Goal: Feedback & Contribution: Submit feedback/report problem

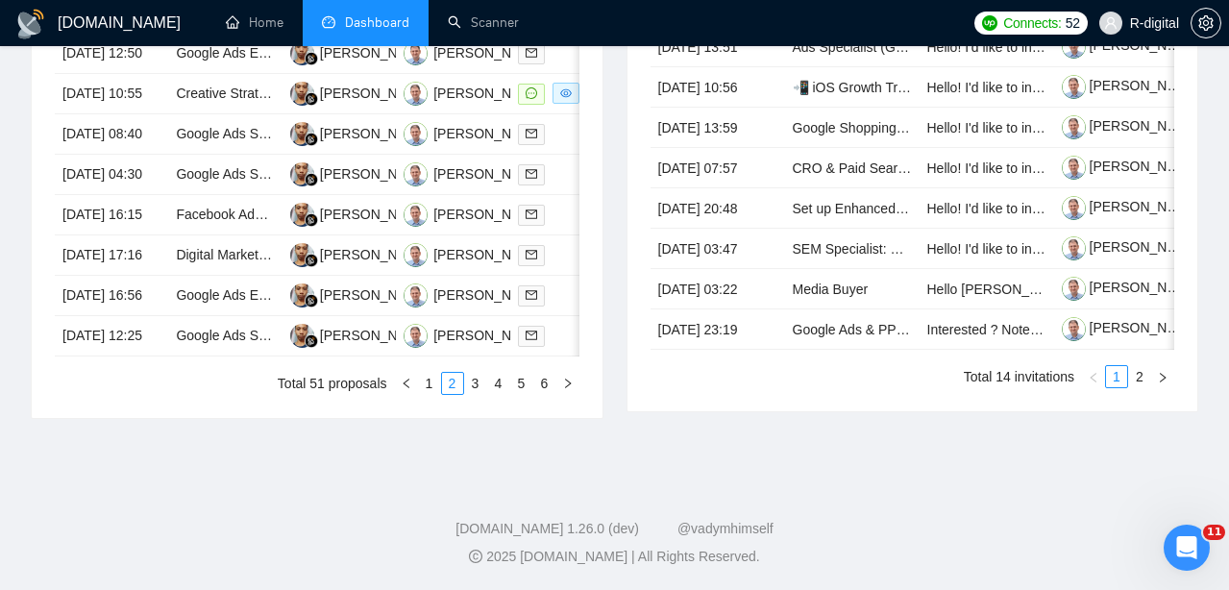
scroll to position [1140, 0]
click at [442, 385] on link "2" at bounding box center [452, 383] width 21 height 21
click at [434, 385] on link "1" at bounding box center [429, 383] width 21 height 21
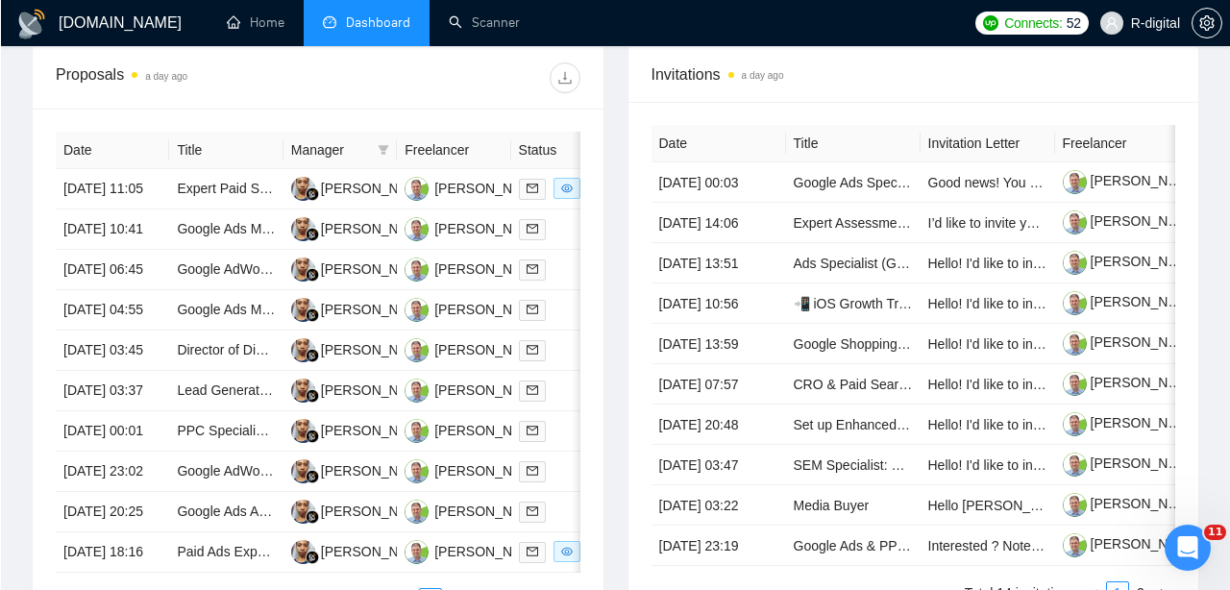
scroll to position [742, 0]
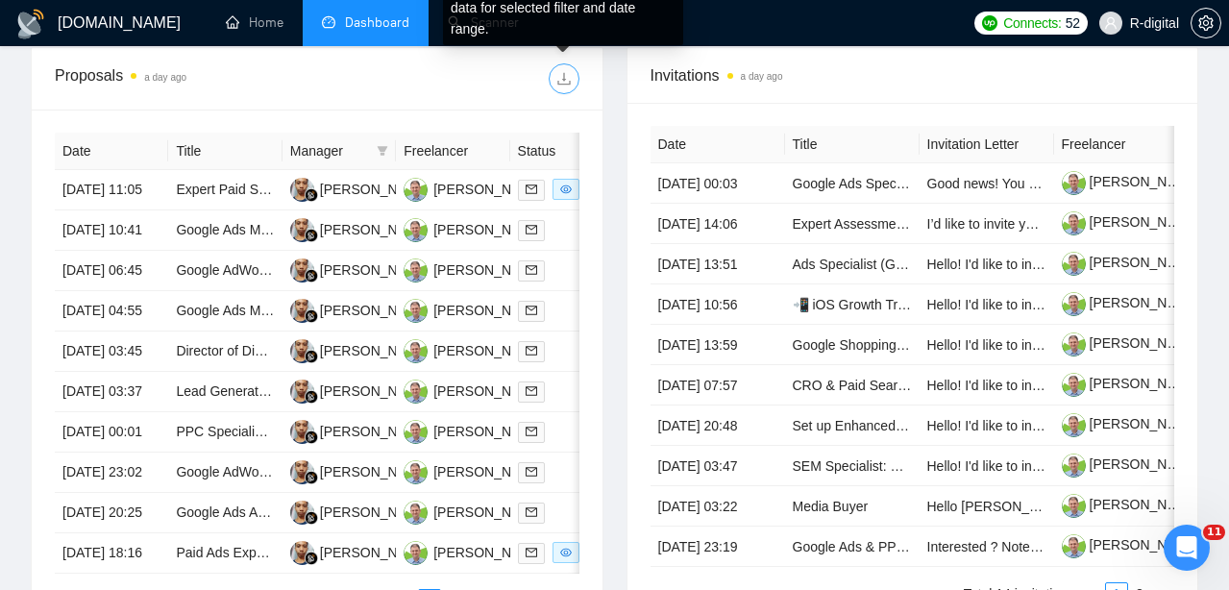
click at [566, 76] on icon "download" at bounding box center [563, 78] width 15 height 15
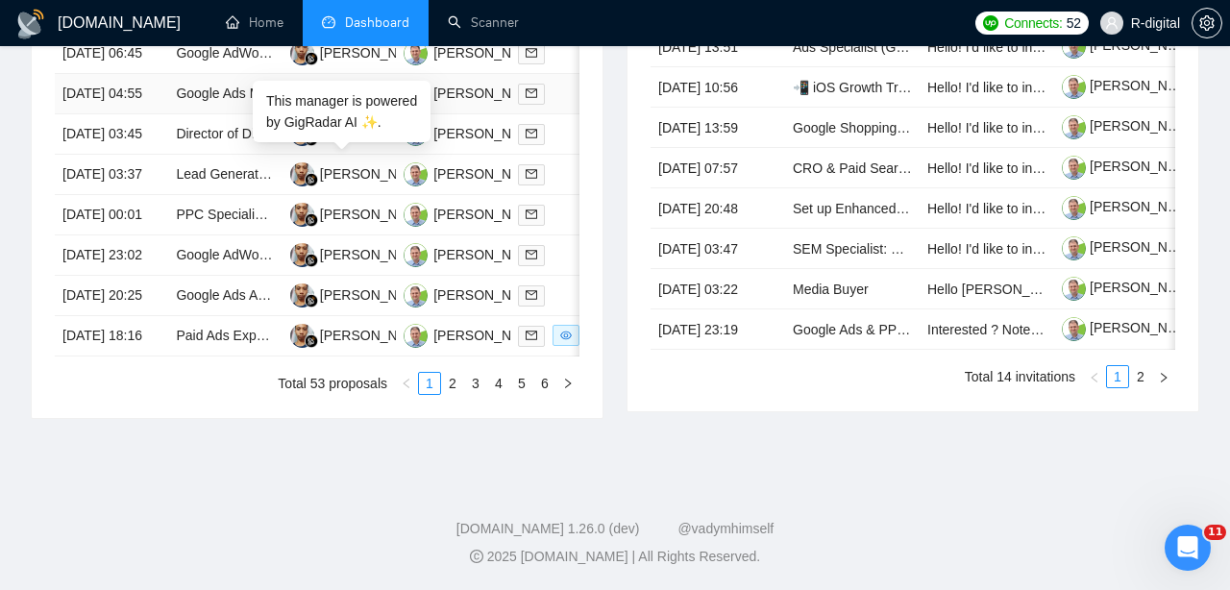
scroll to position [1063, 0]
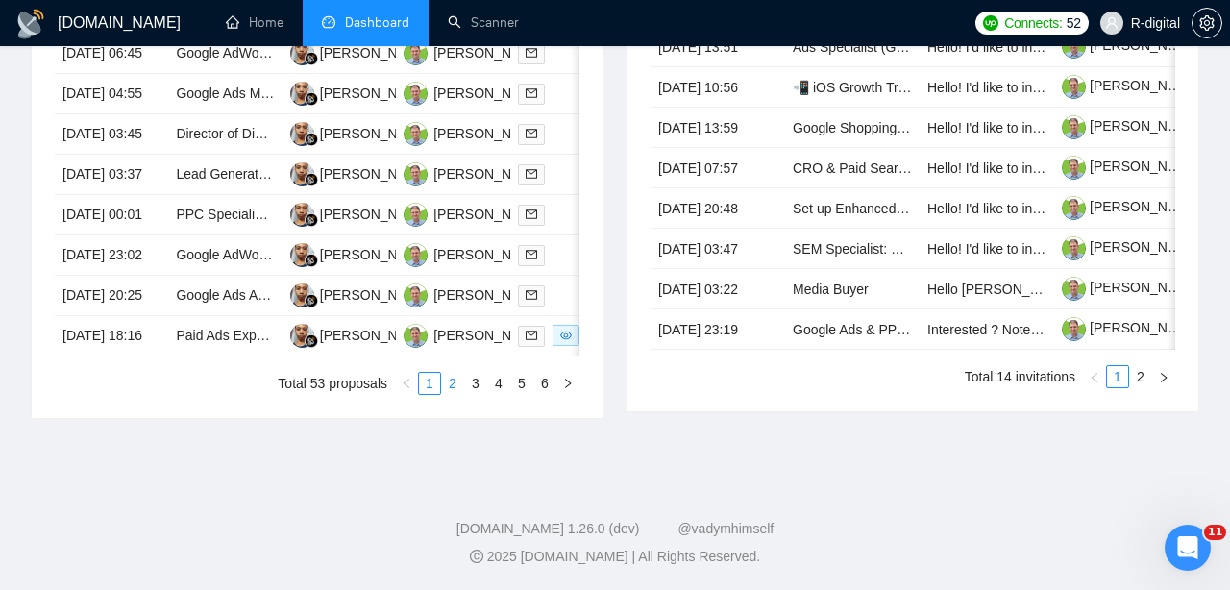
click at [449, 394] on link "2" at bounding box center [452, 383] width 21 height 21
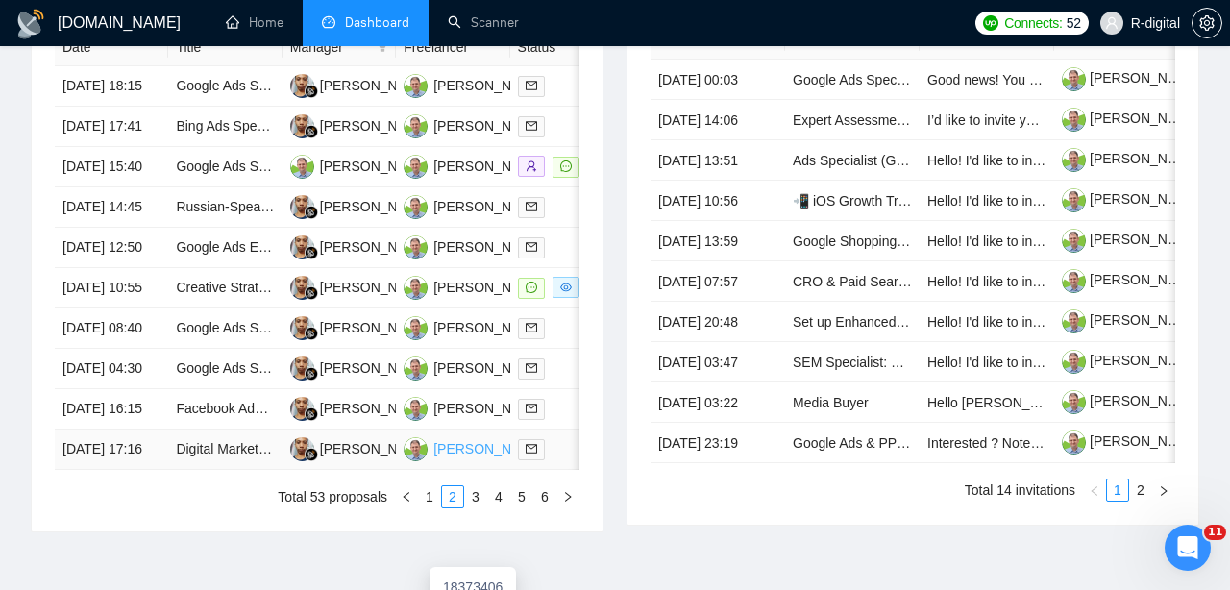
scroll to position [837, 0]
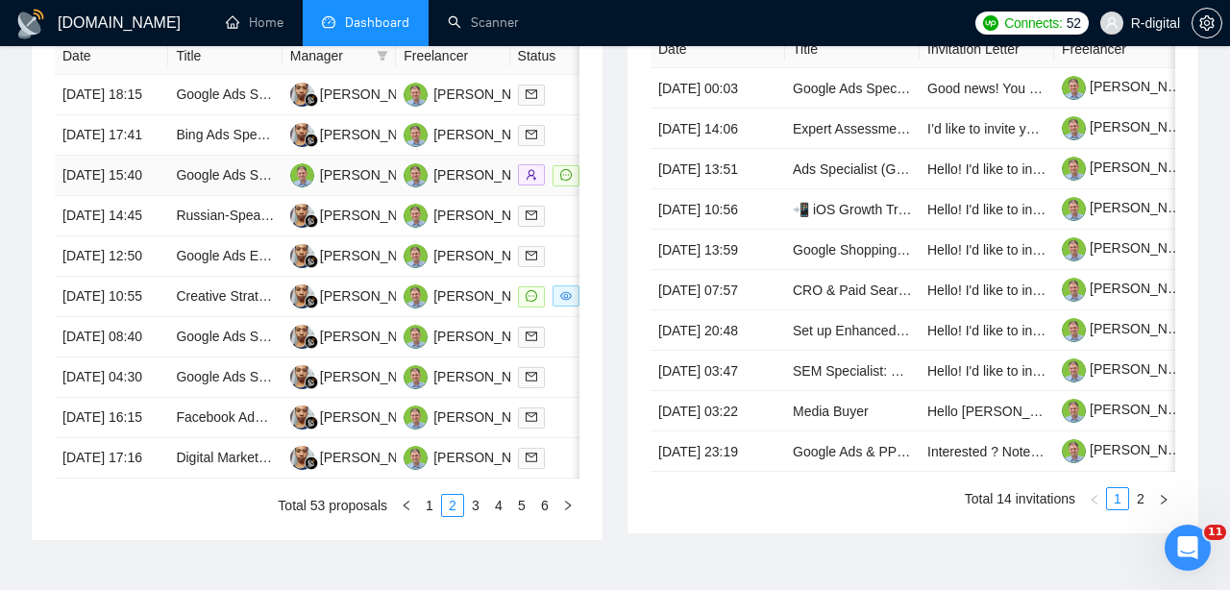
click at [122, 196] on td "[DATE] 15:40" at bounding box center [111, 176] width 113 height 40
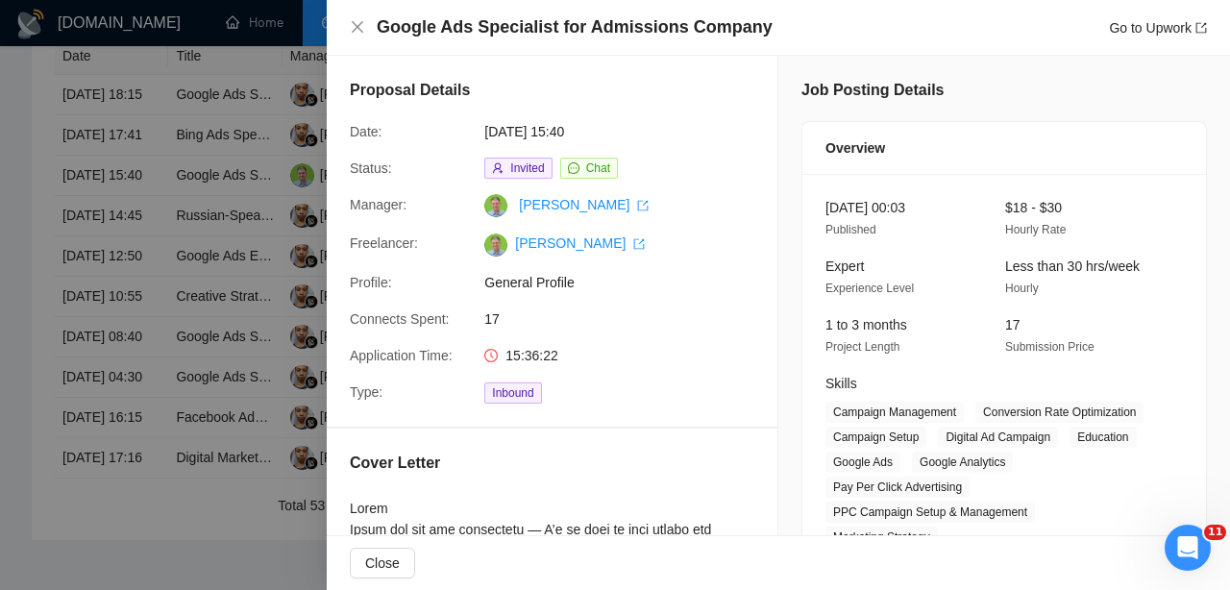
scroll to position [0, 0]
click at [230, 397] on div at bounding box center [615, 295] width 1230 height 590
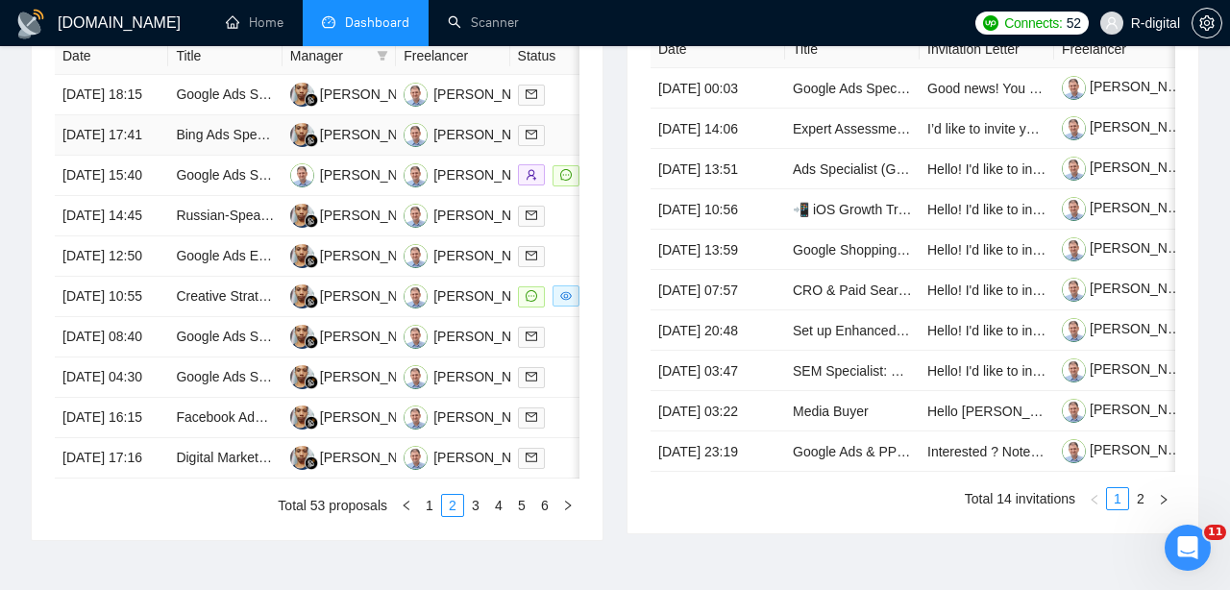
click at [153, 156] on td "[DATE] 17:41" at bounding box center [111, 135] width 113 height 40
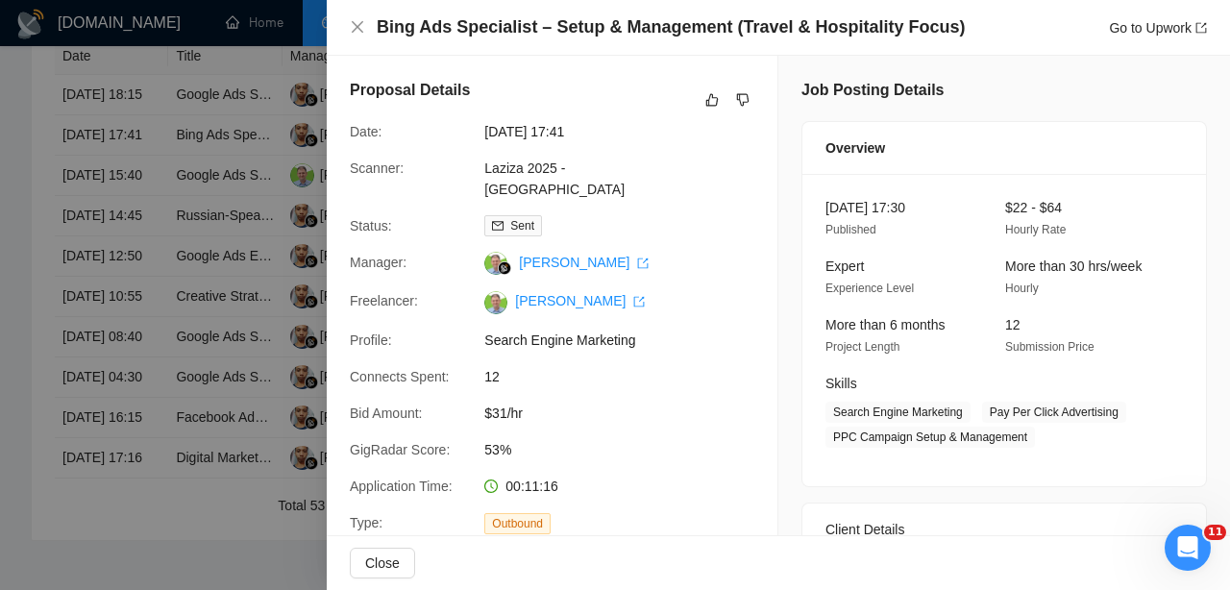
click at [184, 322] on div at bounding box center [615, 295] width 1230 height 590
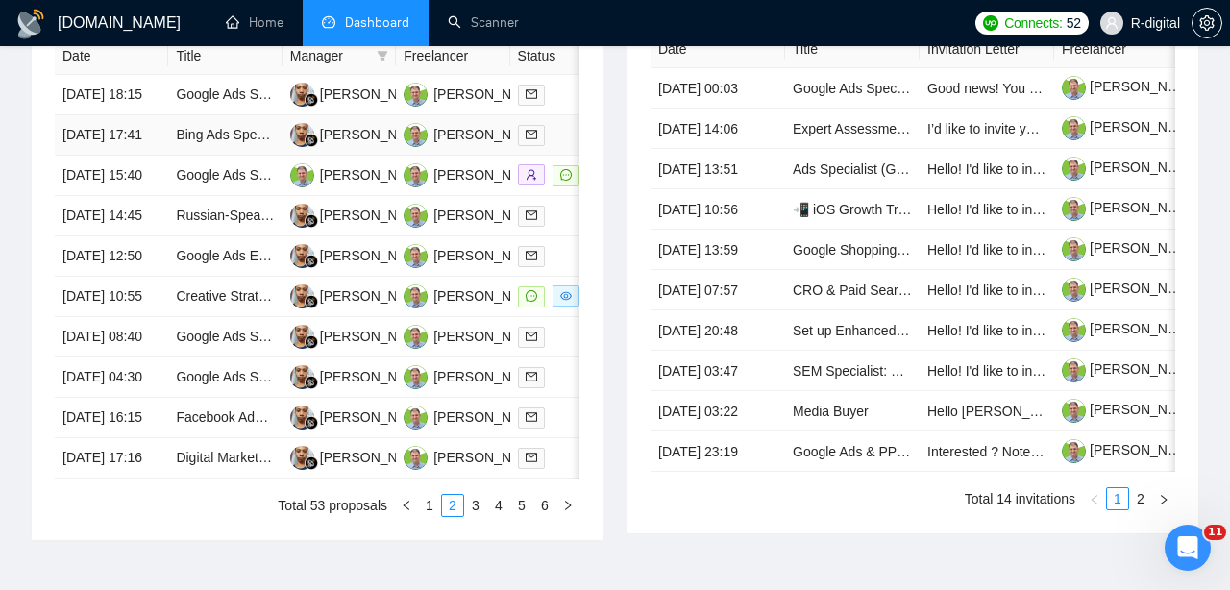
click at [147, 156] on td "[DATE] 17:41" at bounding box center [111, 135] width 113 height 40
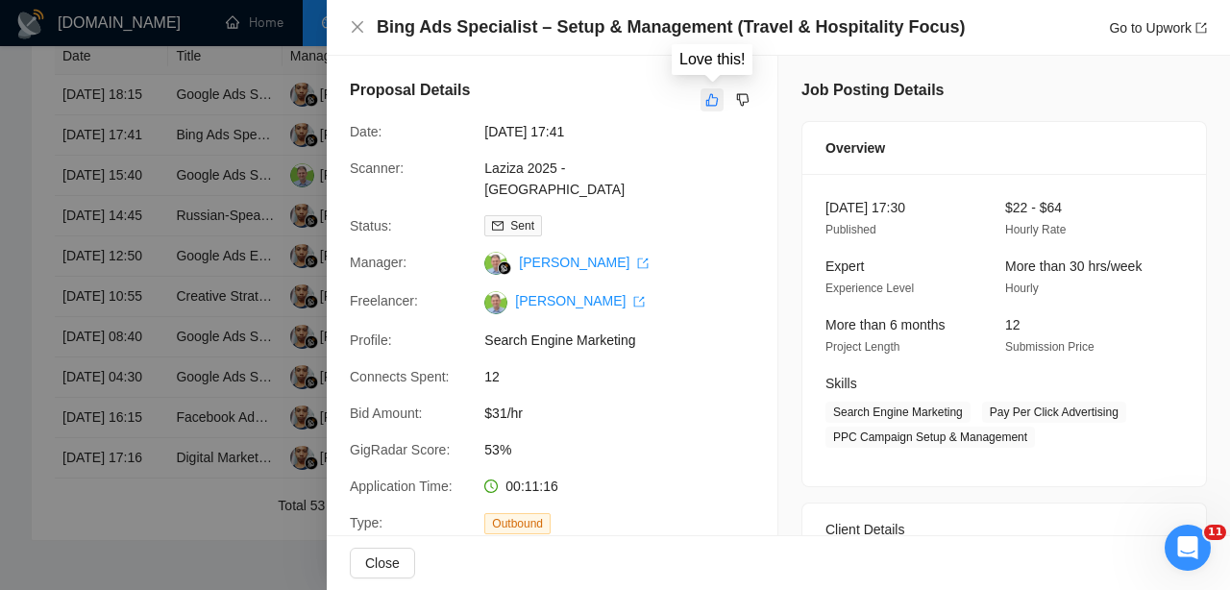
click at [709, 101] on icon "like" at bounding box center [712, 100] width 12 height 12
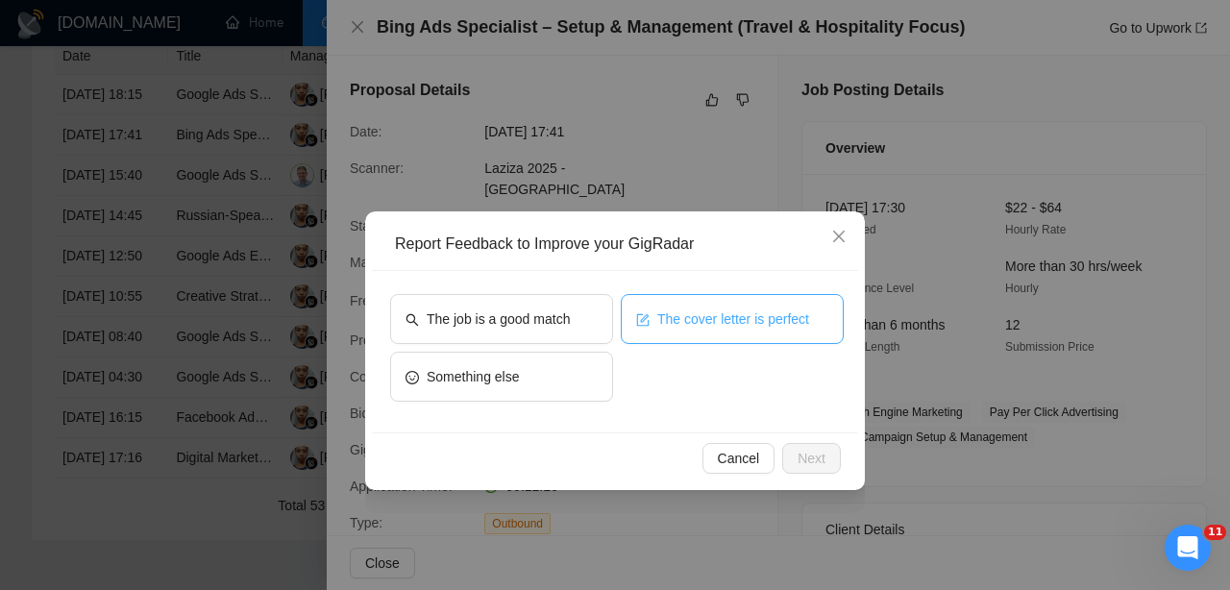
click at [658, 314] on span "The cover letter is perfect" at bounding box center [733, 318] width 152 height 21
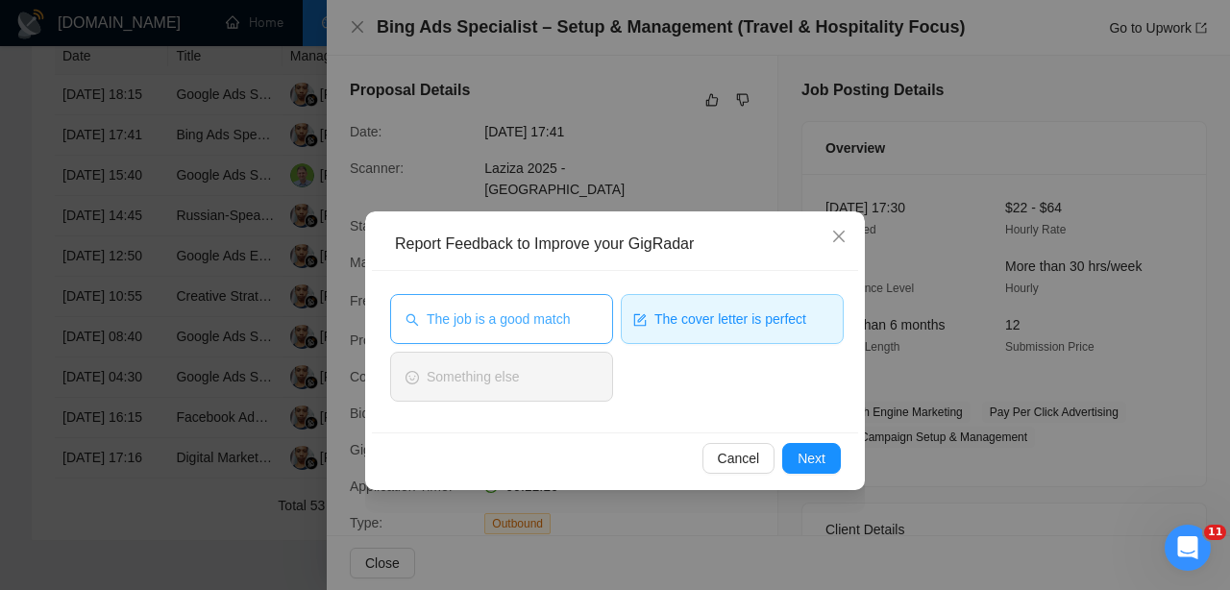
click at [555, 327] on span "The job is a good match" at bounding box center [498, 318] width 143 height 21
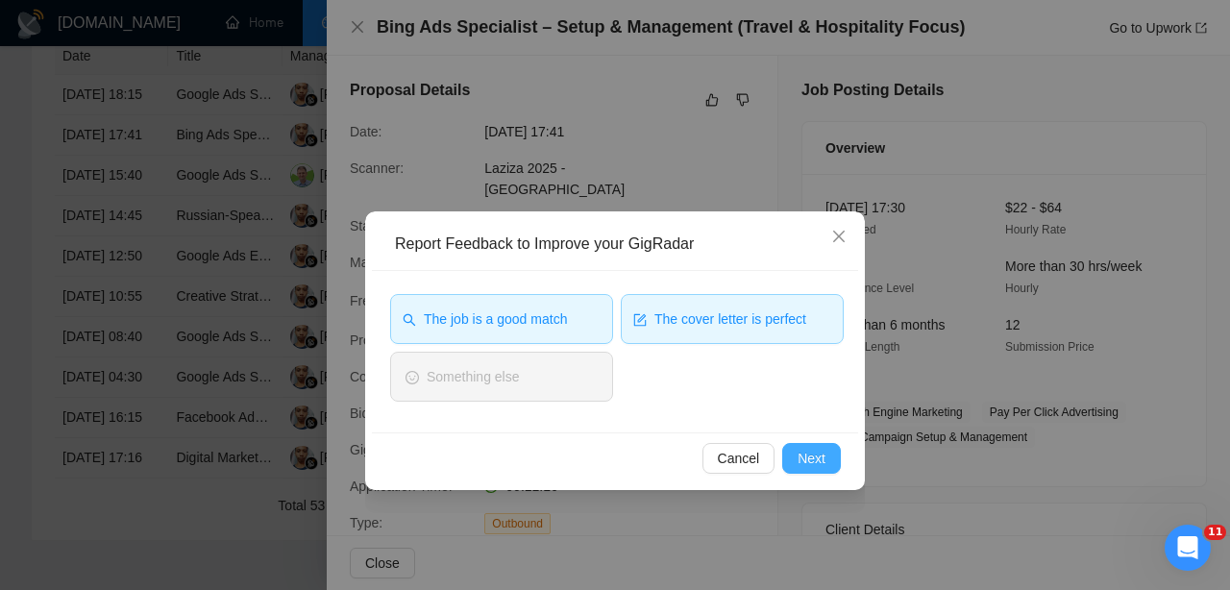
click at [818, 462] on span "Next" at bounding box center [811, 458] width 28 height 21
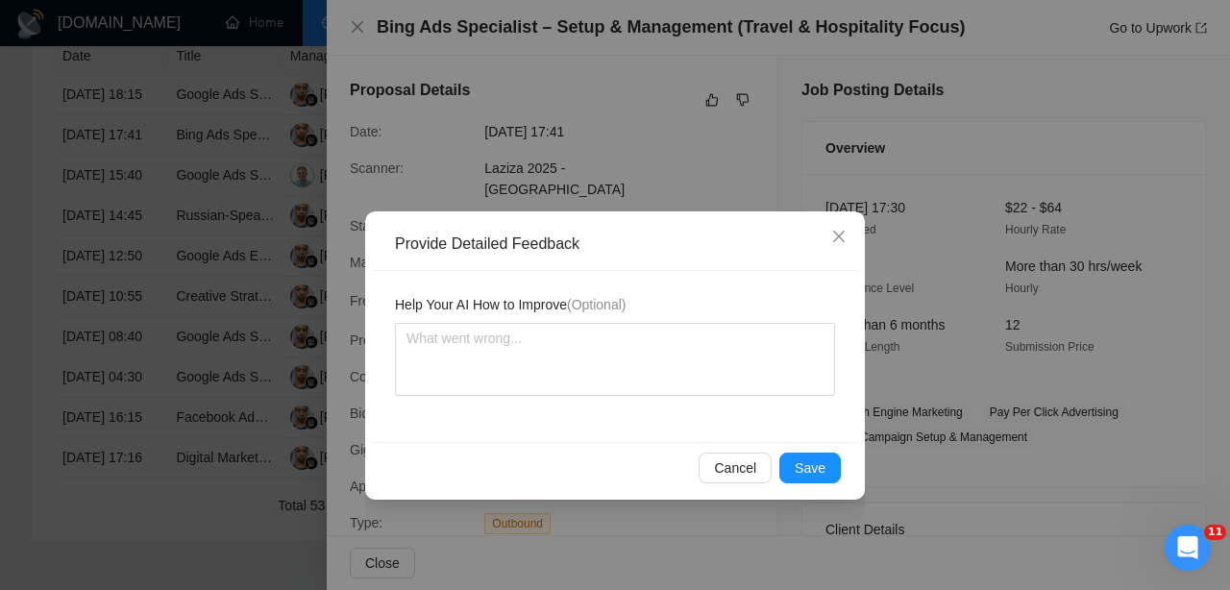
click at [818, 462] on span "Save" at bounding box center [809, 467] width 31 height 21
click at [818, 462] on div "Provide Detailed Feedback Help Your AI How to Improve (Optional) Cancel Save" at bounding box center [615, 295] width 1230 height 590
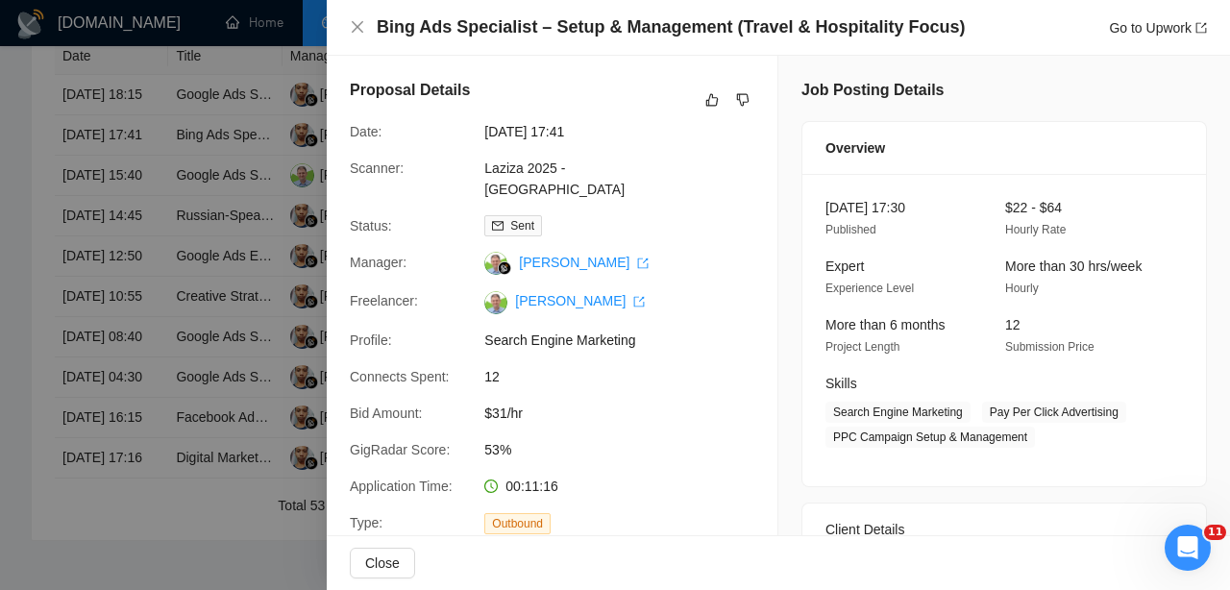
click at [129, 261] on div at bounding box center [615, 295] width 1230 height 590
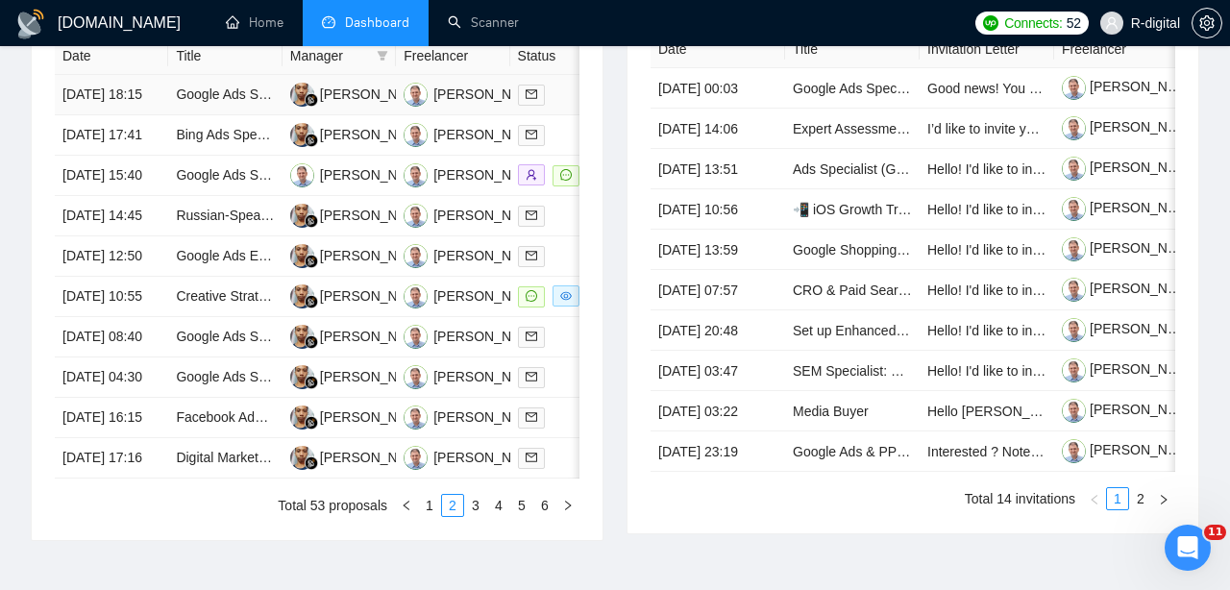
click at [149, 115] on td "[DATE] 18:15" at bounding box center [111, 95] width 113 height 40
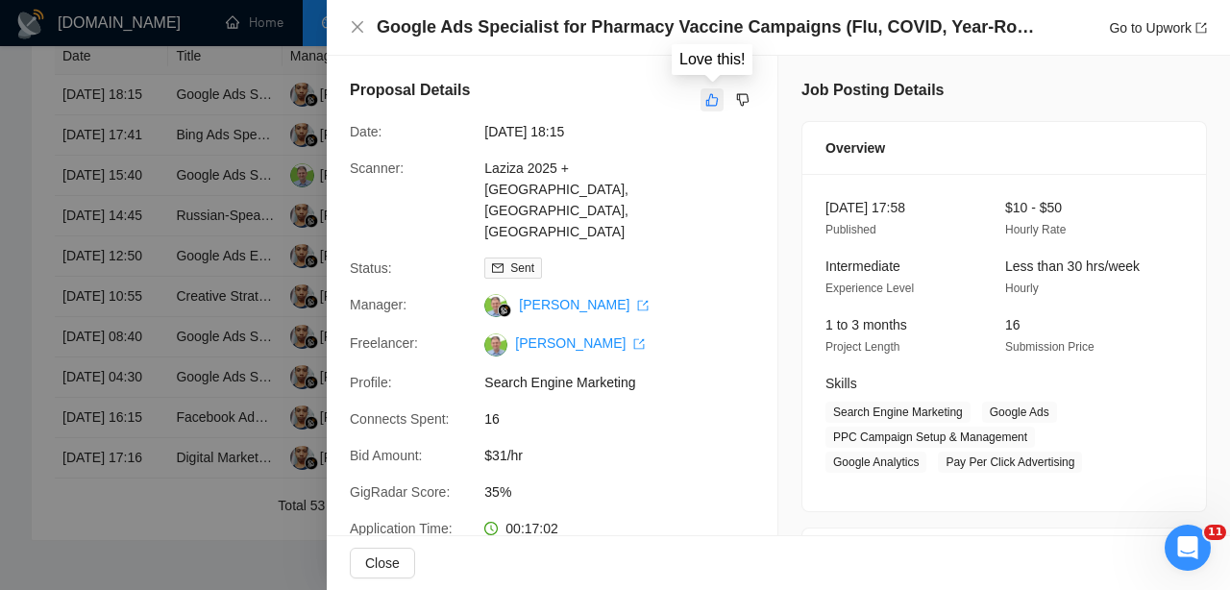
click at [711, 101] on icon "like" at bounding box center [711, 99] width 13 height 15
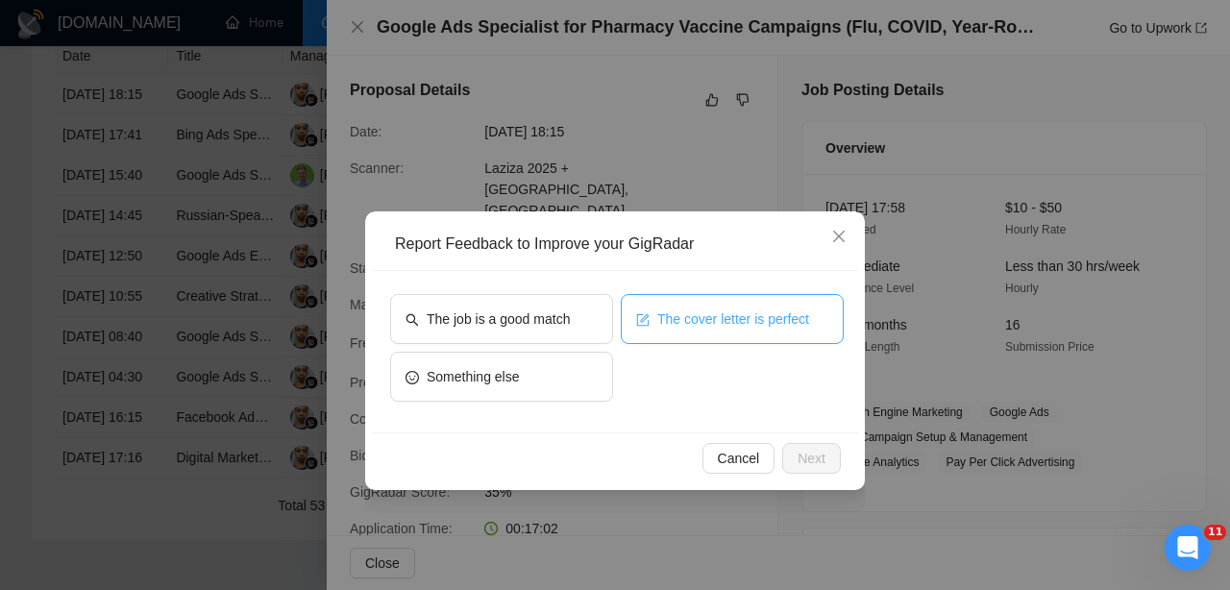
click at [722, 306] on button "The cover letter is perfect" at bounding box center [732, 319] width 223 height 50
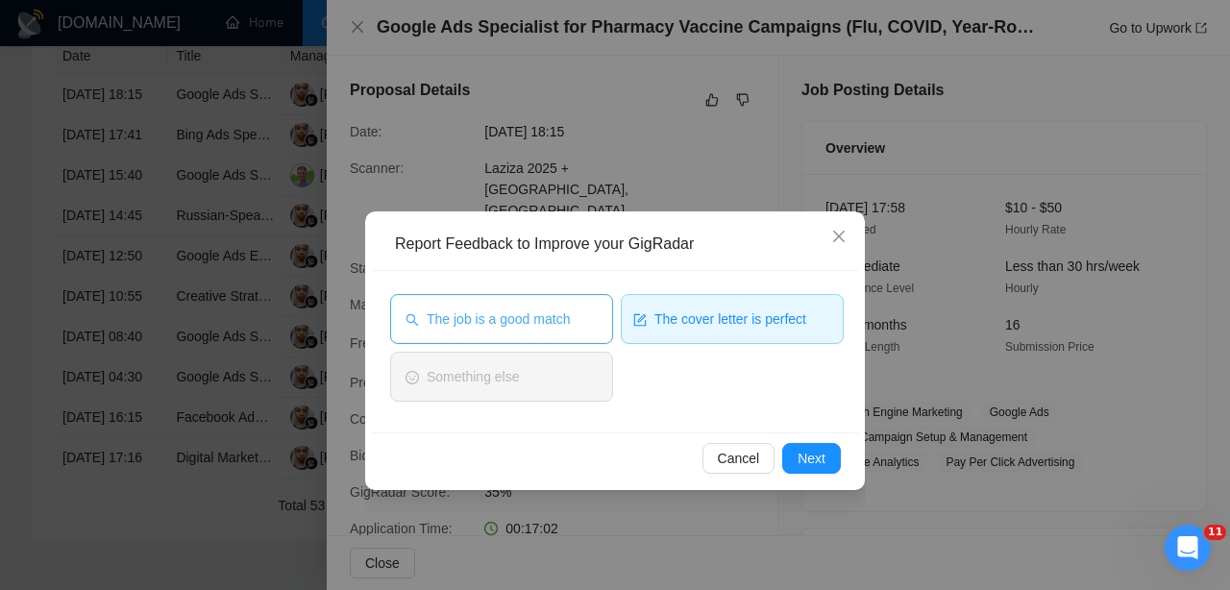
click at [580, 313] on button "The job is a good match" at bounding box center [501, 319] width 223 height 50
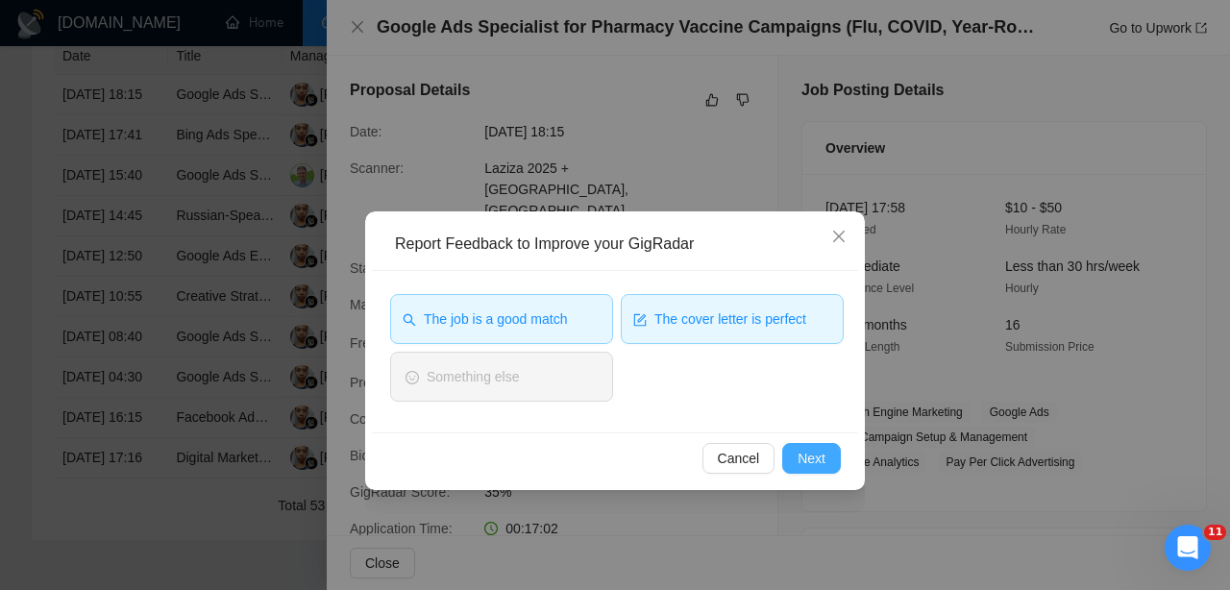
click at [803, 466] on span "Next" at bounding box center [811, 458] width 28 height 21
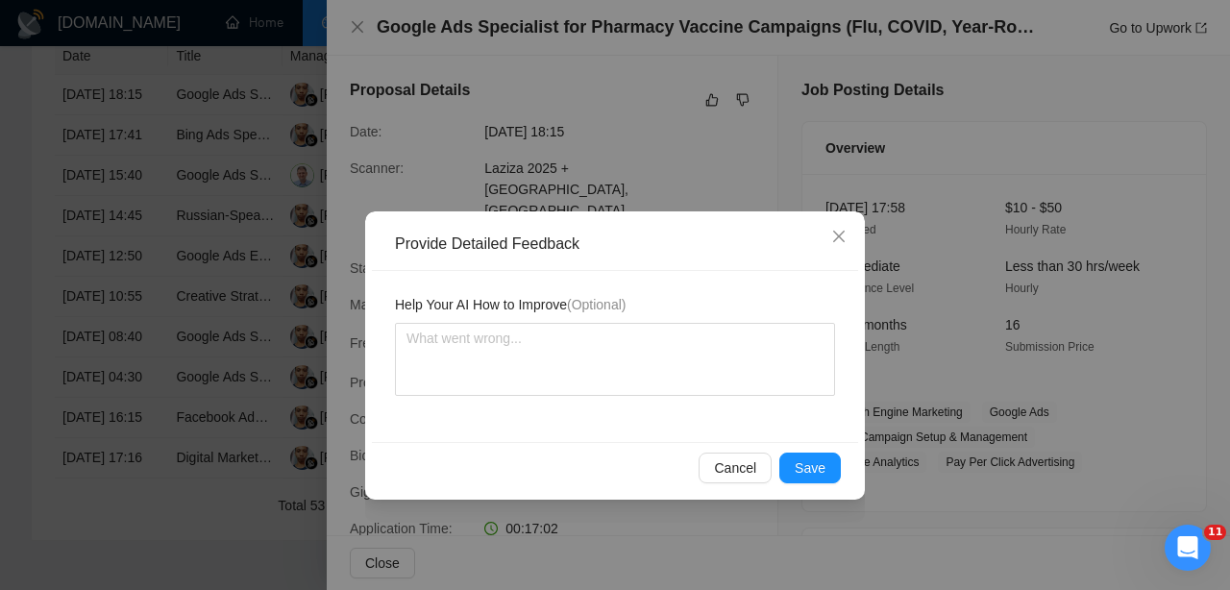
click at [803, 466] on span "Save" at bounding box center [809, 467] width 31 height 21
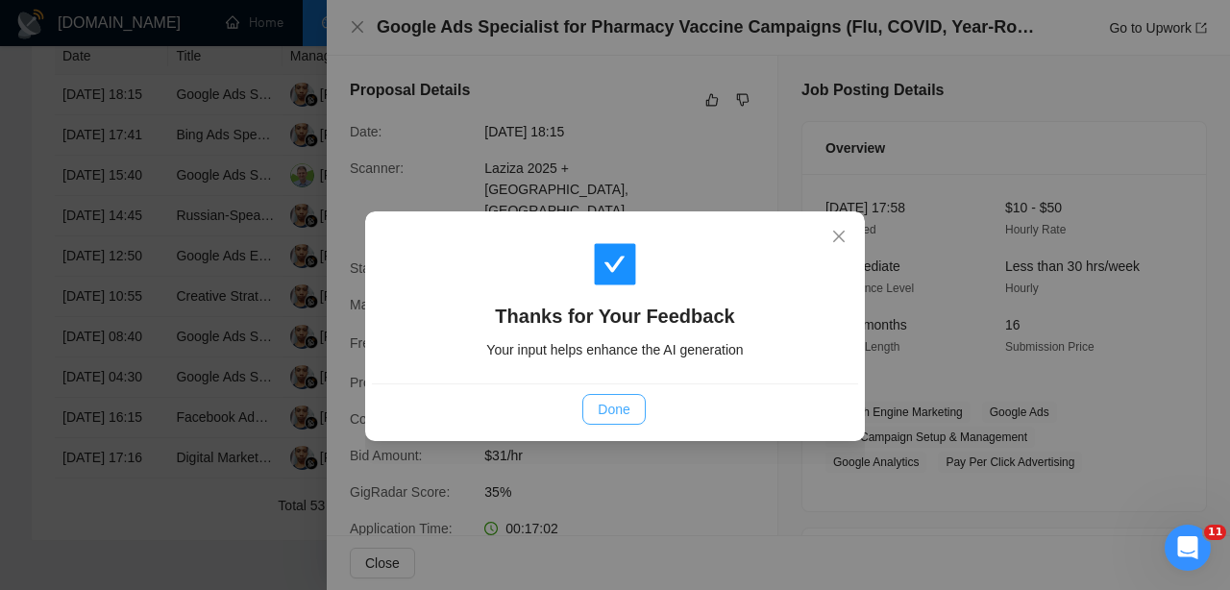
click at [608, 409] on span "Done" at bounding box center [614, 409] width 32 height 21
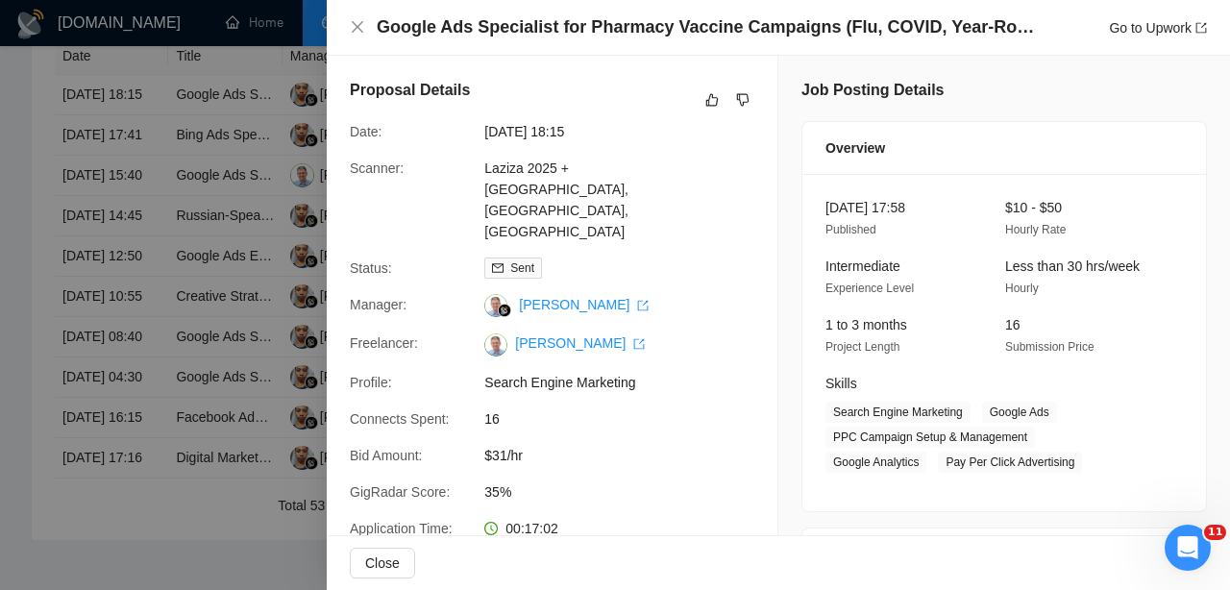
click at [30, 388] on div at bounding box center [615, 295] width 1230 height 590
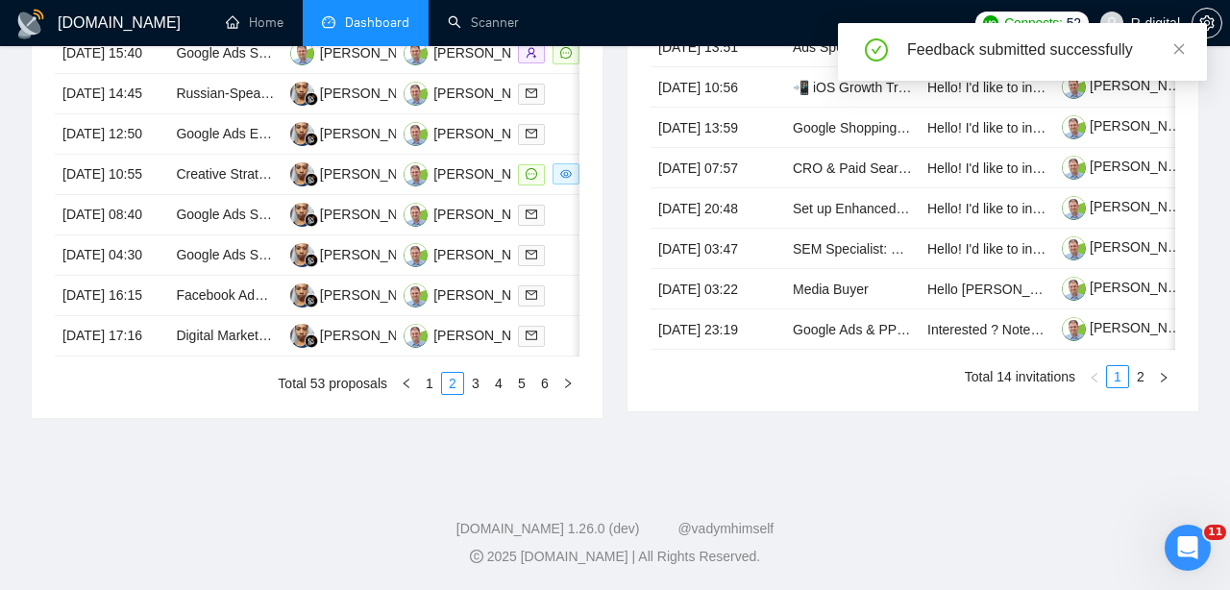
scroll to position [1140, 0]
click at [432, 386] on link "1" at bounding box center [429, 383] width 21 height 21
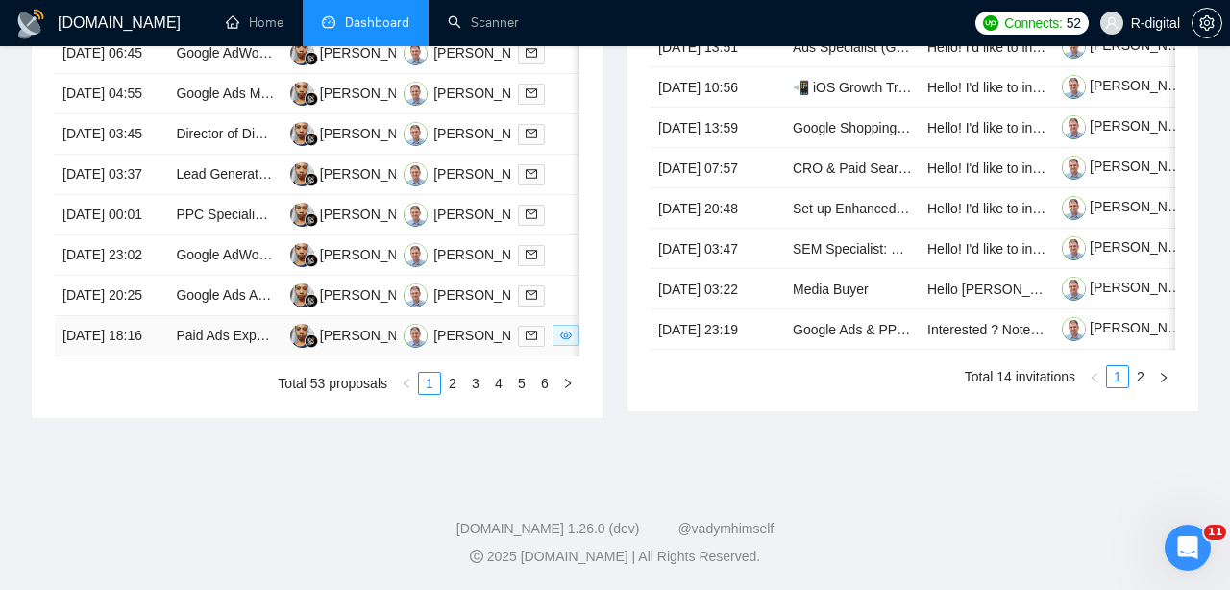
click at [130, 330] on td "[DATE] 18:16" at bounding box center [111, 336] width 113 height 40
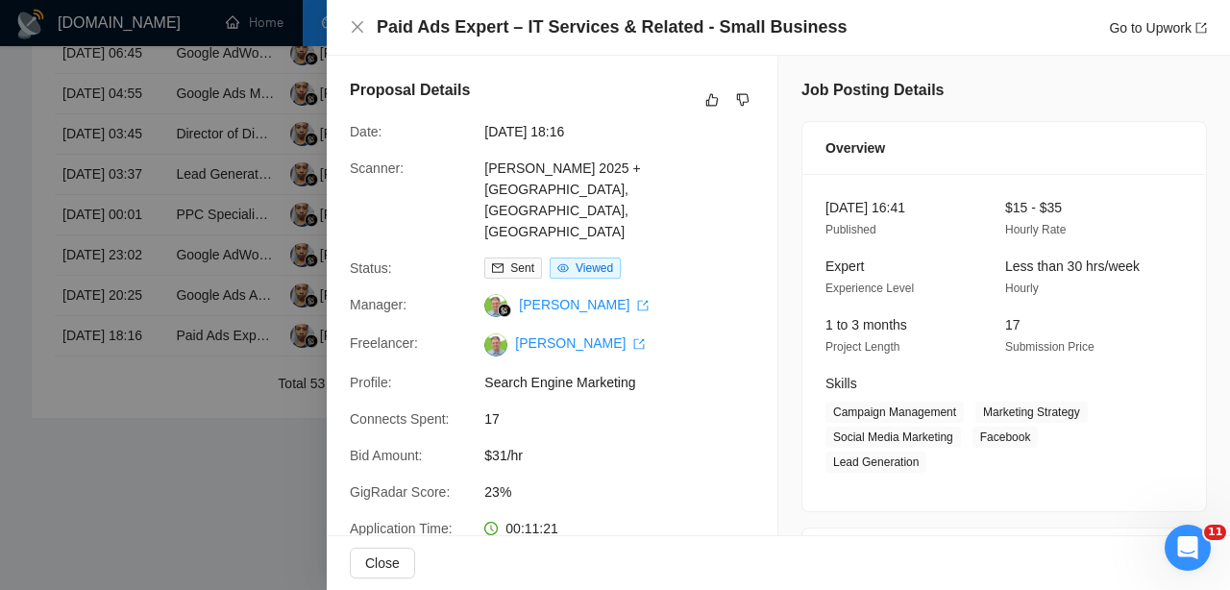
scroll to position [0, 0]
click at [709, 104] on icon "like" at bounding box center [712, 100] width 12 height 12
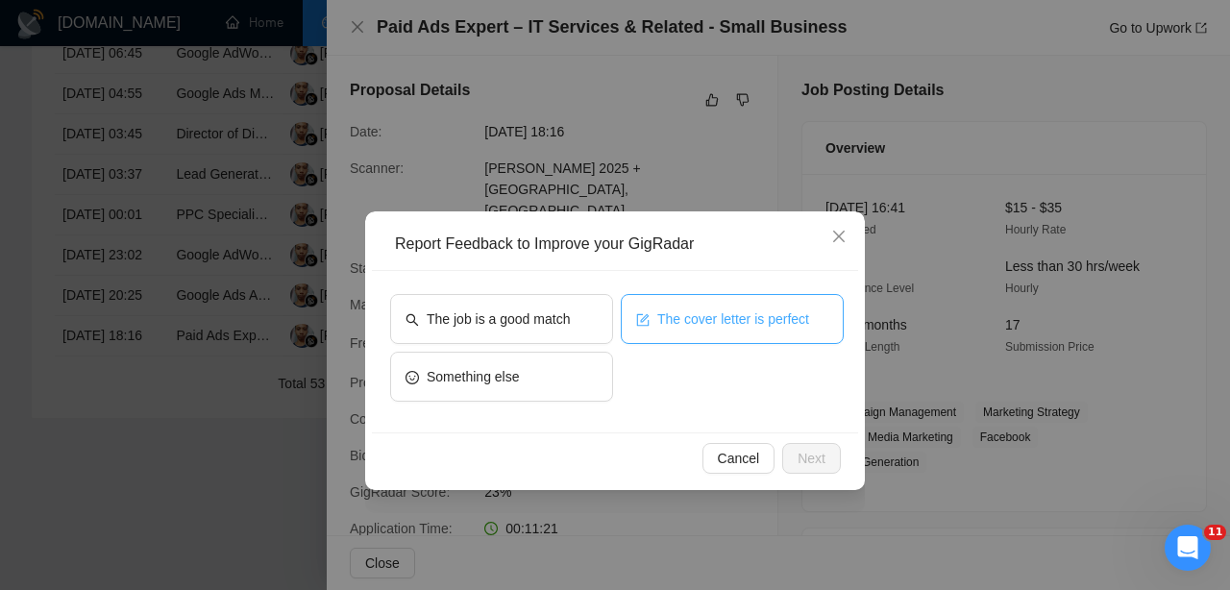
click at [670, 338] on button "The cover letter is perfect" at bounding box center [732, 319] width 223 height 50
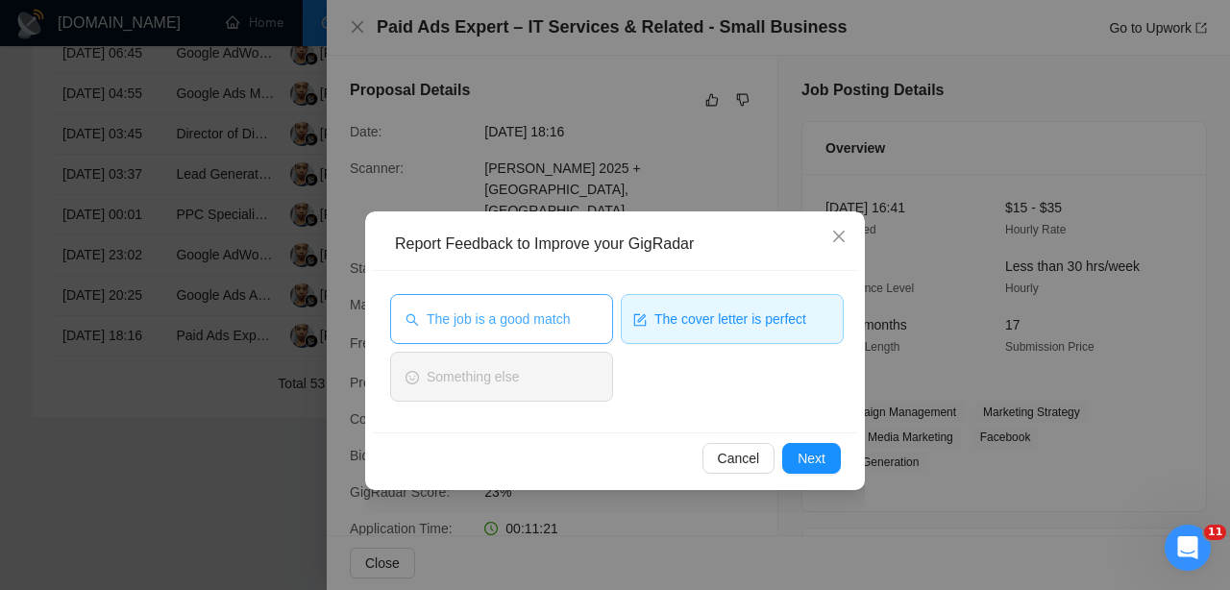
click at [567, 327] on span "The job is a good match" at bounding box center [498, 318] width 143 height 21
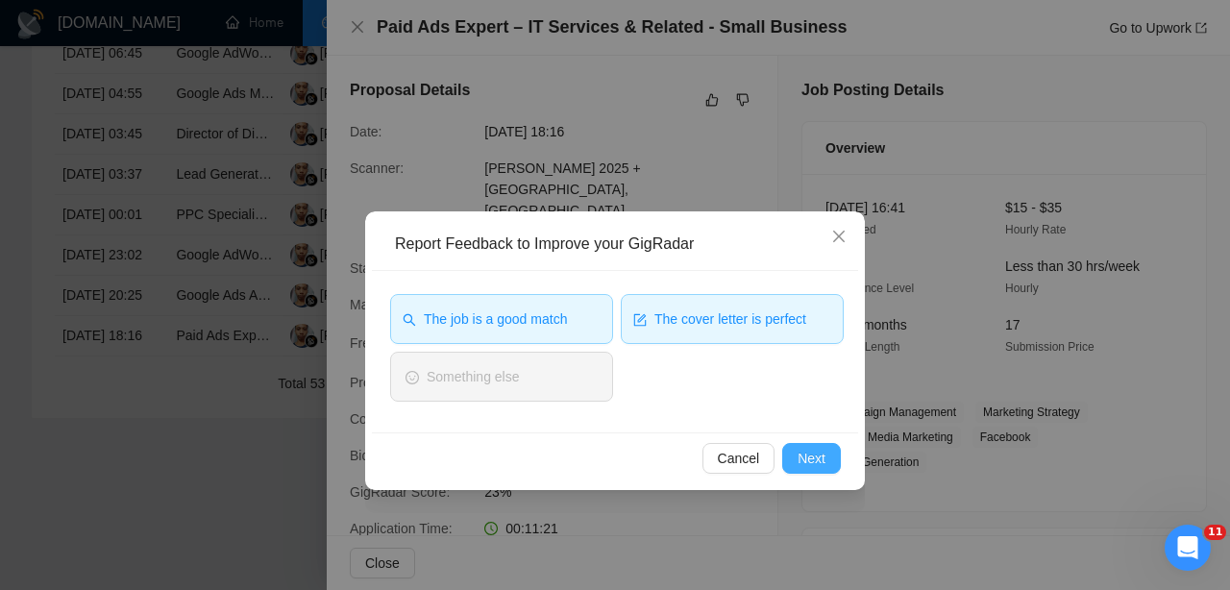
click at [811, 452] on span "Next" at bounding box center [811, 458] width 28 height 21
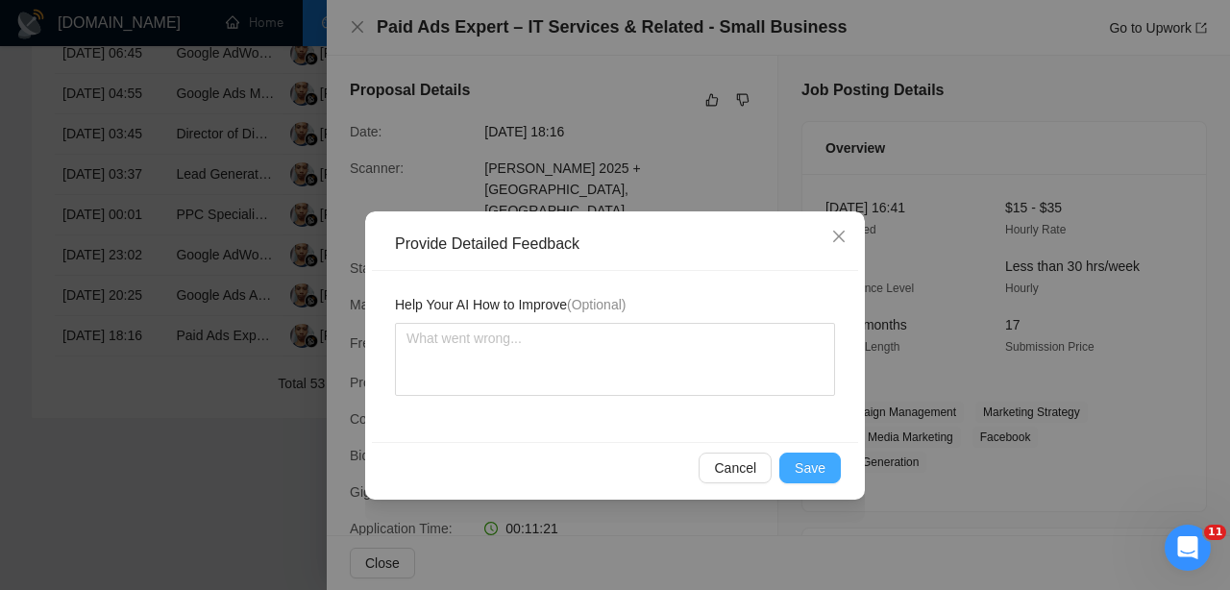
click at [811, 453] on button "Save" at bounding box center [809, 467] width 61 height 31
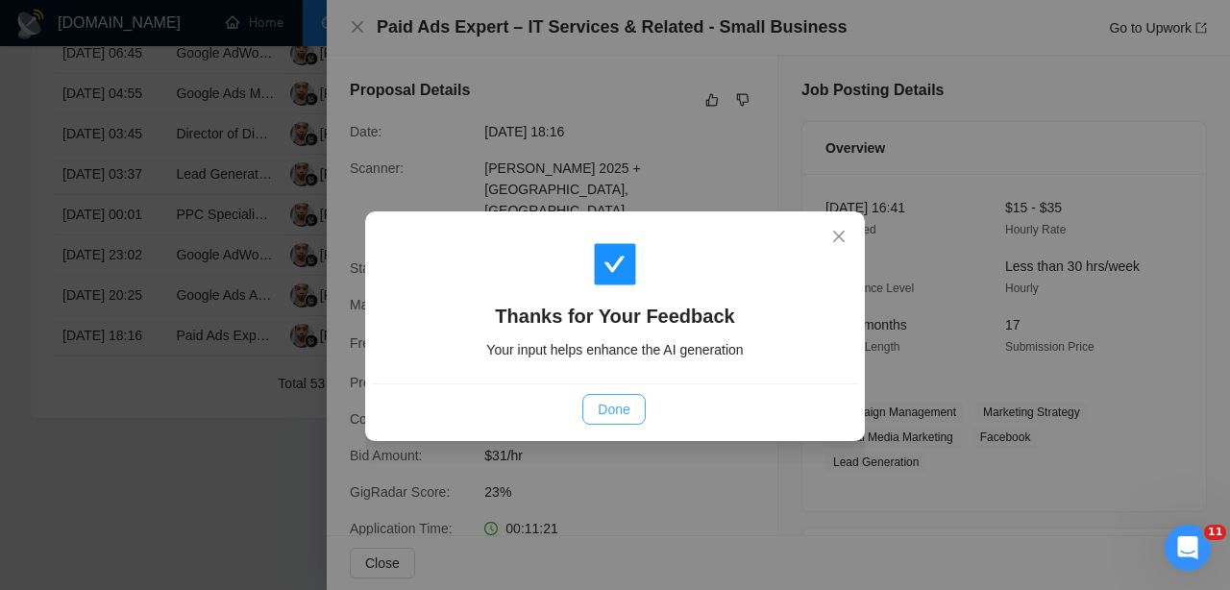
click at [601, 416] on span "Done" at bounding box center [614, 409] width 32 height 21
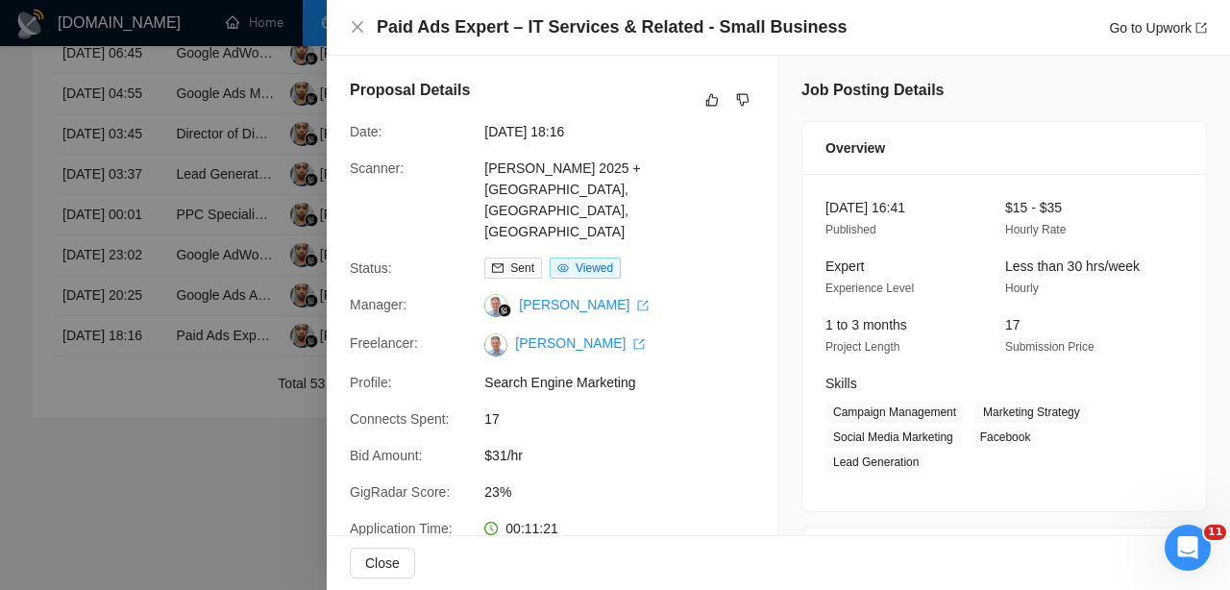
click at [143, 424] on div at bounding box center [615, 295] width 1230 height 590
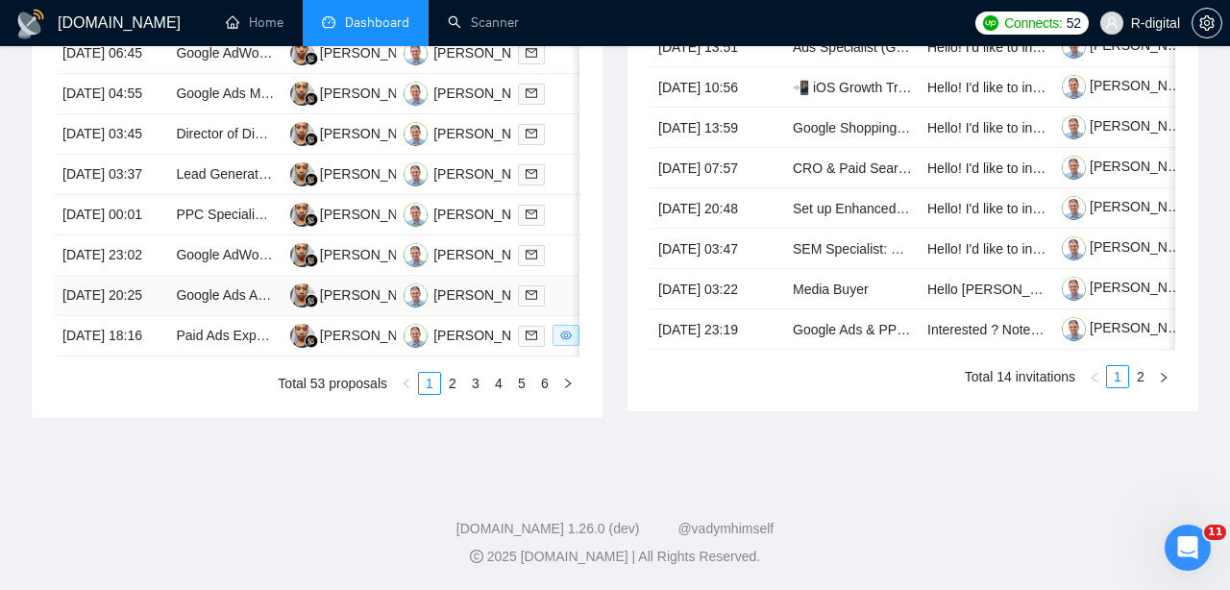
click at [127, 276] on td "[DATE] 20:25" at bounding box center [111, 296] width 113 height 40
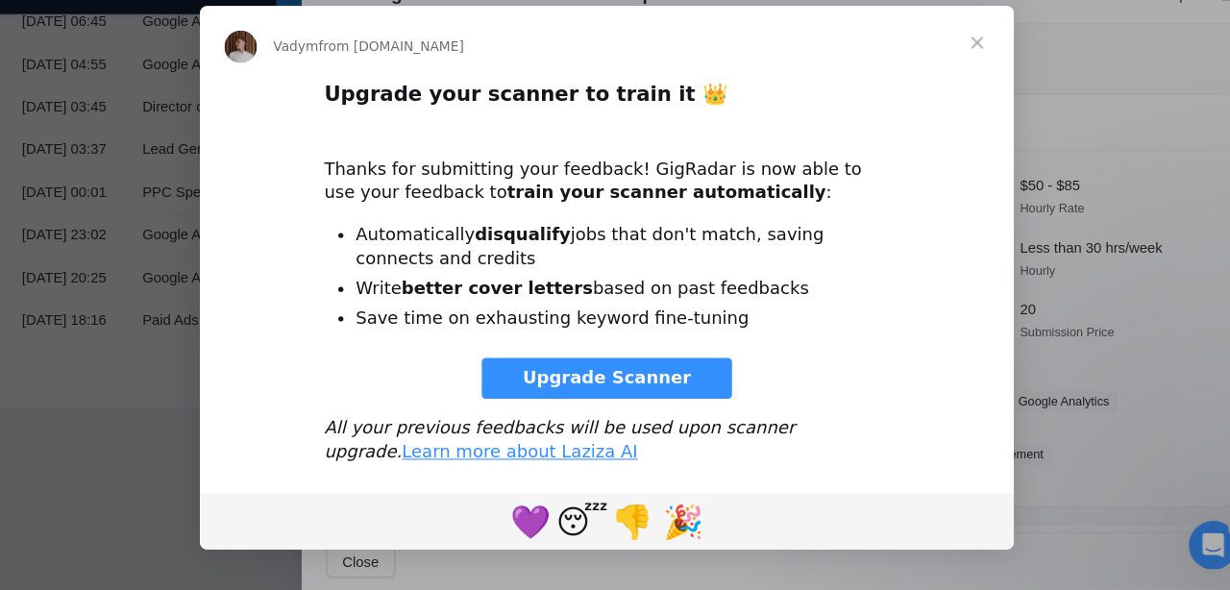
scroll to position [1139, 0]
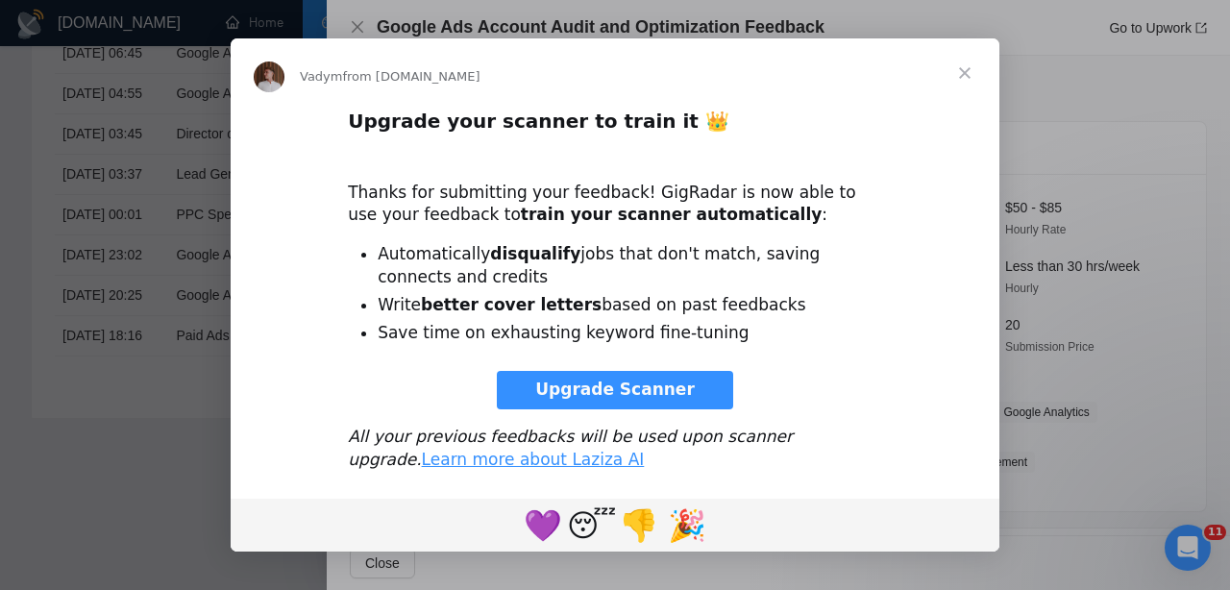
click at [1151, 352] on div "Intercom messenger" at bounding box center [615, 295] width 1230 height 590
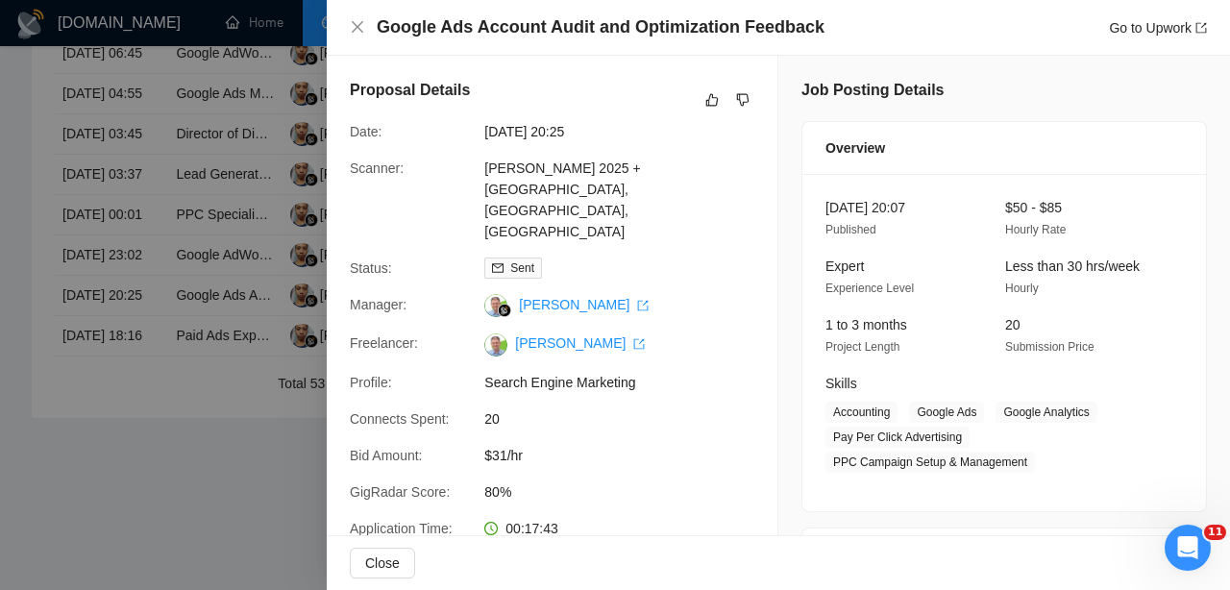
scroll to position [0, 0]
click at [716, 101] on icon "like" at bounding box center [711, 99] width 13 height 15
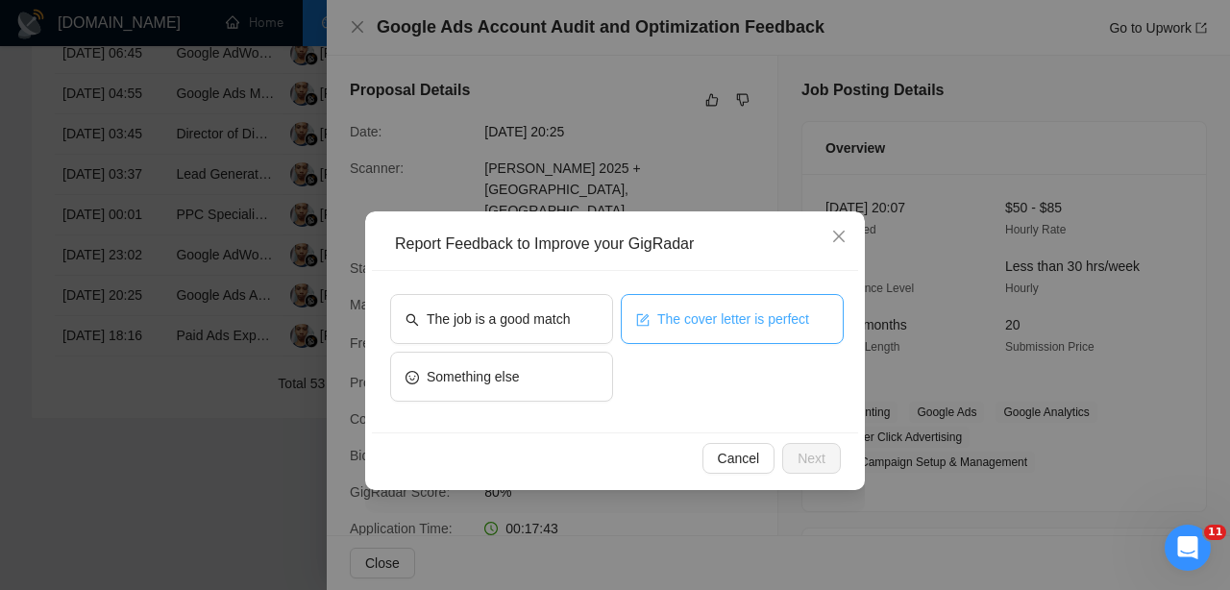
click at [732, 318] on span "The cover letter is perfect" at bounding box center [733, 318] width 152 height 21
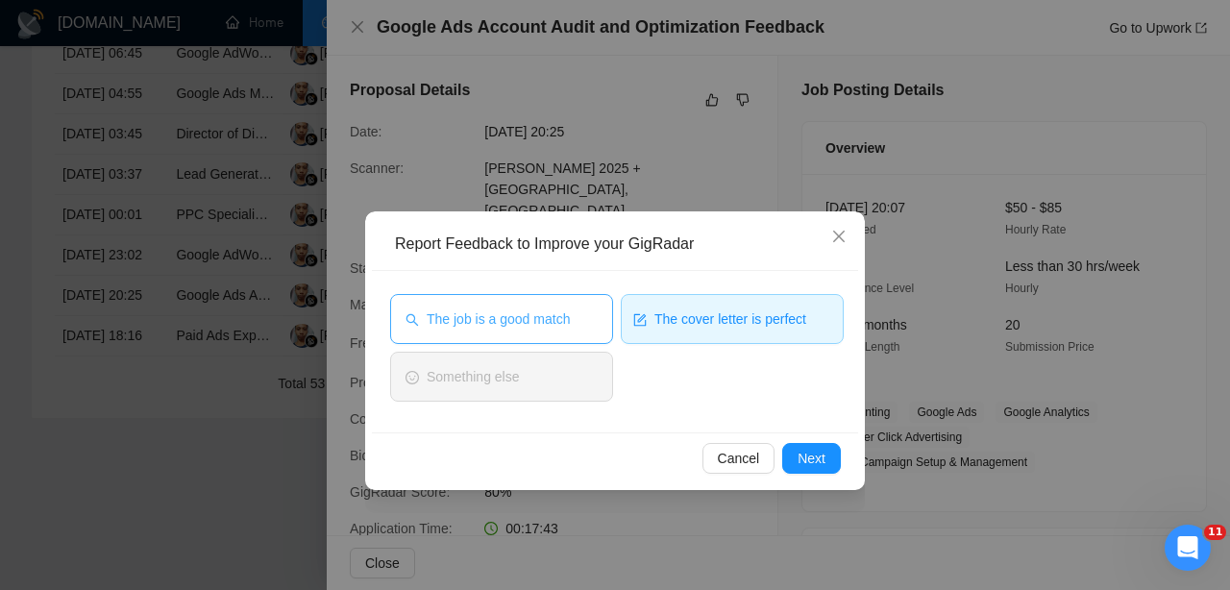
click at [587, 307] on button "The job is a good match" at bounding box center [501, 319] width 223 height 50
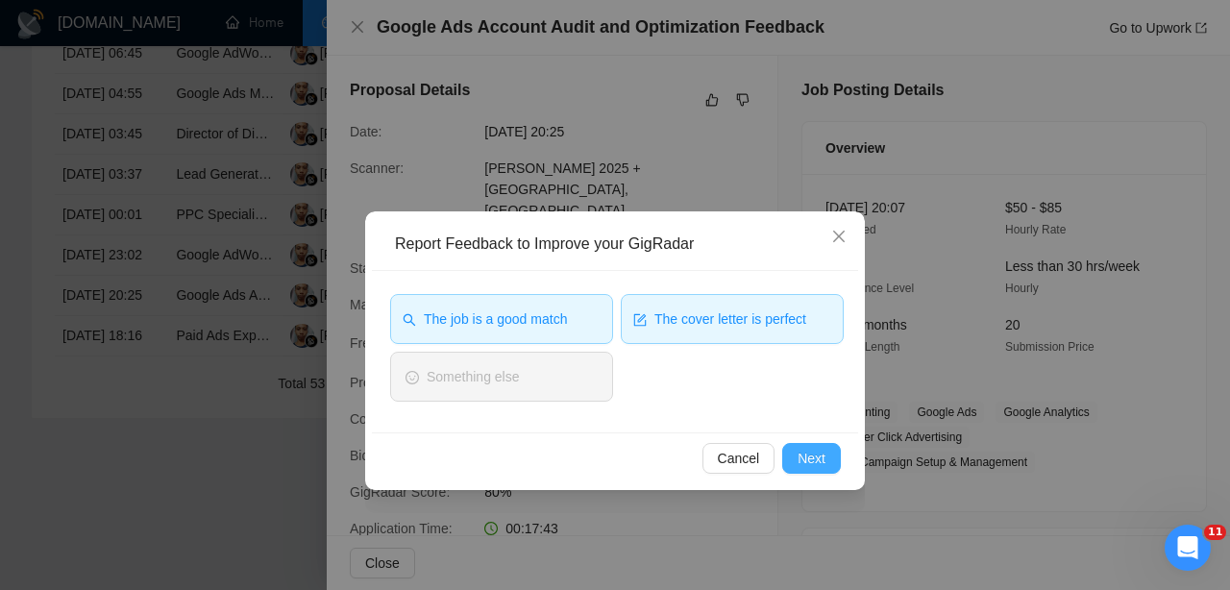
click at [829, 449] on button "Next" at bounding box center [811, 458] width 59 height 31
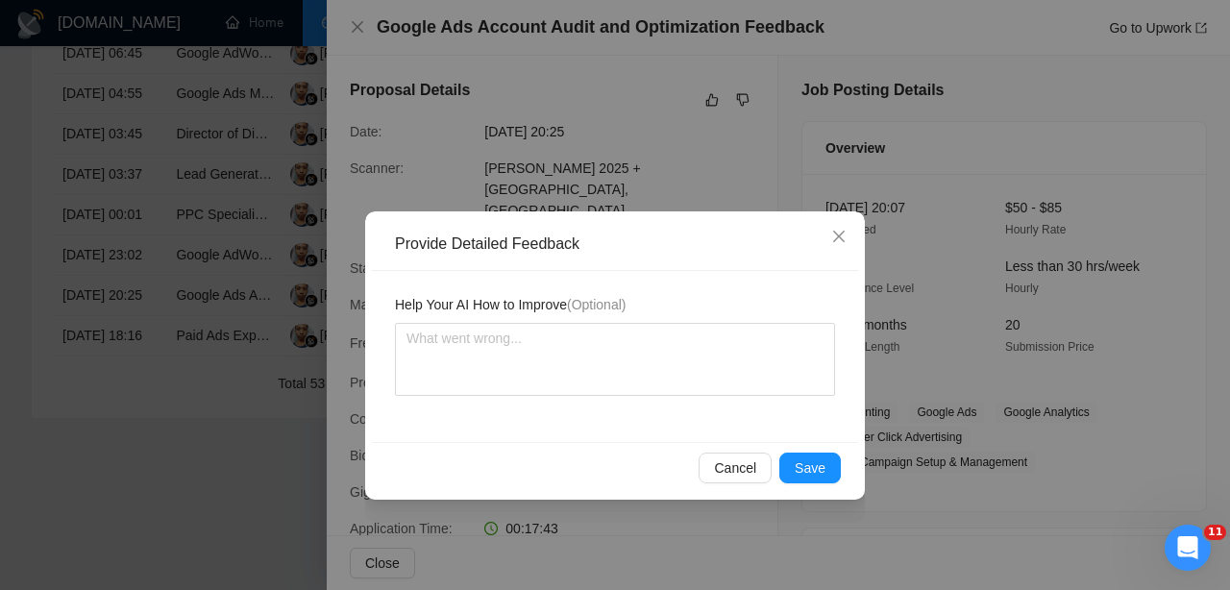
click at [829, 449] on div "Cancel Save" at bounding box center [615, 467] width 486 height 51
click at [806, 449] on div "Cancel Save" at bounding box center [615, 467] width 486 height 51
click at [811, 458] on span "Save" at bounding box center [809, 467] width 31 height 21
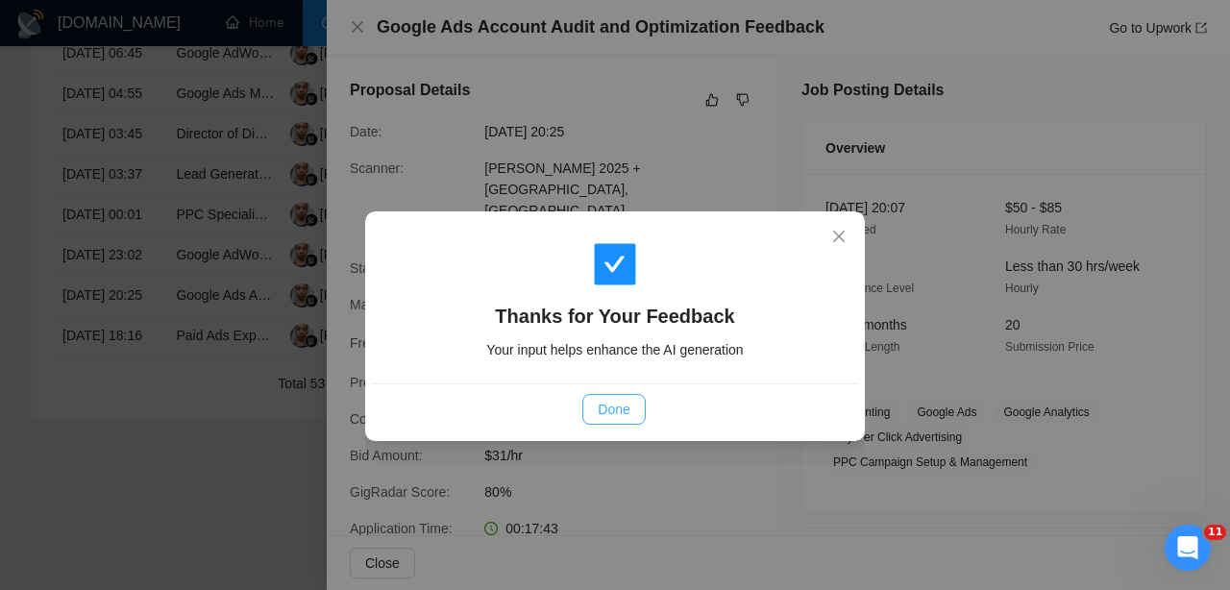
click at [626, 409] on span "Done" at bounding box center [614, 409] width 32 height 21
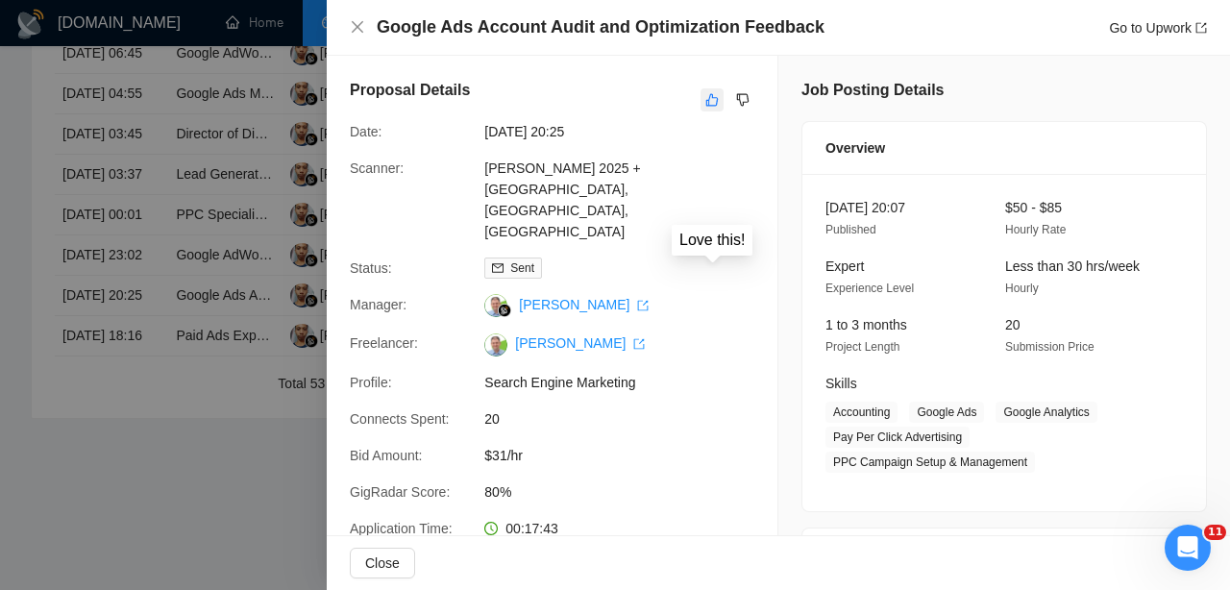
click at [705, 103] on icon "like" at bounding box center [711, 99] width 13 height 15
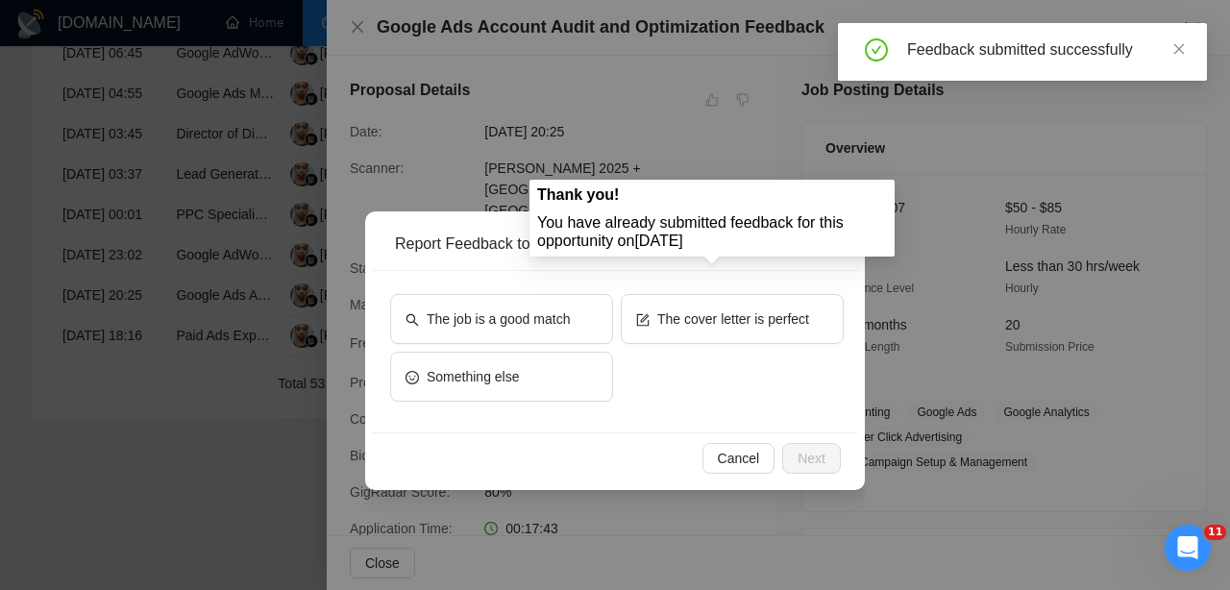
click at [842, 240] on icon "close" at bounding box center [839, 237] width 12 height 12
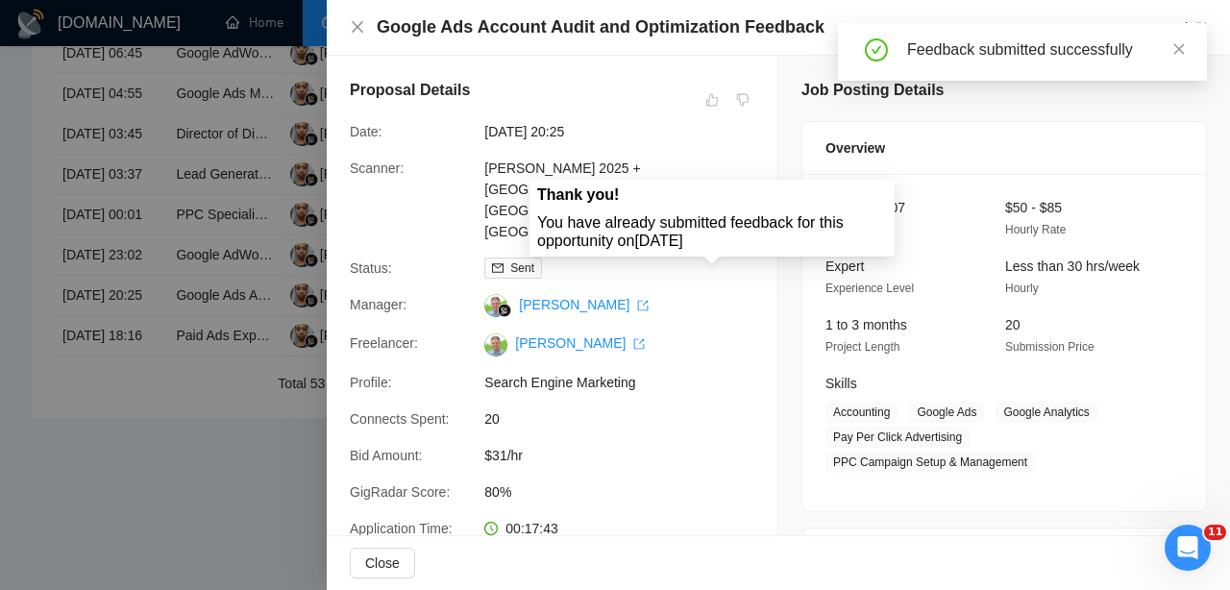
click at [163, 237] on div at bounding box center [615, 295] width 1230 height 590
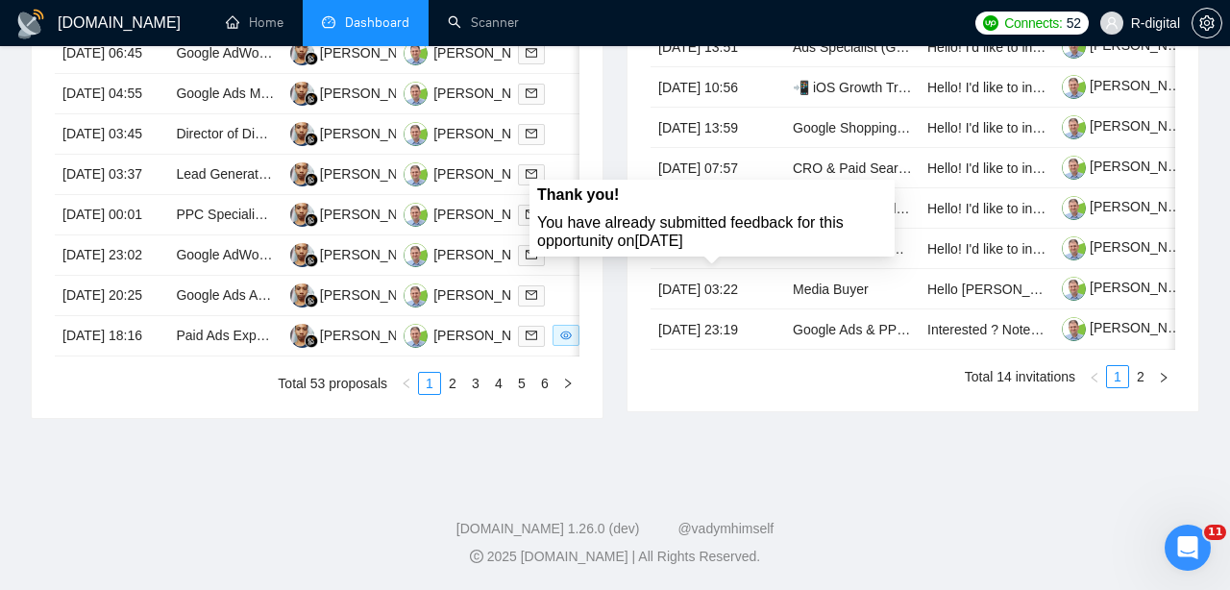
scroll to position [1026, 0]
click at [148, 276] on td "[DATE] 23:02" at bounding box center [111, 255] width 113 height 40
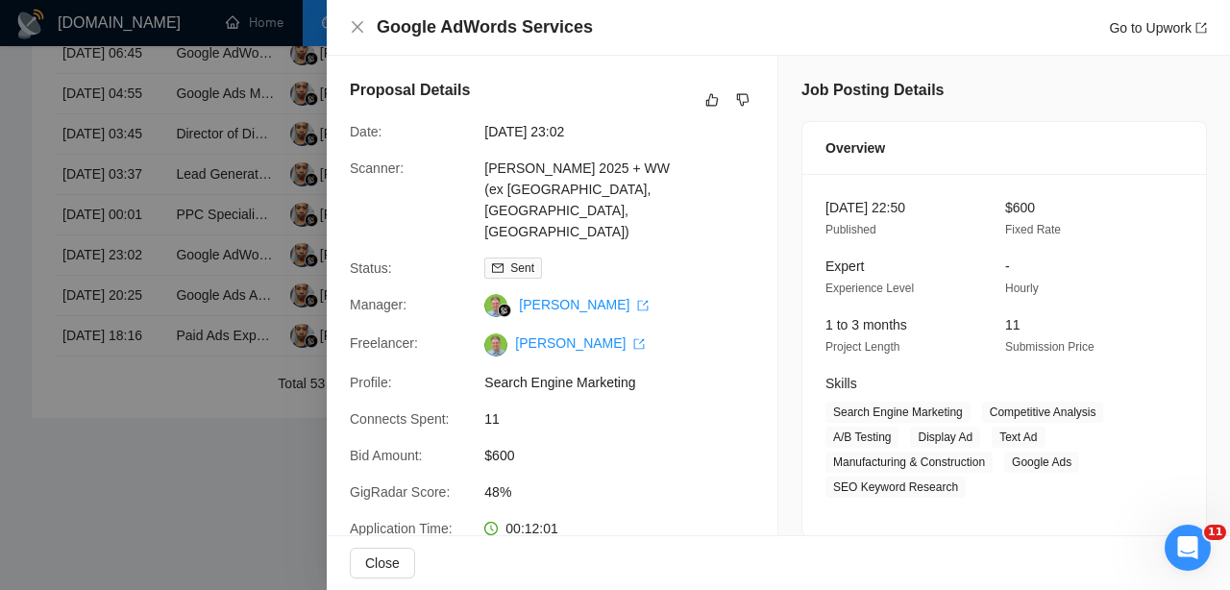
scroll to position [0, 0]
click at [707, 100] on icon "like" at bounding box center [712, 100] width 12 height 12
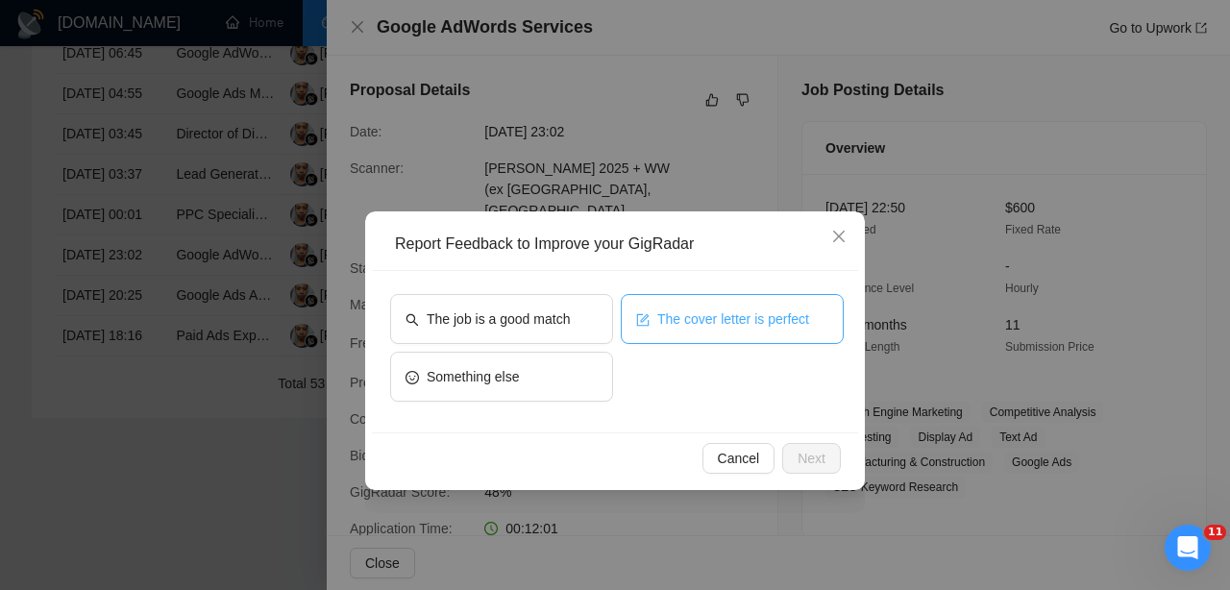
click at [657, 321] on span "The cover letter is perfect" at bounding box center [733, 318] width 152 height 21
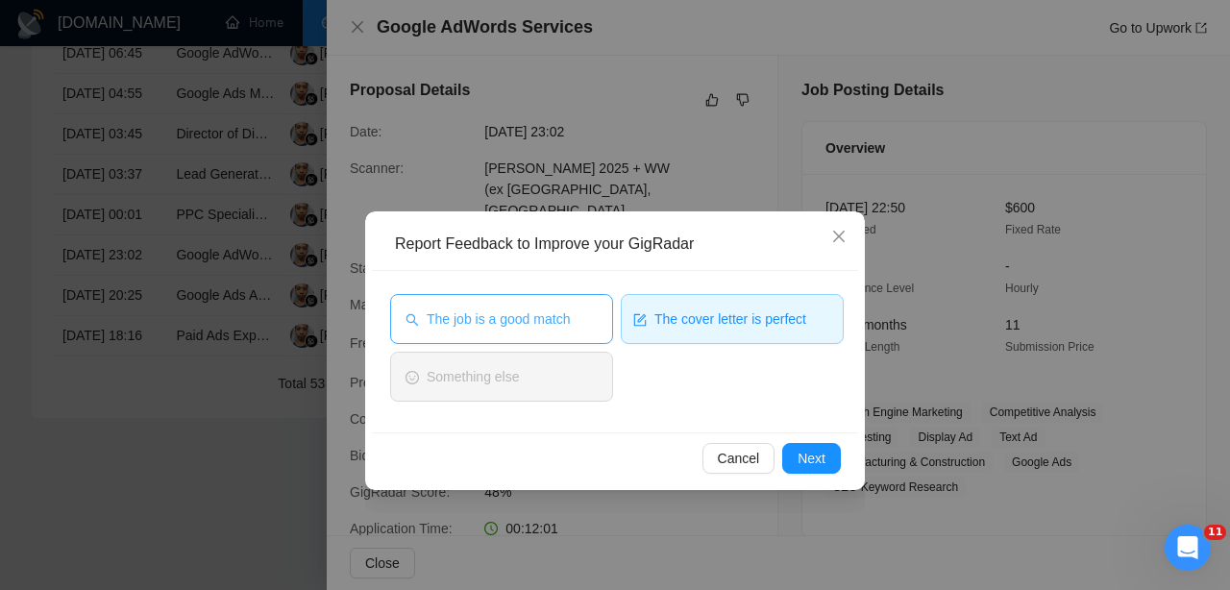
click at [566, 329] on span "The job is a good match" at bounding box center [498, 318] width 143 height 21
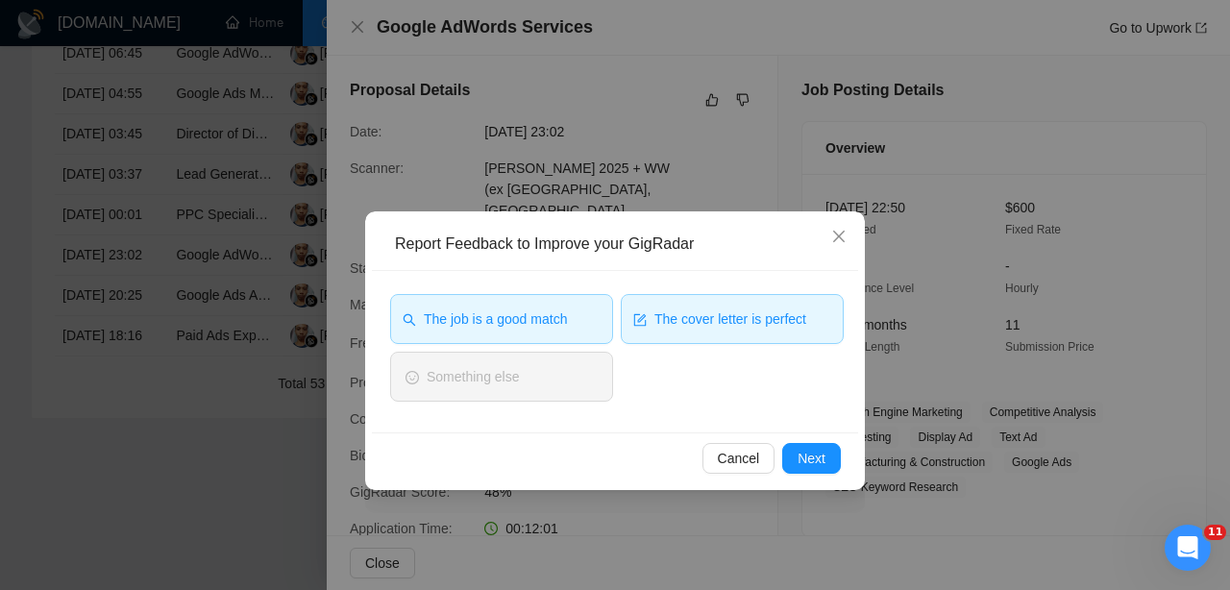
click at [819, 439] on div "Cancel Next" at bounding box center [615, 457] width 486 height 51
click at [812, 450] on span "Next" at bounding box center [811, 458] width 28 height 21
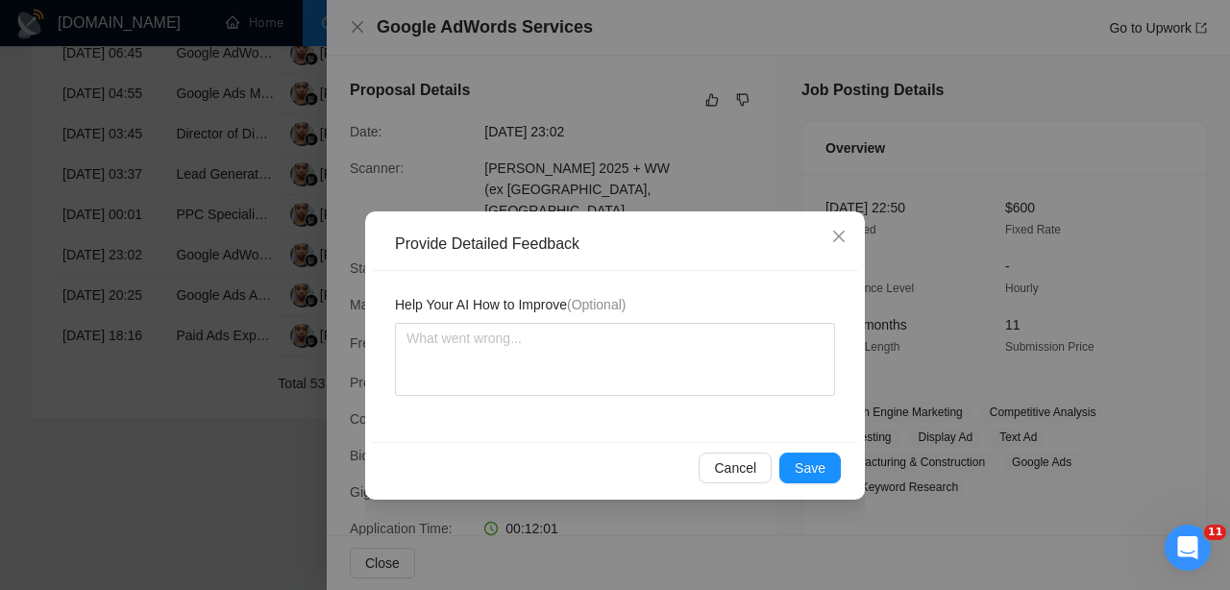
click at [812, 450] on div "Cancel Save" at bounding box center [615, 467] width 486 height 51
click at [809, 463] on span "Save" at bounding box center [809, 467] width 31 height 21
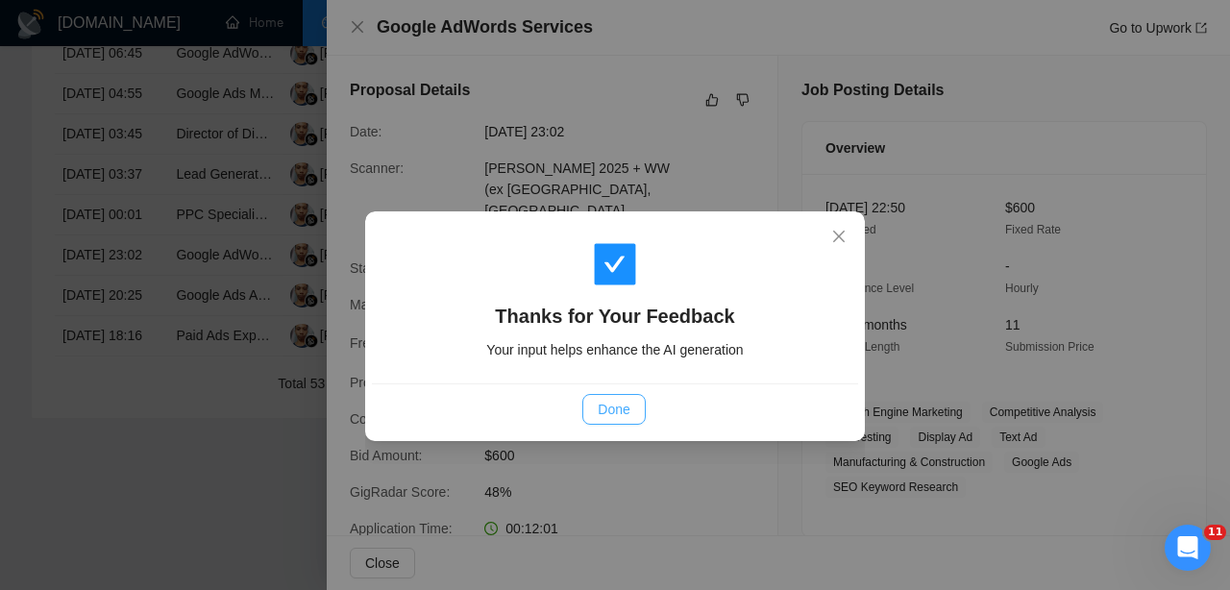
click at [642, 412] on button "Done" at bounding box center [613, 409] width 62 height 31
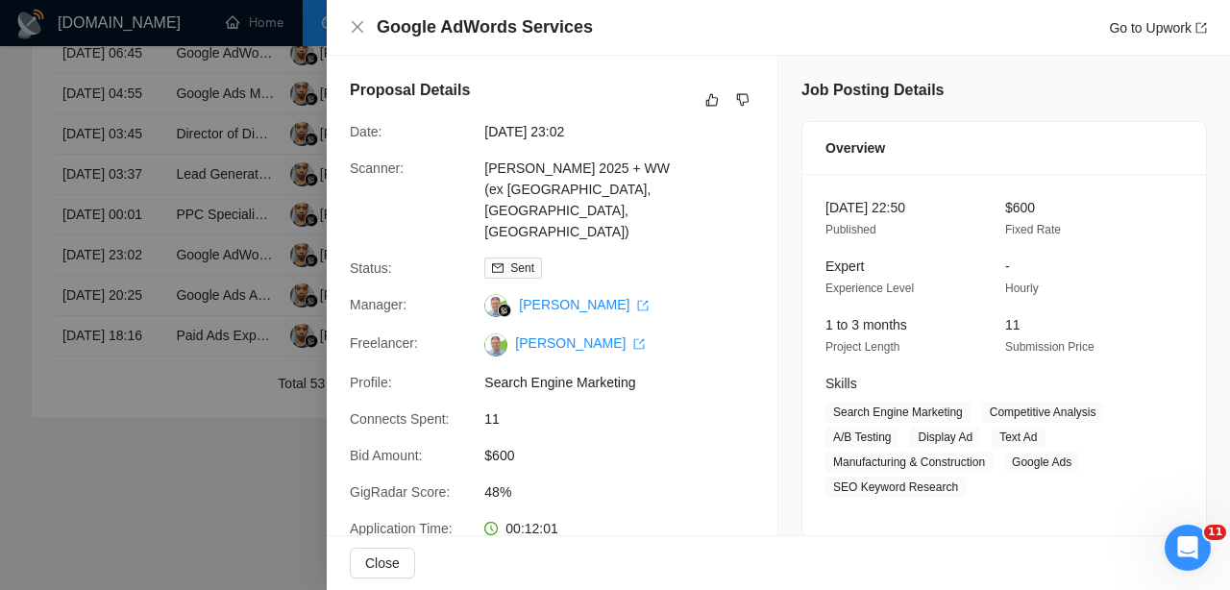
click at [134, 495] on div at bounding box center [615, 295] width 1230 height 590
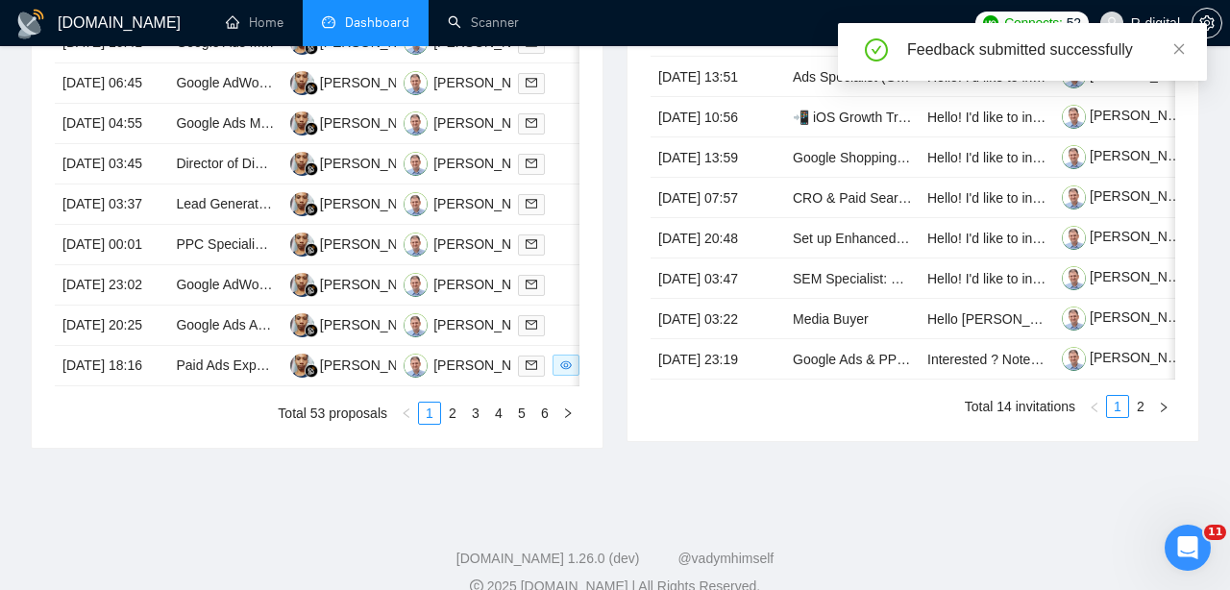
scroll to position [909, 0]
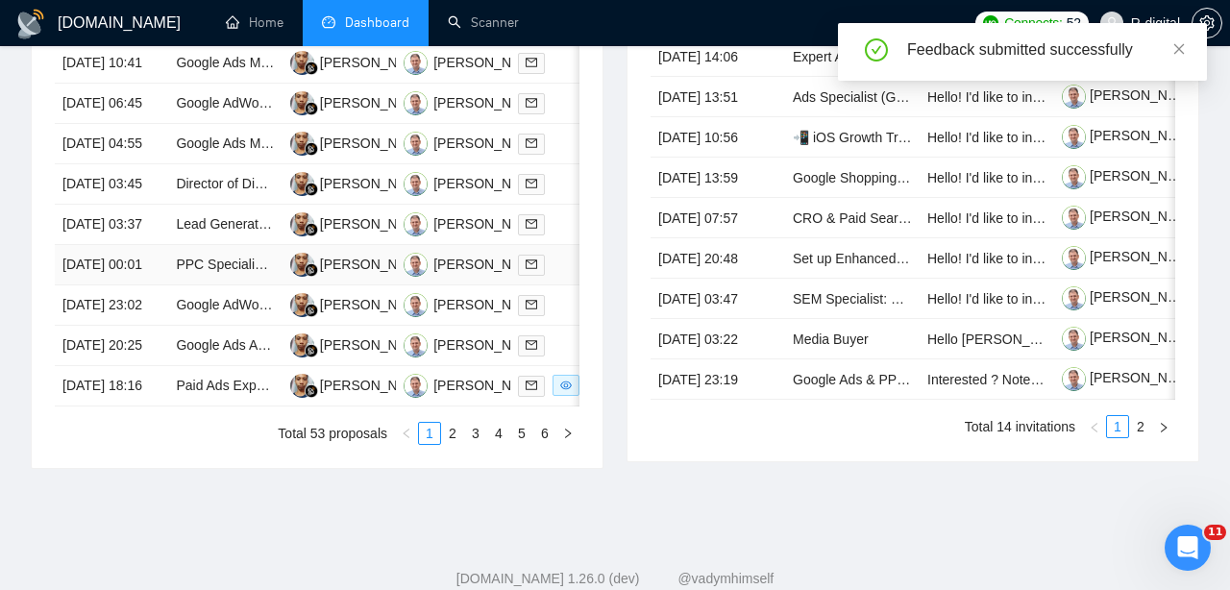
click at [150, 285] on td "[DATE] 00:01" at bounding box center [111, 265] width 113 height 40
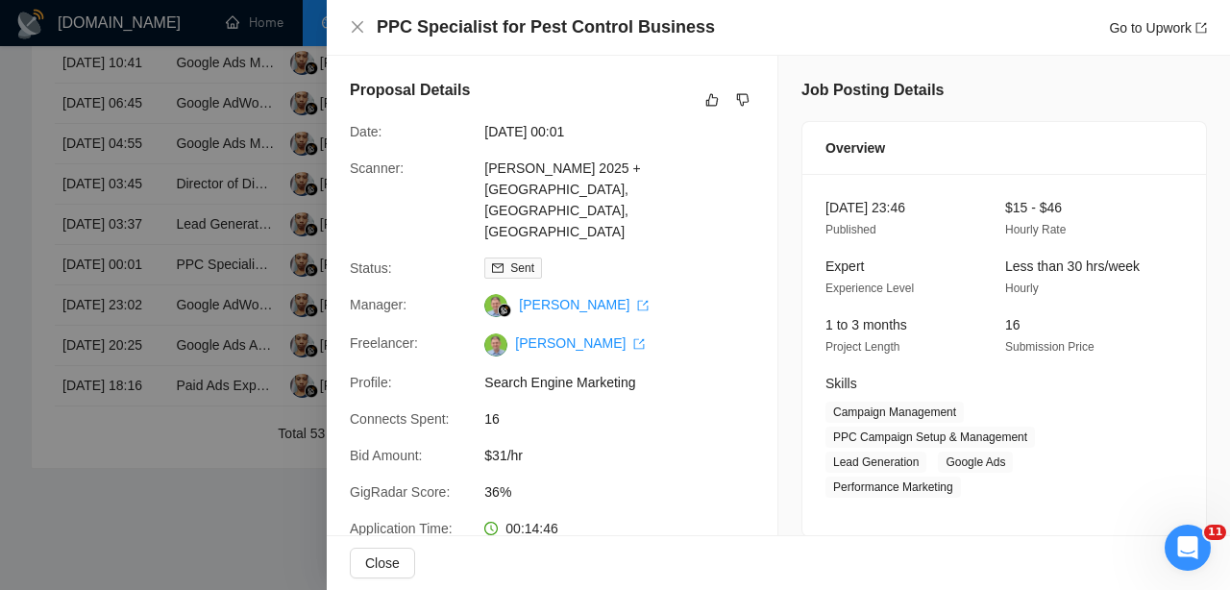
scroll to position [0, 0]
click at [705, 105] on icon "like" at bounding box center [711, 99] width 13 height 15
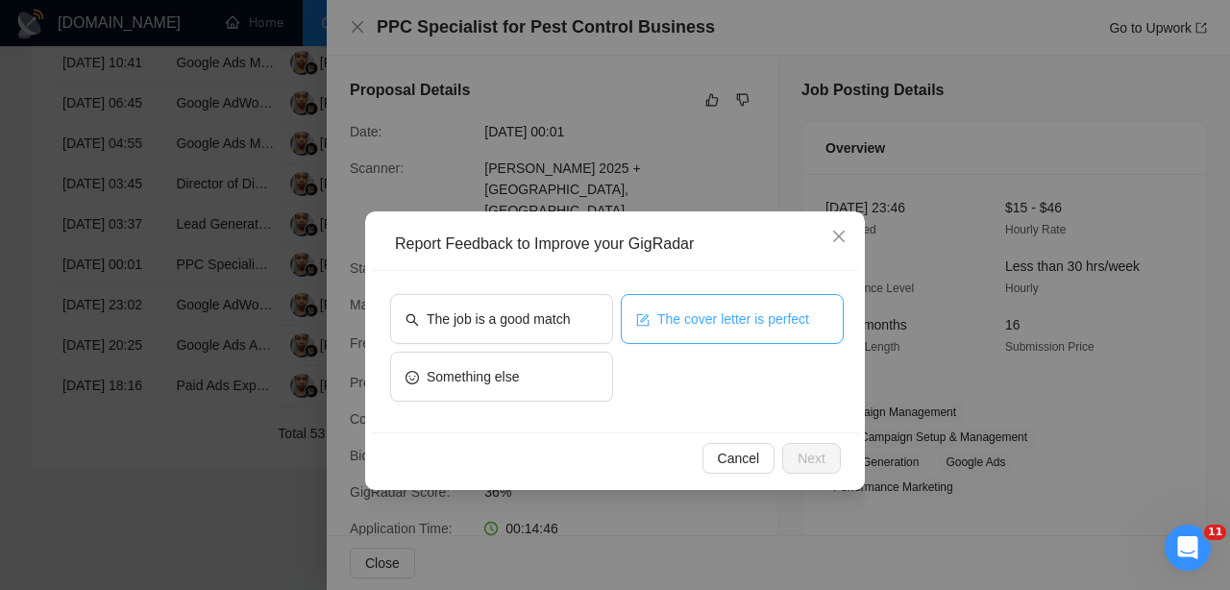
click at [692, 309] on span "The cover letter is perfect" at bounding box center [733, 318] width 152 height 21
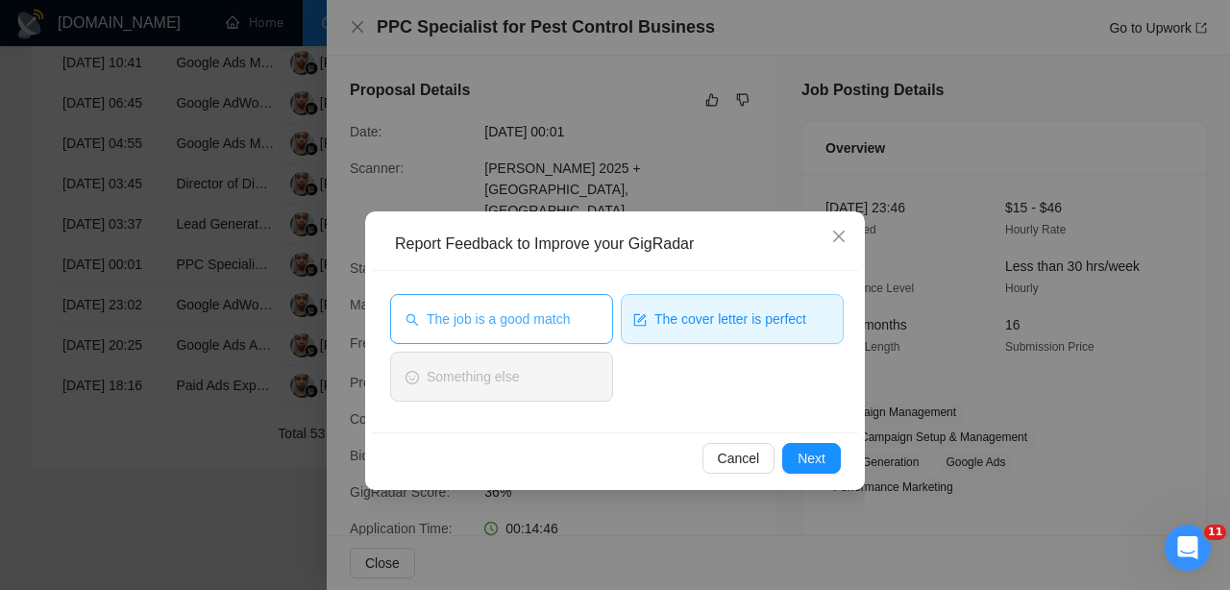
click at [569, 311] on span "The job is a good match" at bounding box center [498, 318] width 143 height 21
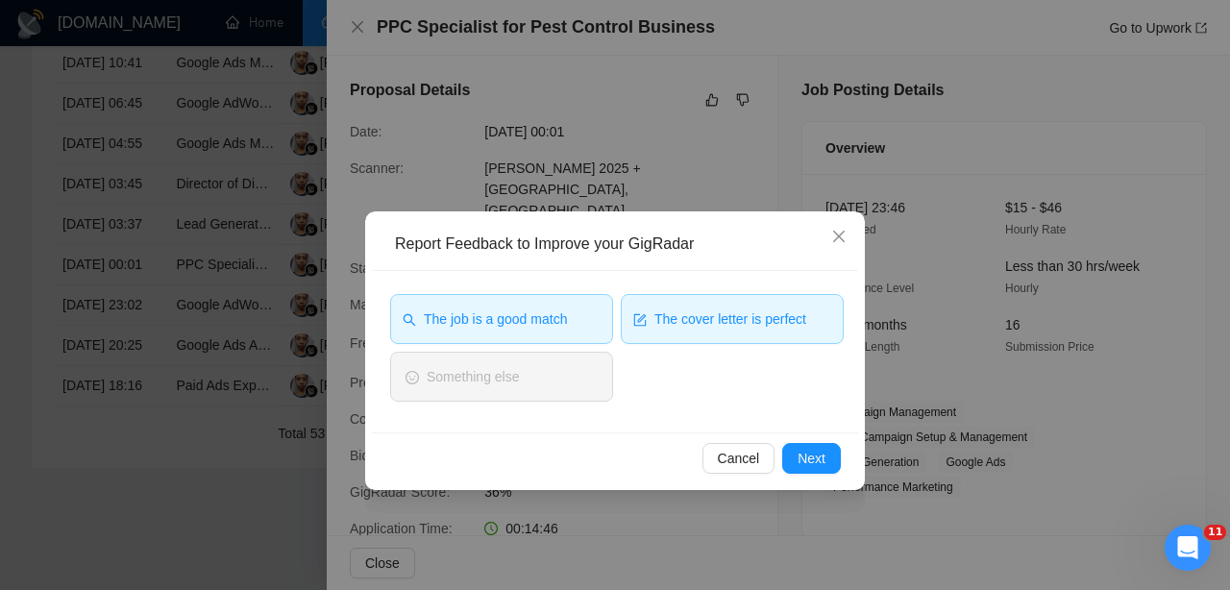
click at [830, 480] on div "Cancel Next" at bounding box center [615, 457] width 486 height 51
click at [818, 460] on span "Next" at bounding box center [811, 458] width 28 height 21
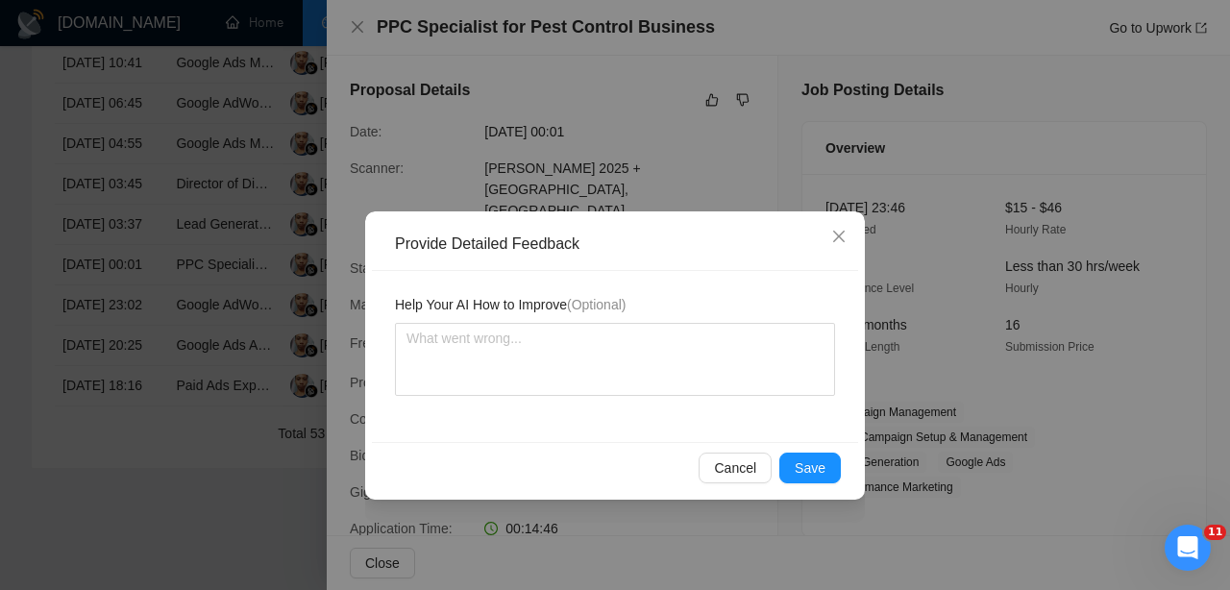
click at [818, 460] on span "Save" at bounding box center [809, 467] width 31 height 21
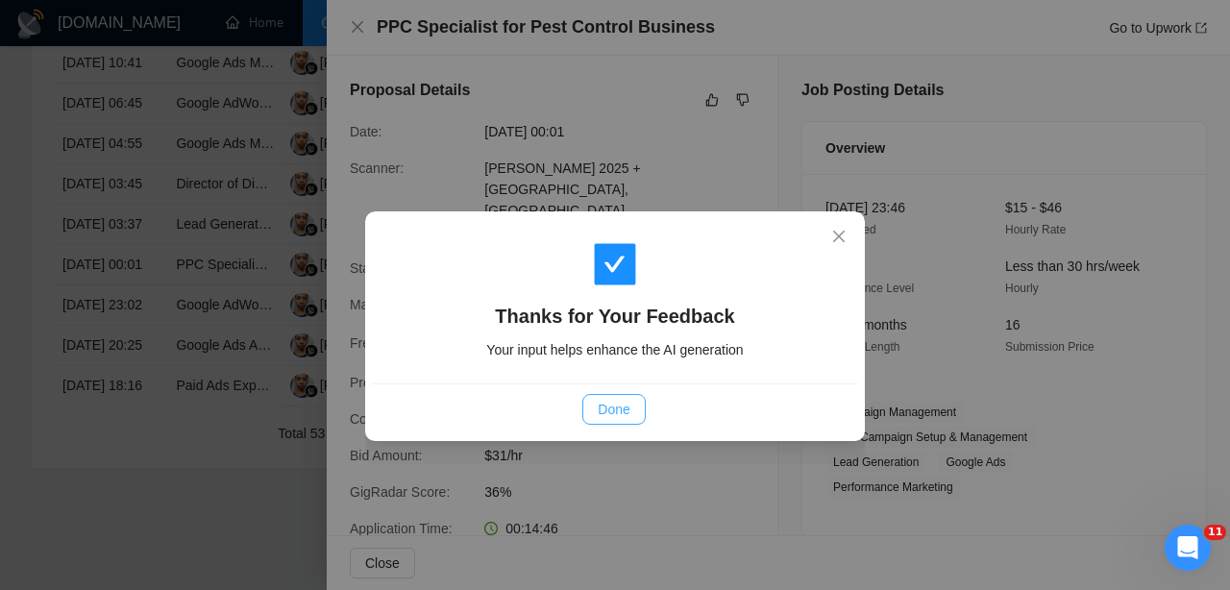
click at [625, 414] on span "Done" at bounding box center [614, 409] width 32 height 21
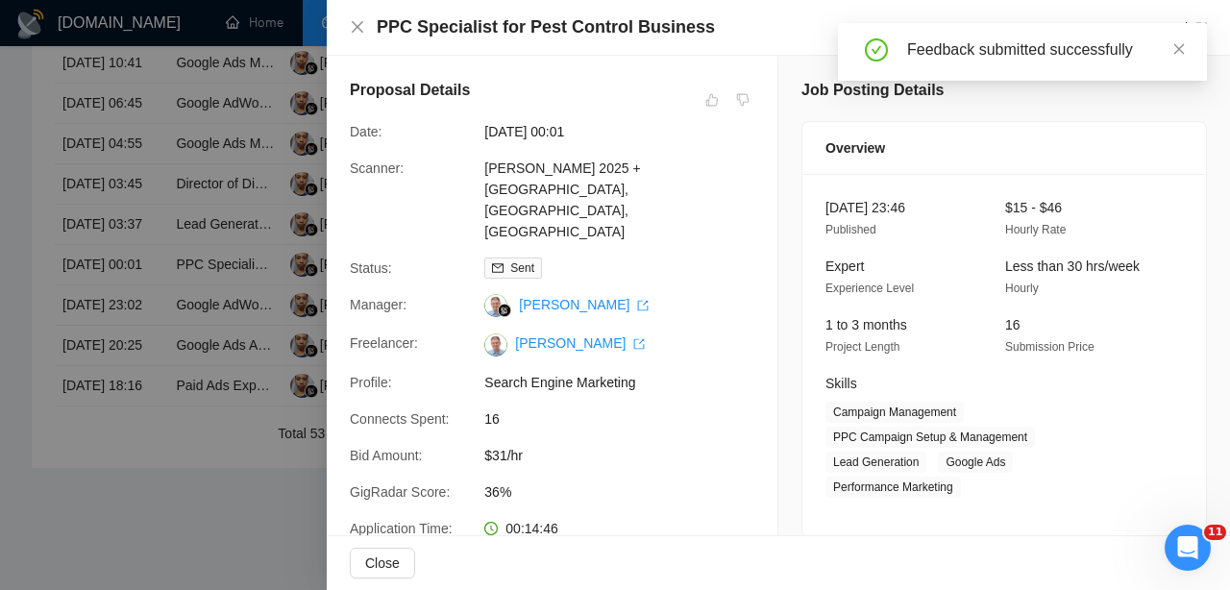
click at [86, 210] on div at bounding box center [615, 295] width 1230 height 590
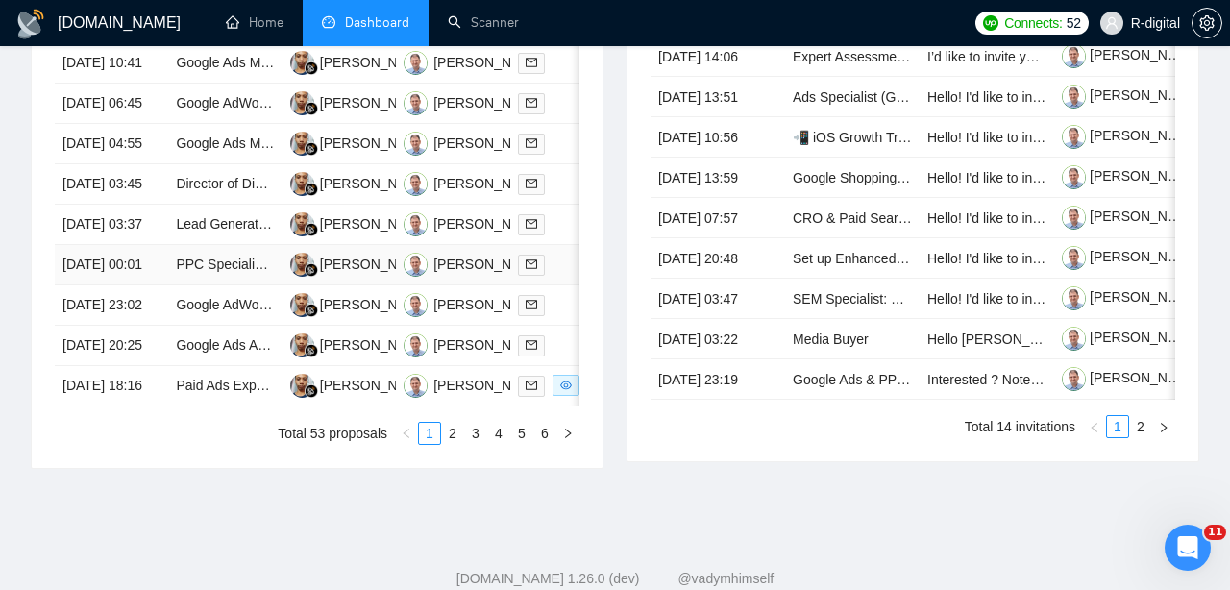
click at [134, 285] on td "[DATE] 00:01" at bounding box center [111, 265] width 113 height 40
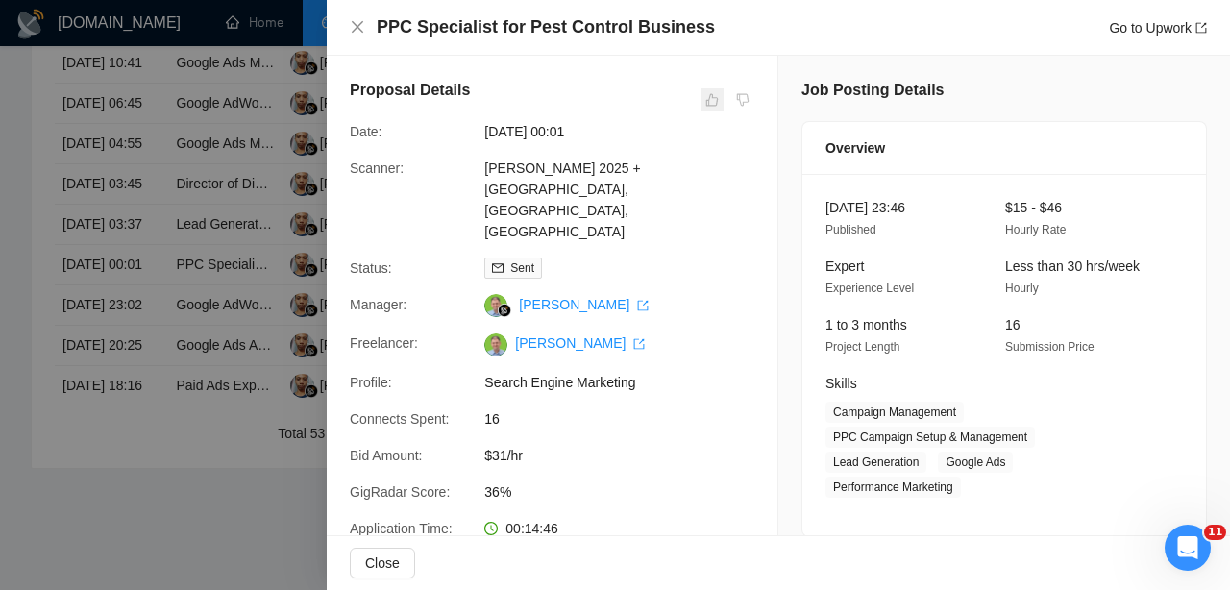
click at [707, 96] on span at bounding box center [711, 99] width 23 height 23
click at [209, 204] on div at bounding box center [615, 295] width 1230 height 590
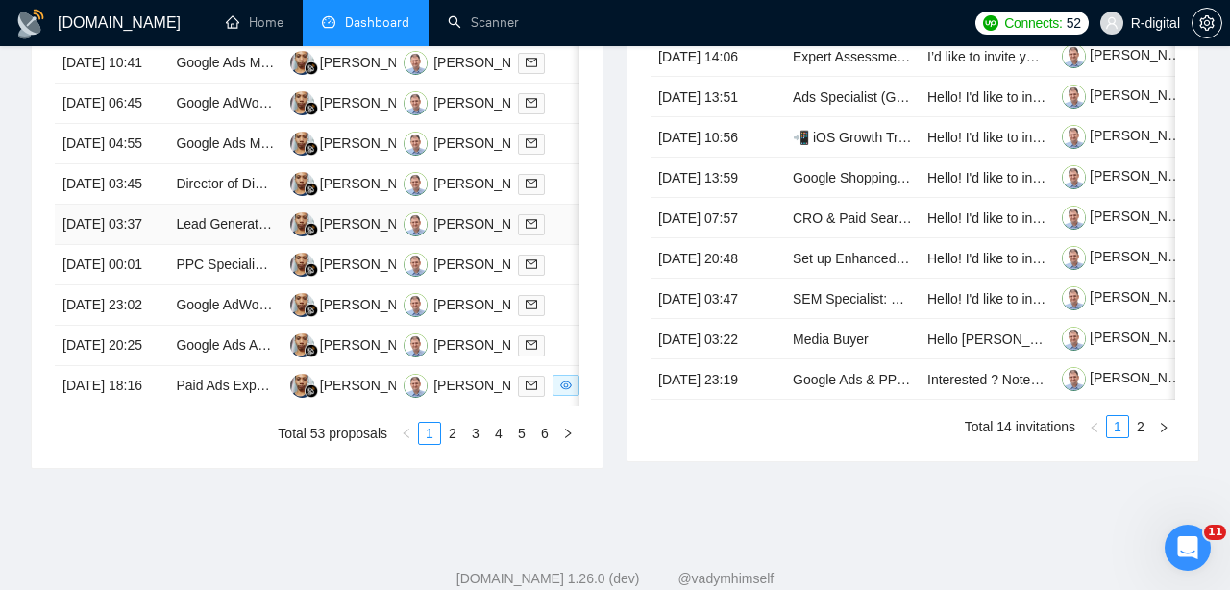
click at [140, 245] on td "[DATE] 03:37" at bounding box center [111, 225] width 113 height 40
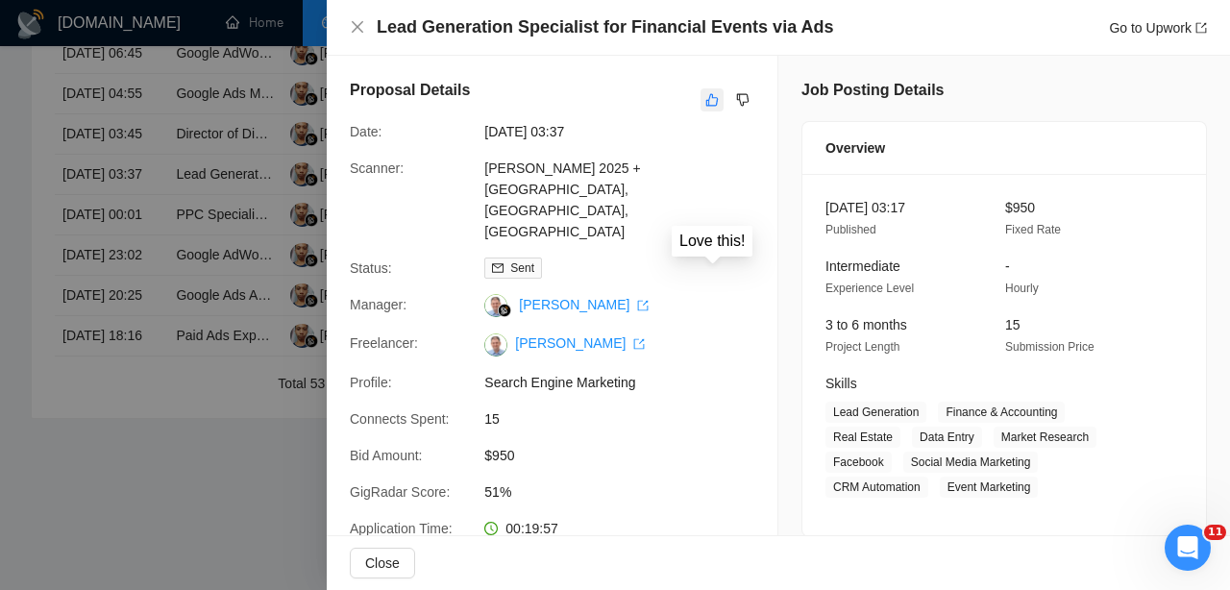
click at [709, 102] on icon "like" at bounding box center [712, 100] width 12 height 12
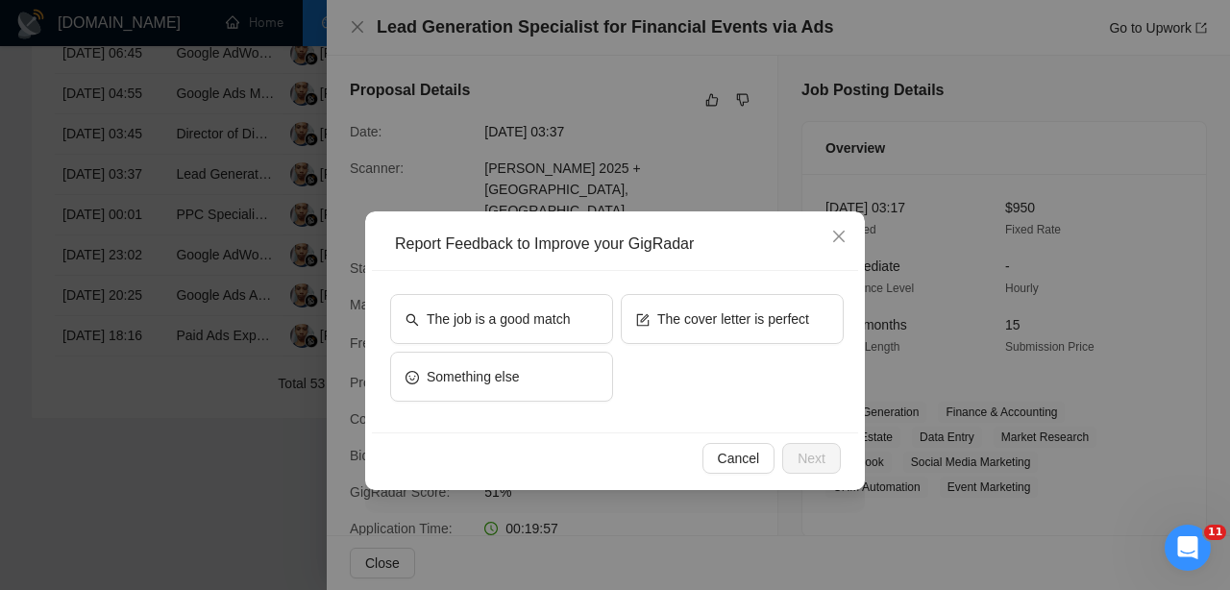
click at [697, 345] on div "The cover letter is perfect" at bounding box center [732, 323] width 223 height 58
click at [582, 313] on button "The job is a good match" at bounding box center [501, 319] width 223 height 50
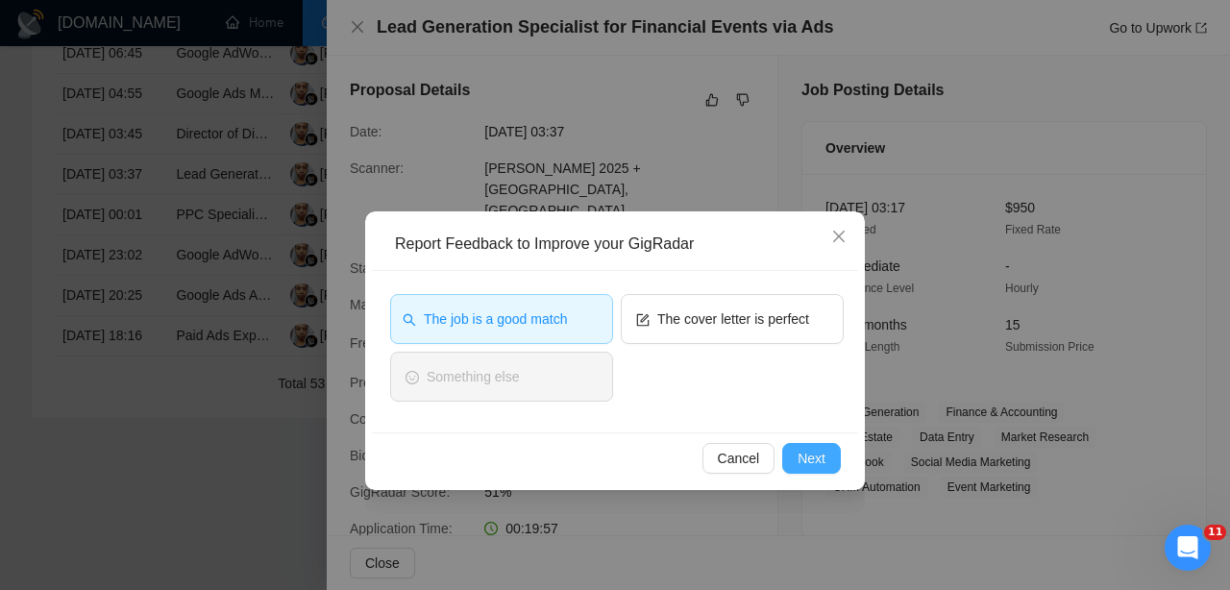
click at [818, 455] on span "Next" at bounding box center [811, 458] width 28 height 21
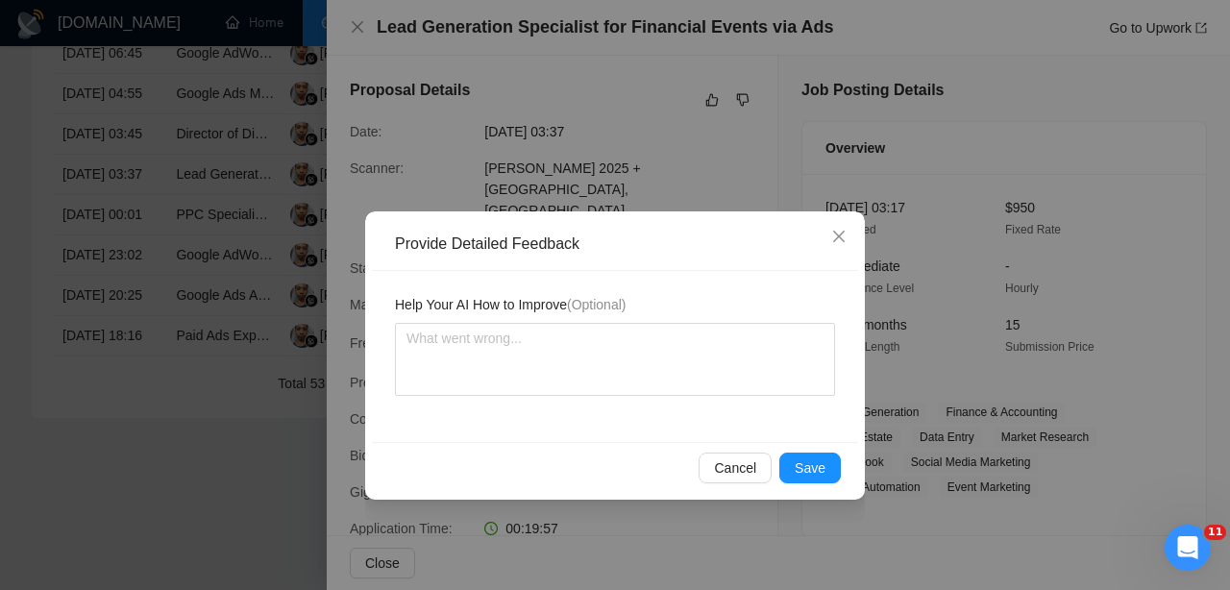
click at [818, 455] on button "Save" at bounding box center [809, 467] width 61 height 31
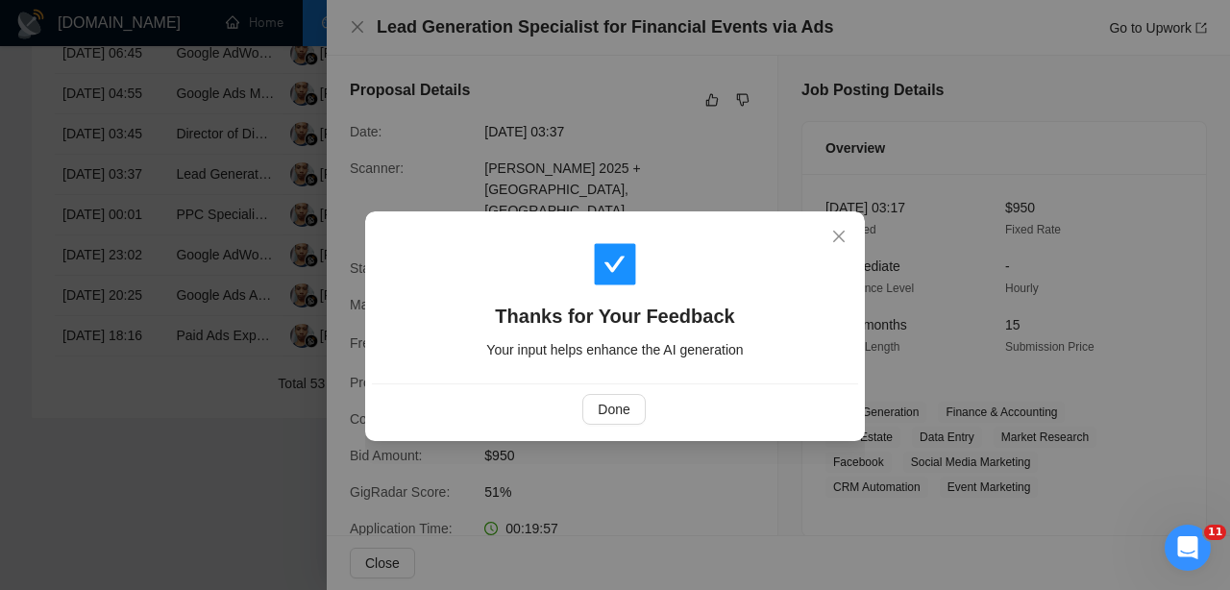
click at [818, 456] on div "Thanks for Your Feedback Your input helps enhance the AI generation Done" at bounding box center [615, 295] width 1230 height 590
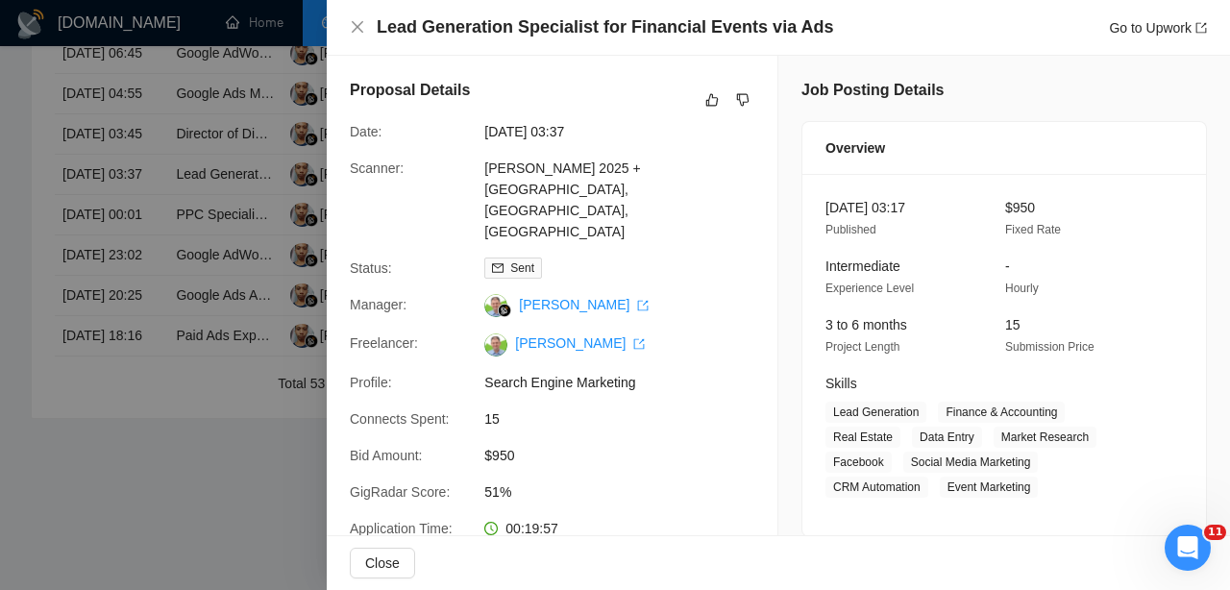
click at [55, 335] on div at bounding box center [615, 295] width 1230 height 590
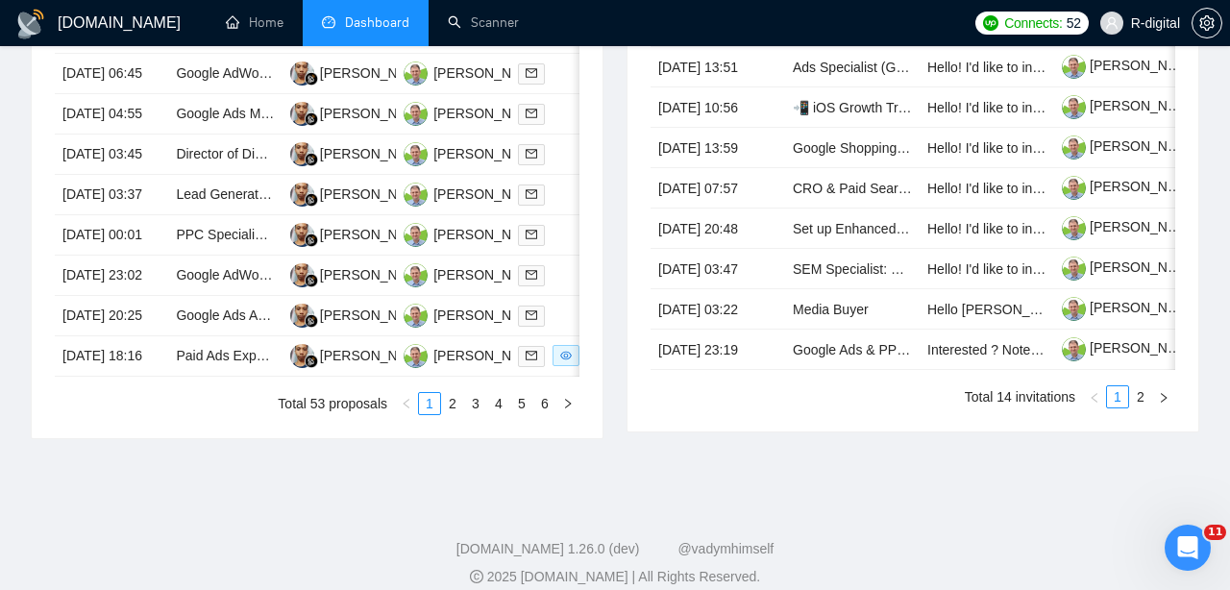
scroll to position [938, 0]
click at [98, 176] on td "[DATE] 03:45" at bounding box center [111, 155] width 113 height 40
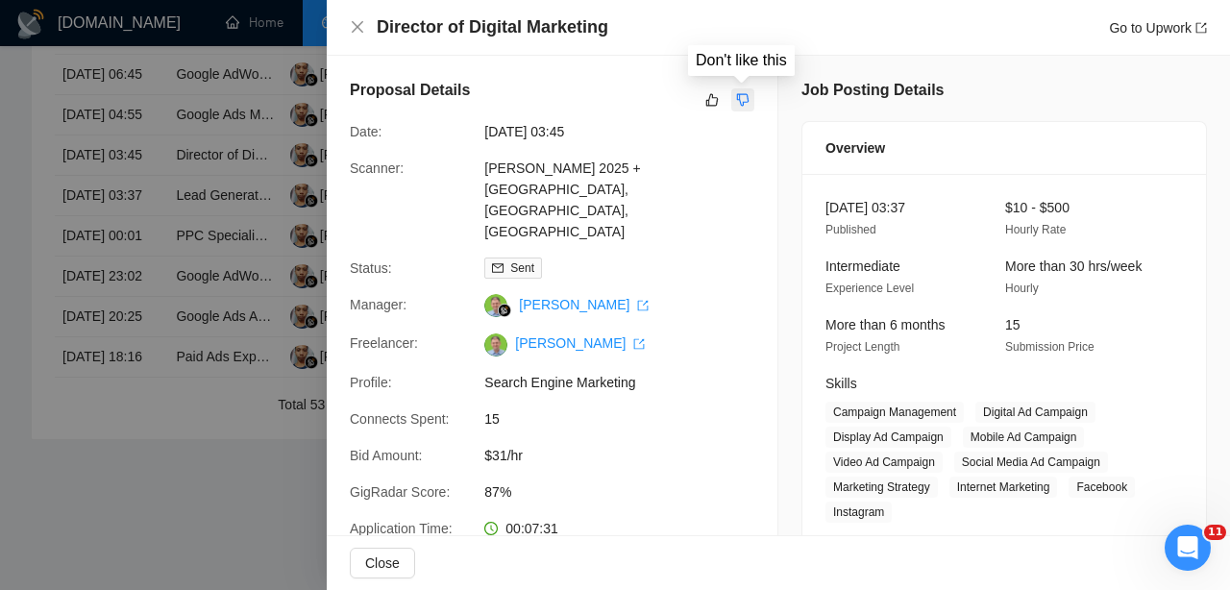
scroll to position [0, 0]
click at [751, 90] on button "button" at bounding box center [742, 99] width 23 height 23
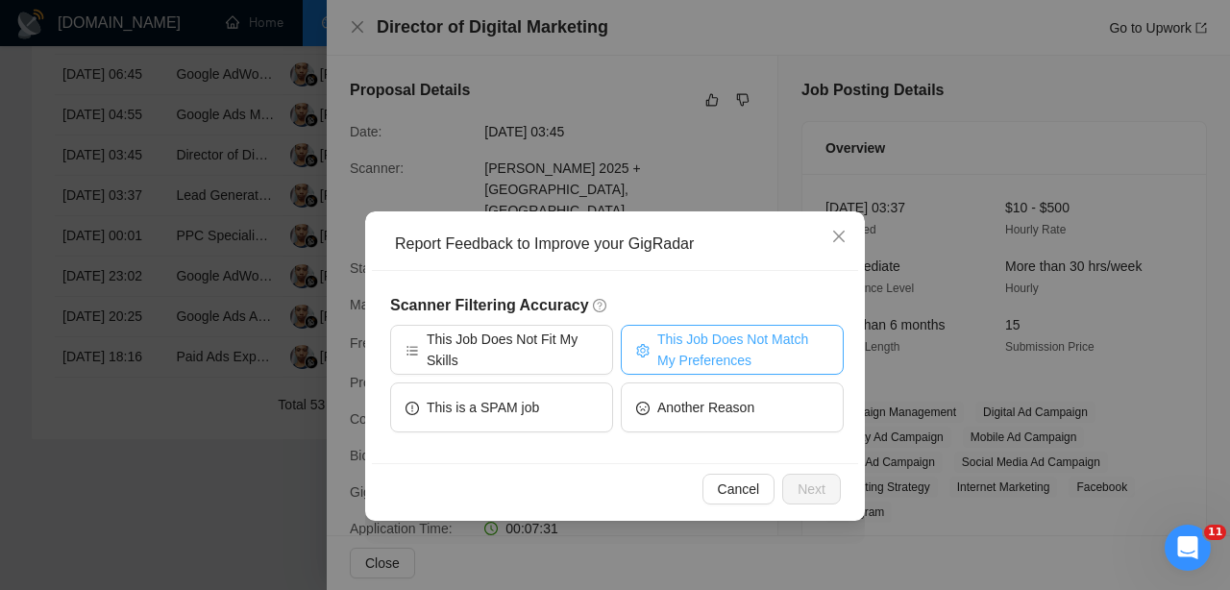
click at [663, 354] on span "This Job Does Not Match My Preferences" at bounding box center [742, 350] width 171 height 42
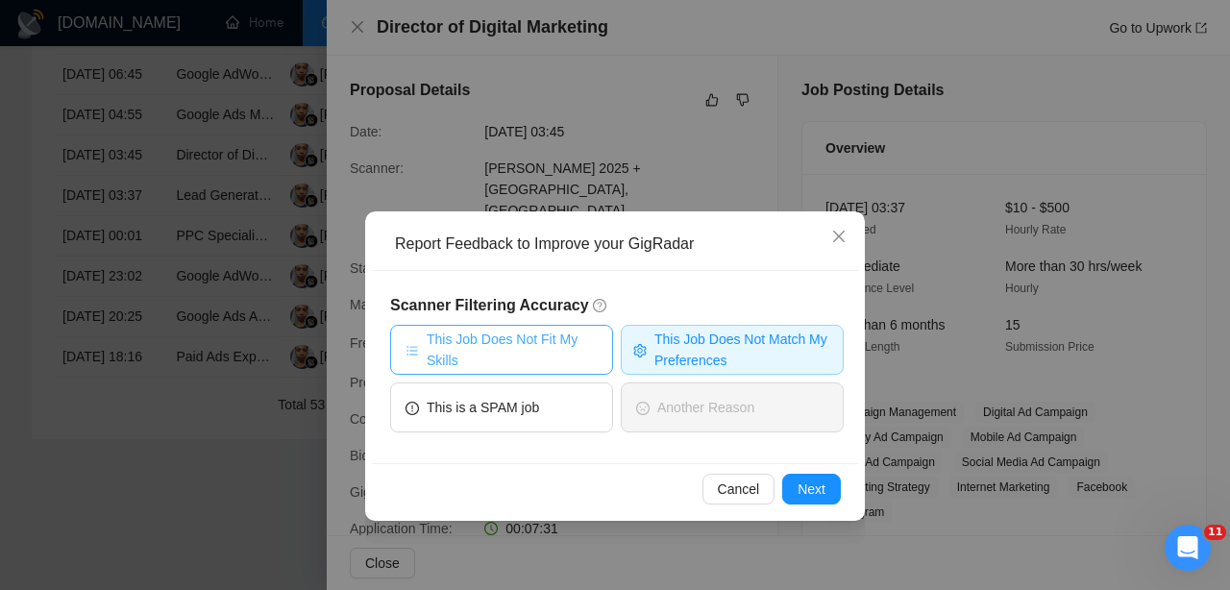
click at [546, 332] on span "This Job Does Not Fit My Skills" at bounding box center [512, 350] width 171 height 42
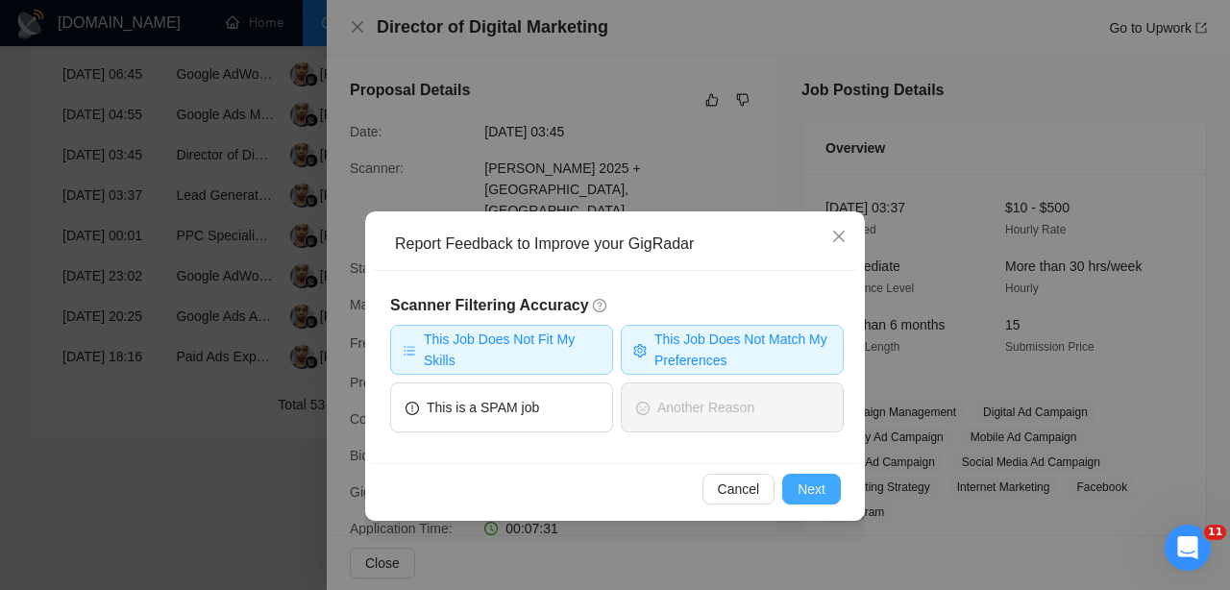
click at [803, 476] on button "Next" at bounding box center [811, 489] width 59 height 31
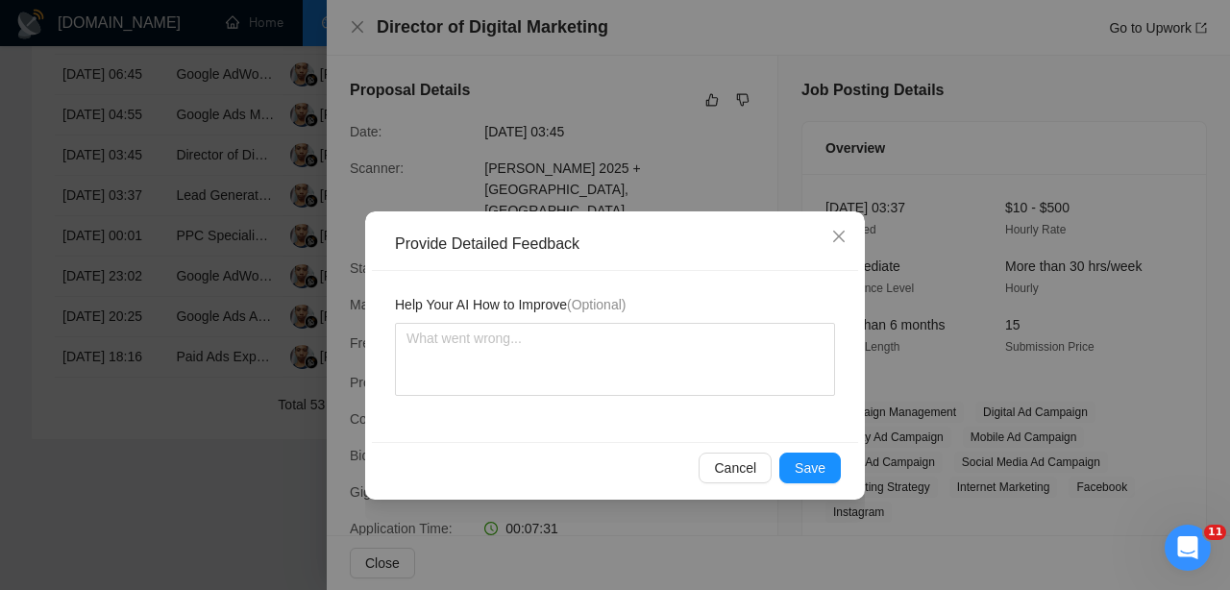
click at [723, 398] on div "Help Your AI How to Improve (Optional)" at bounding box center [615, 356] width 486 height 171
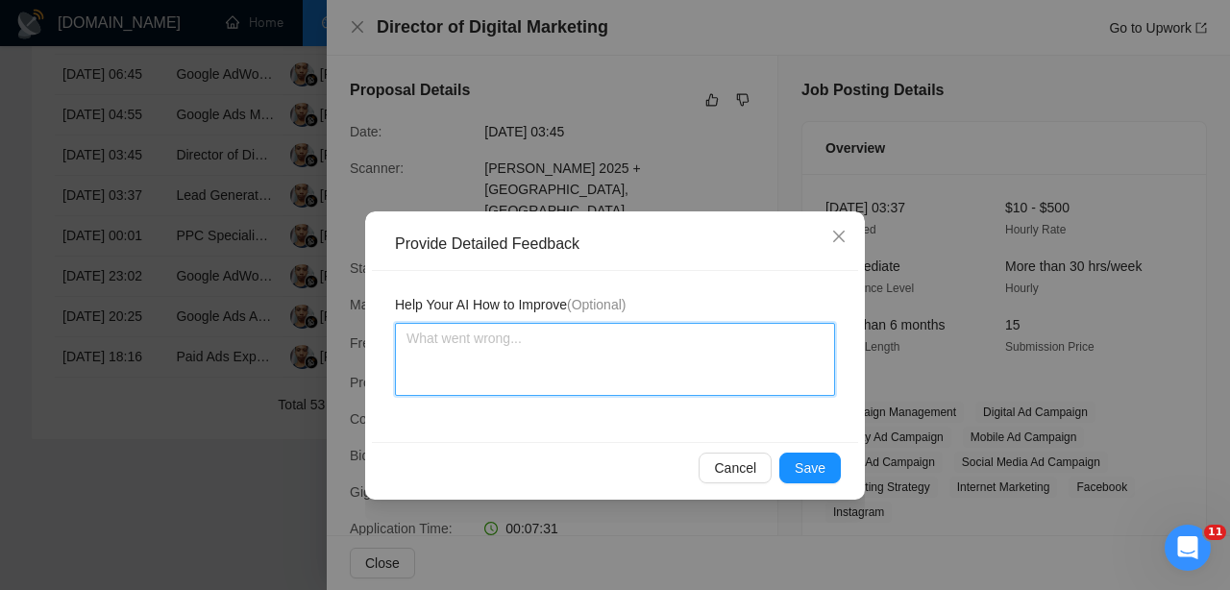
click at [704, 382] on textarea at bounding box center [615, 359] width 440 height 73
type textarea "N"
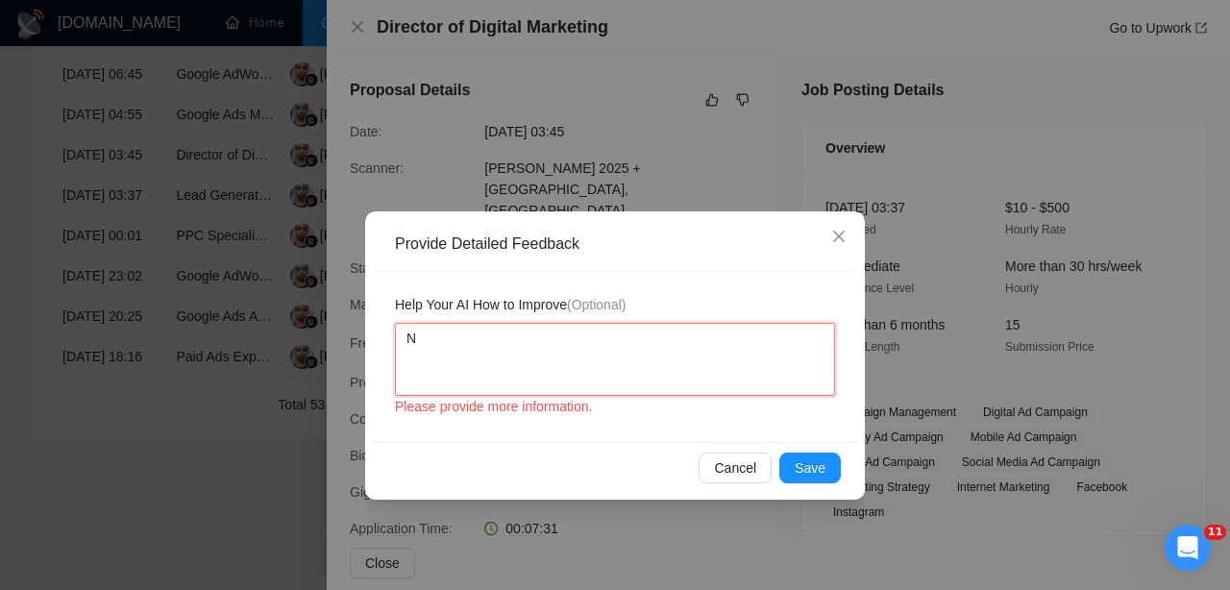
type textarea "No"
type textarea "Not"
type textarea "Not i"
type textarea "Not in"
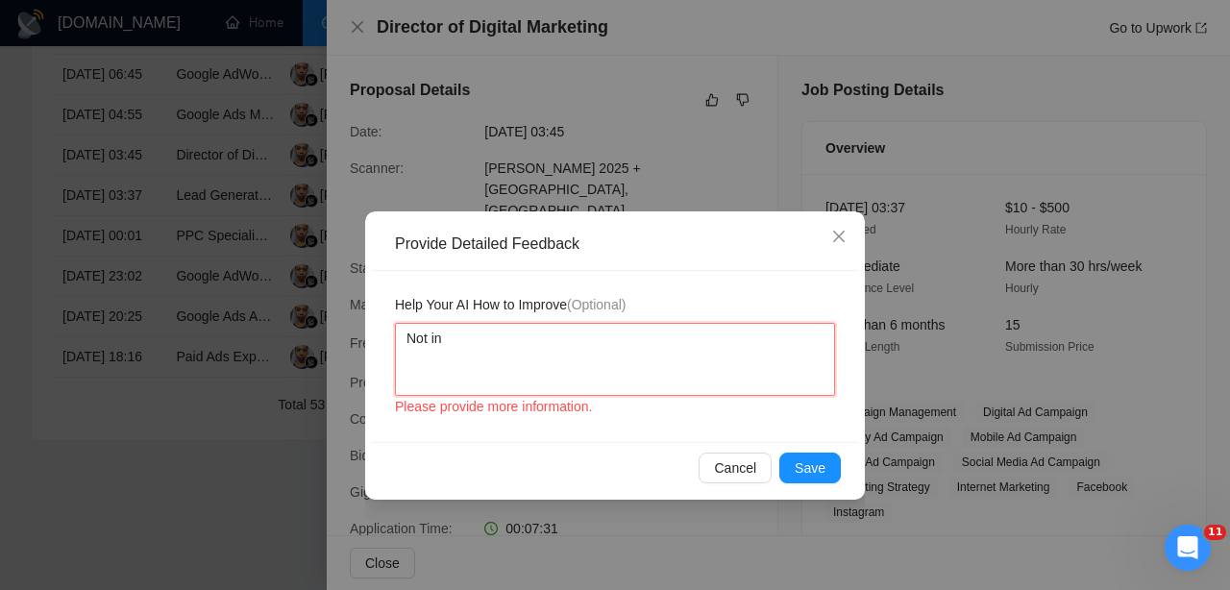
type textarea "Not int"
type textarea "Not inte"
type textarea "Not inter"
type textarea "Not intere"
type textarea "Not interes"
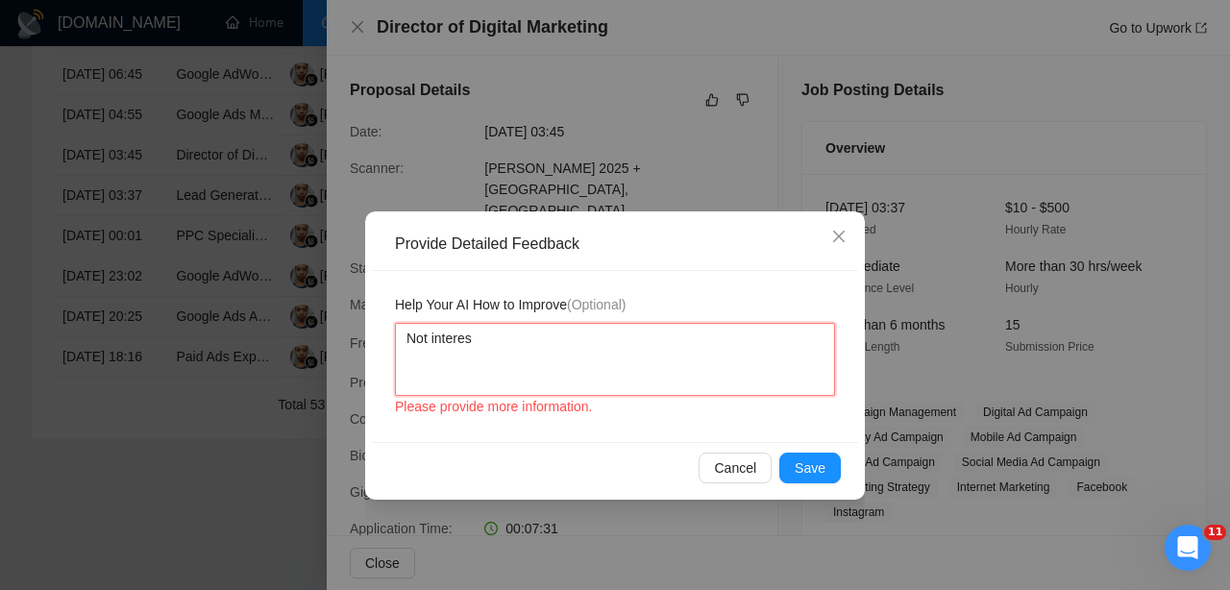
type textarea "Not interest"
type textarea "Not intereste"
type textarea "Not interested"
type textarea "Not interested i"
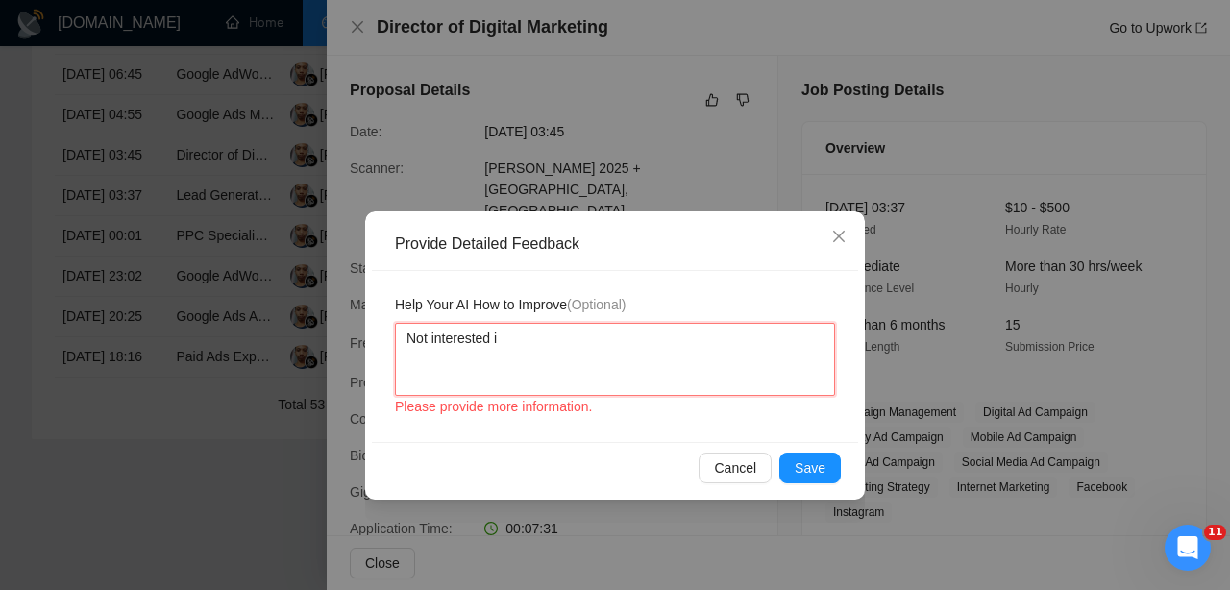
type textarea "Not interested in"
type textarea "Not interested in p"
type textarea "Not interested in pe"
type textarea "Not interested in per"
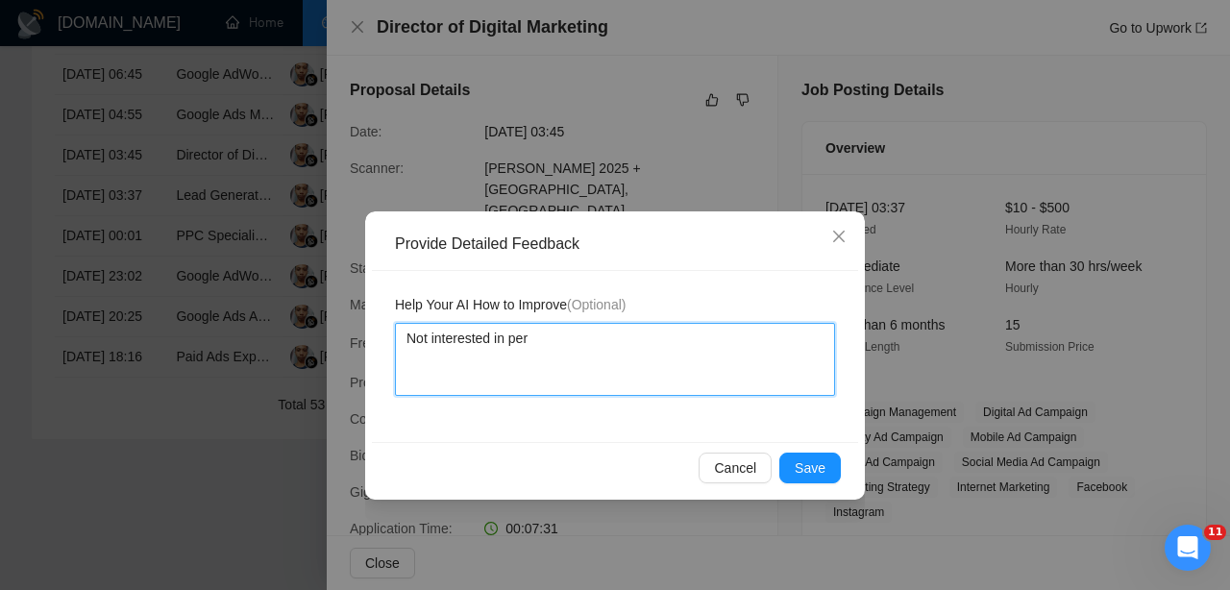
type textarea "Not interested in pe"
type textarea "Not interested in per"
type textarea "Not interested in perf"
type textarea "Not interested in perfo"
type textarea "Not interested in perfor"
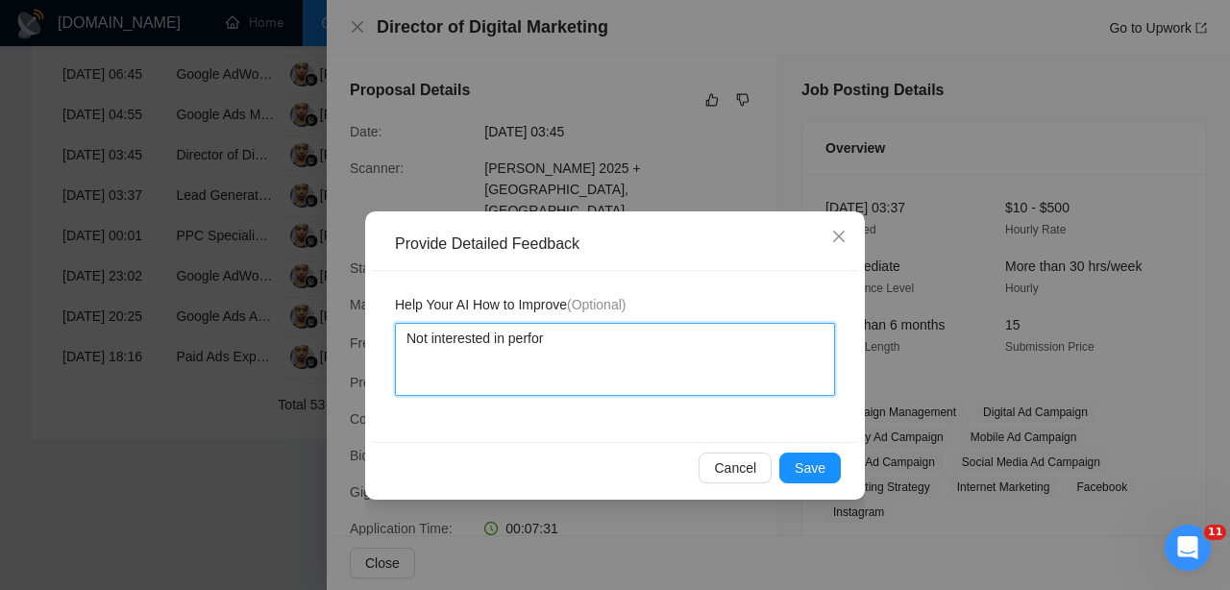
type textarea "Not interested in perform"
type textarea "Not interested in performa"
type textarea "Not interested in performan"
type textarea "Not interested in performanc"
type textarea "Not interested in performance"
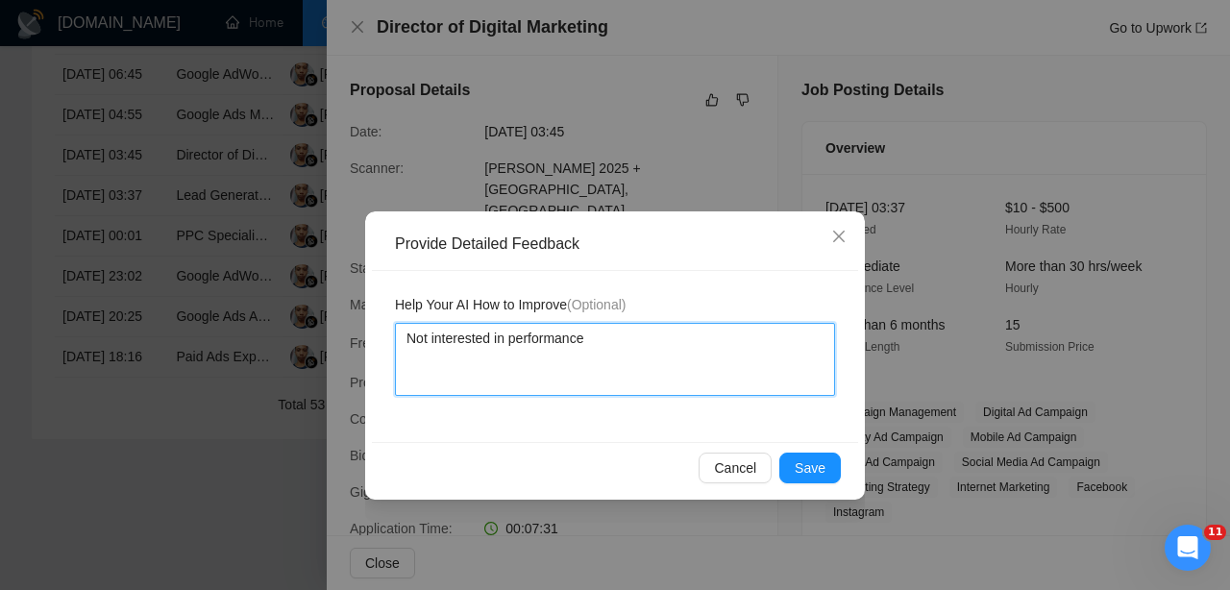
type textarea "Not interested in performance"
type textarea "Not interested in performance f"
type textarea "Not interested in performance fe"
type textarea "Not interested in performance fee"
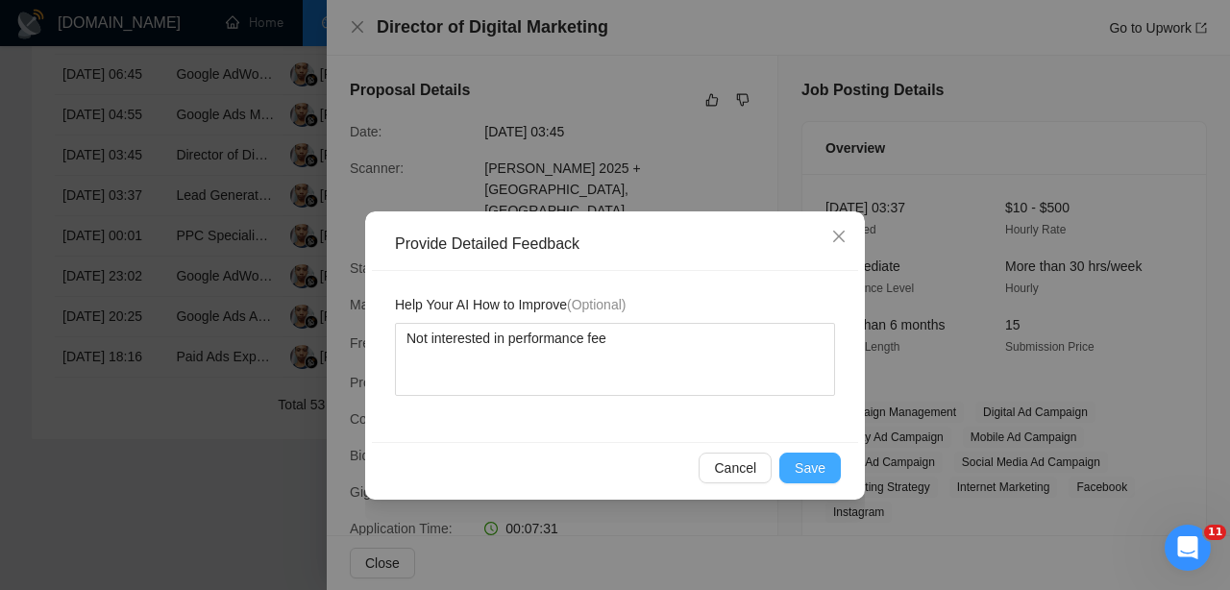
click at [832, 467] on button "Save" at bounding box center [809, 467] width 61 height 31
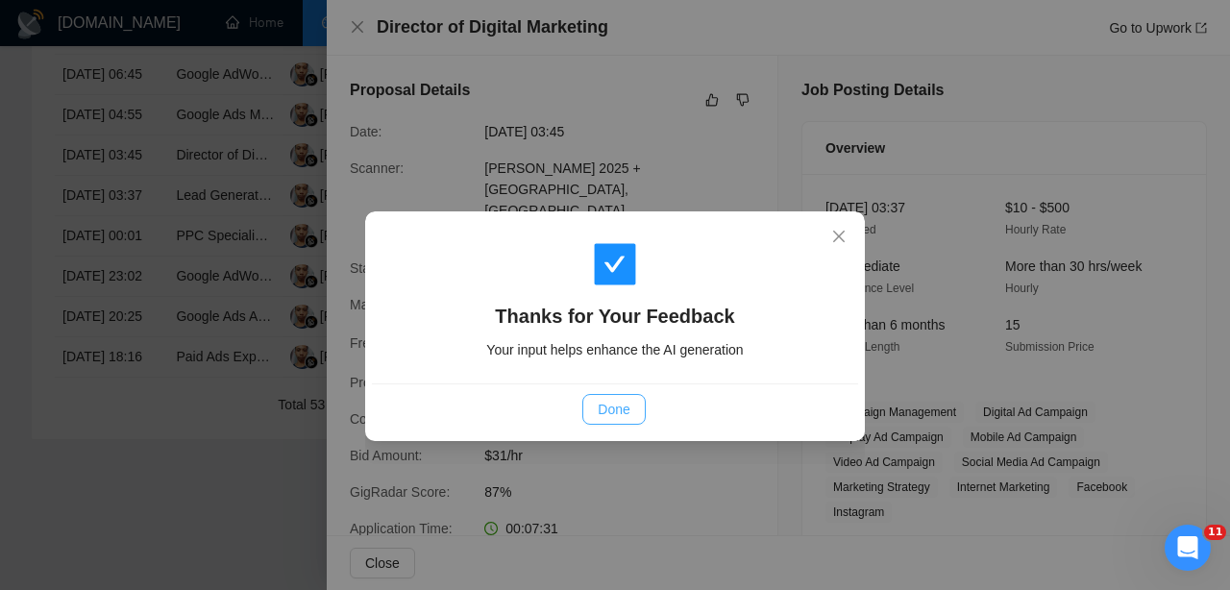
click at [603, 395] on button "Done" at bounding box center [613, 409] width 62 height 31
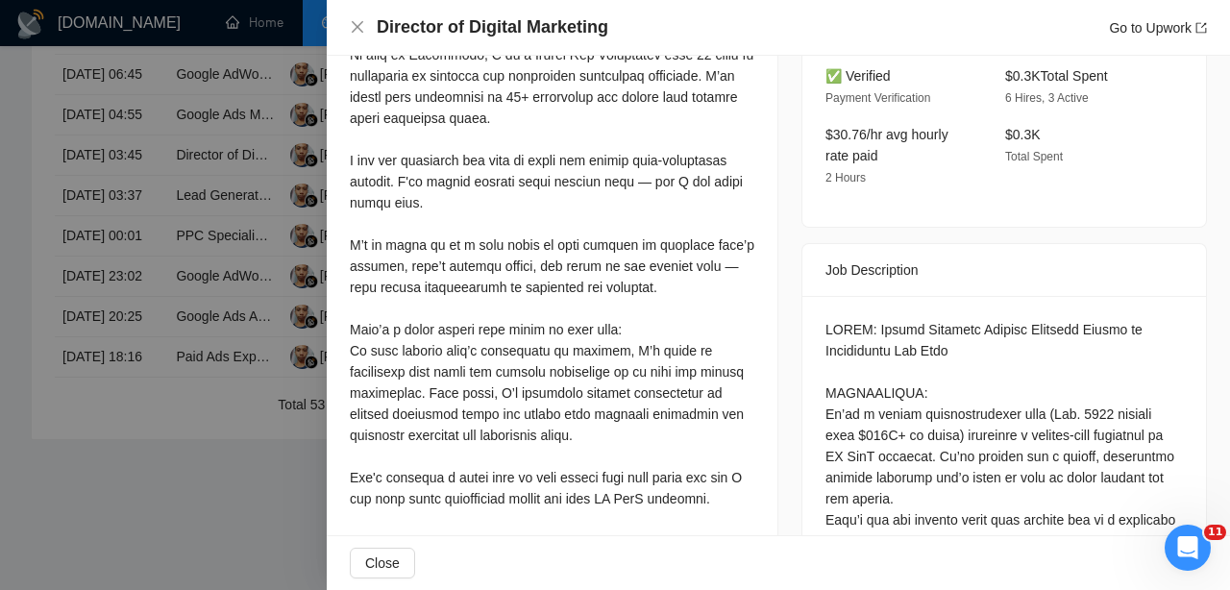
scroll to position [793, 0]
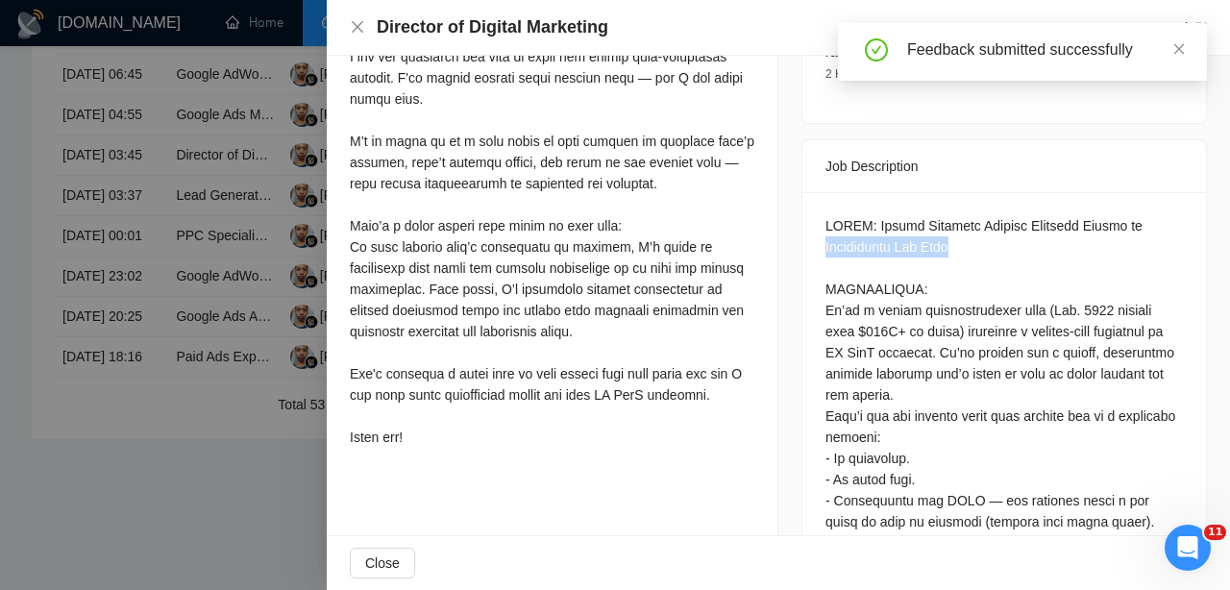
drag, startPoint x: 968, startPoint y: 209, endPoint x: 826, endPoint y: 206, distance: 142.2
copy div "Performance Fee Only"
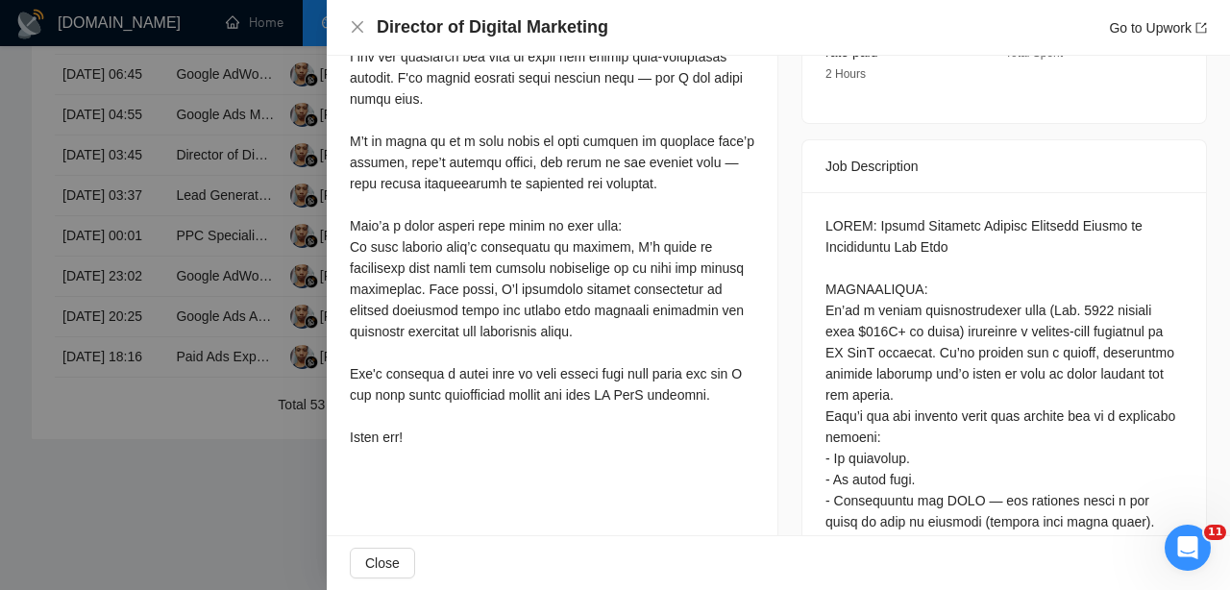
click at [208, 317] on div at bounding box center [615, 295] width 1230 height 590
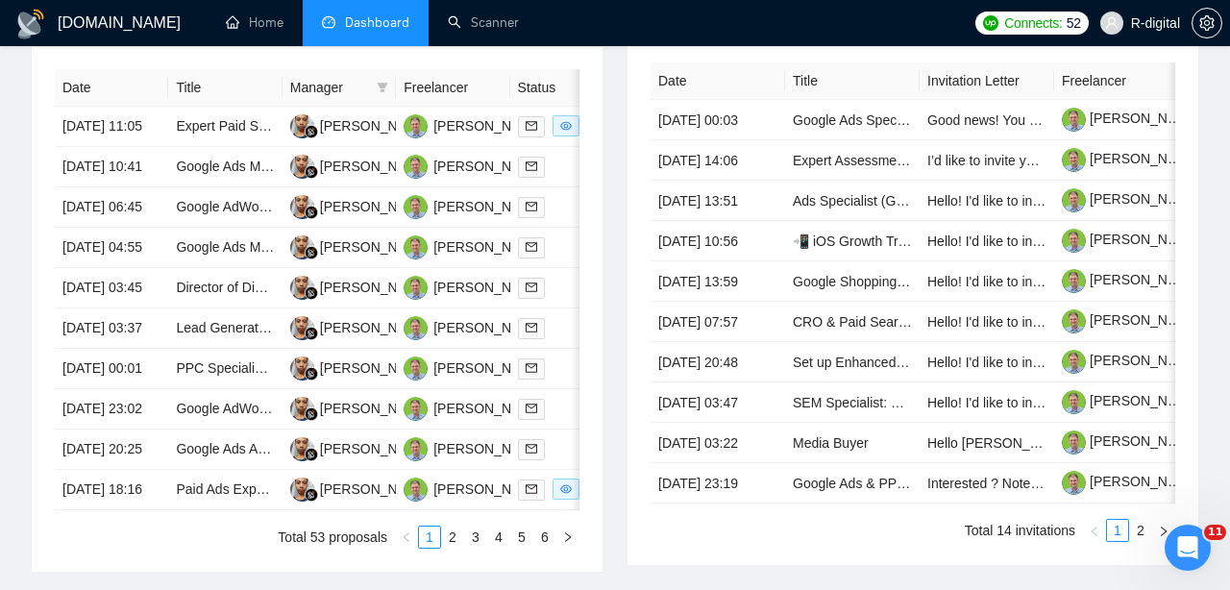
scroll to position [806, 0]
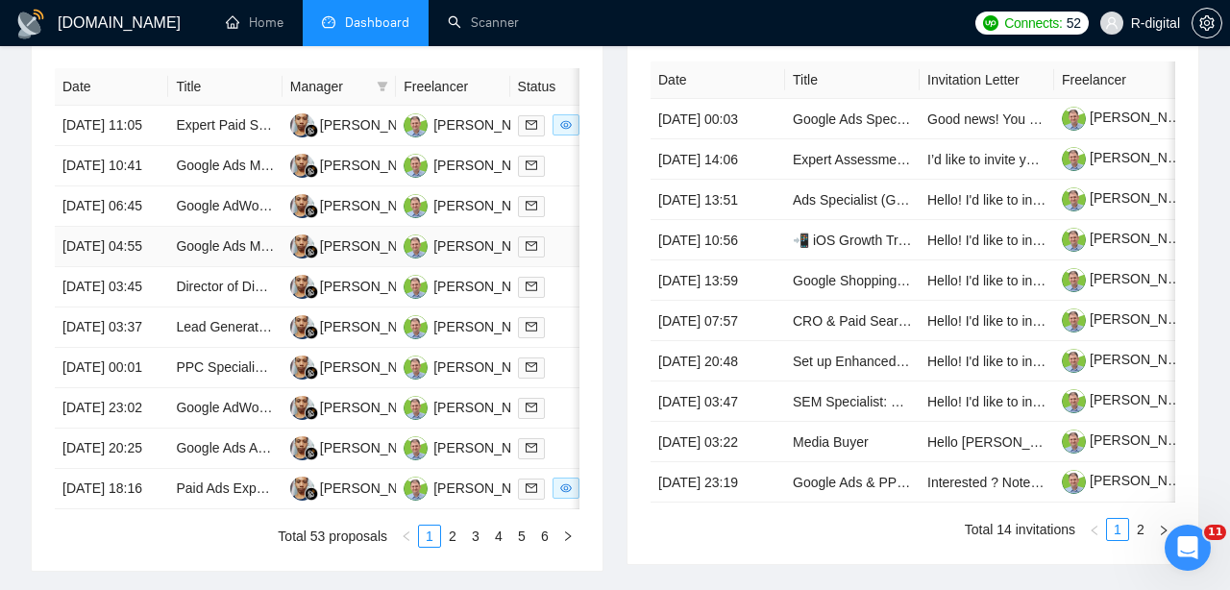
click at [141, 267] on td "[DATE] 04:55" at bounding box center [111, 247] width 113 height 40
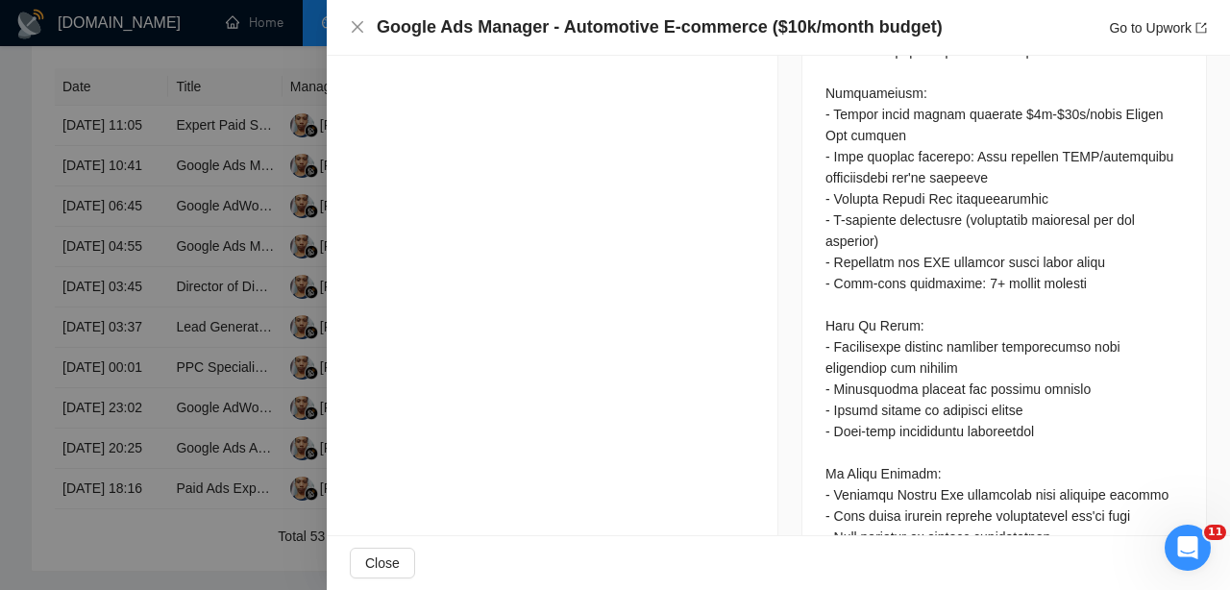
scroll to position [1243, 0]
drag, startPoint x: 915, startPoint y: 236, endPoint x: 1037, endPoint y: 237, distance: 122.0
click at [1037, 237] on div at bounding box center [1003, 188] width 357 height 888
copy div "EST business hours"
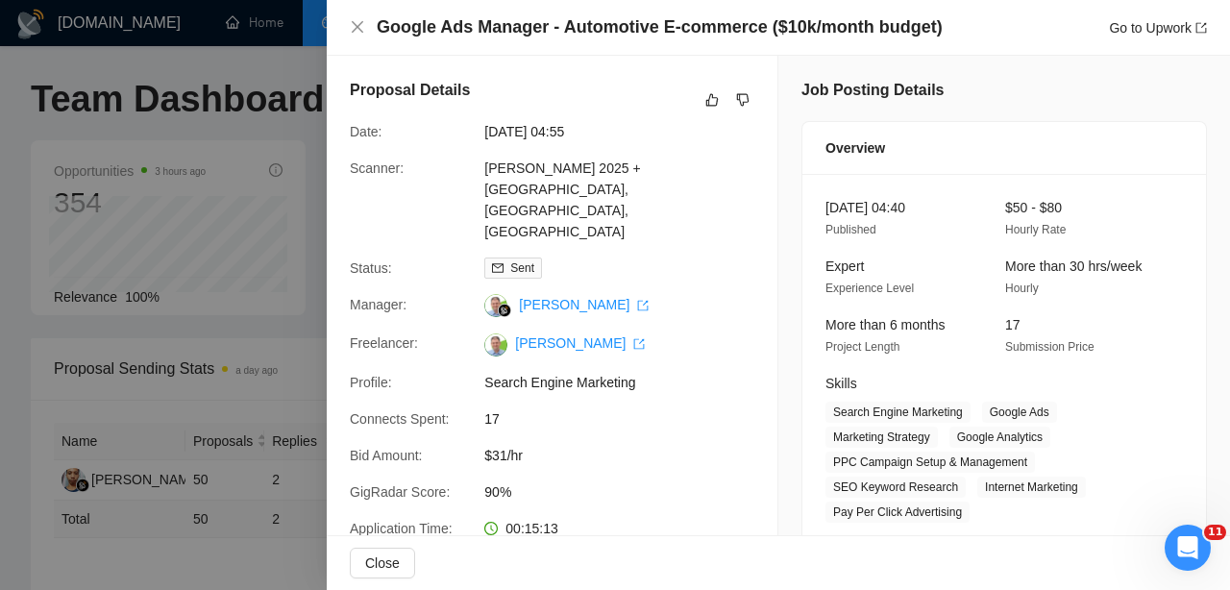
scroll to position [0, 0]
click at [719, 88] on button "button" at bounding box center [711, 99] width 23 height 23
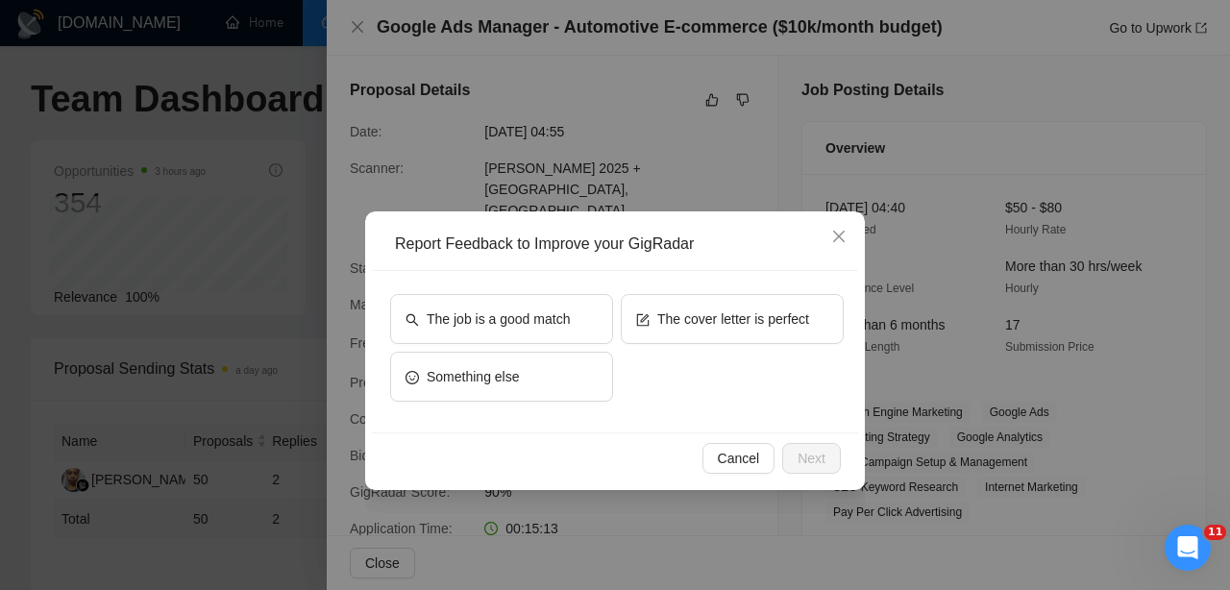
click at [655, 286] on div "The job is a good match The cover letter is perfect Something else" at bounding box center [615, 351] width 486 height 161
click at [655, 292] on div "The job is a good match The cover letter is perfect Something else" at bounding box center [615, 351] width 486 height 161
click at [673, 309] on span "The cover letter is perfect" at bounding box center [733, 318] width 152 height 21
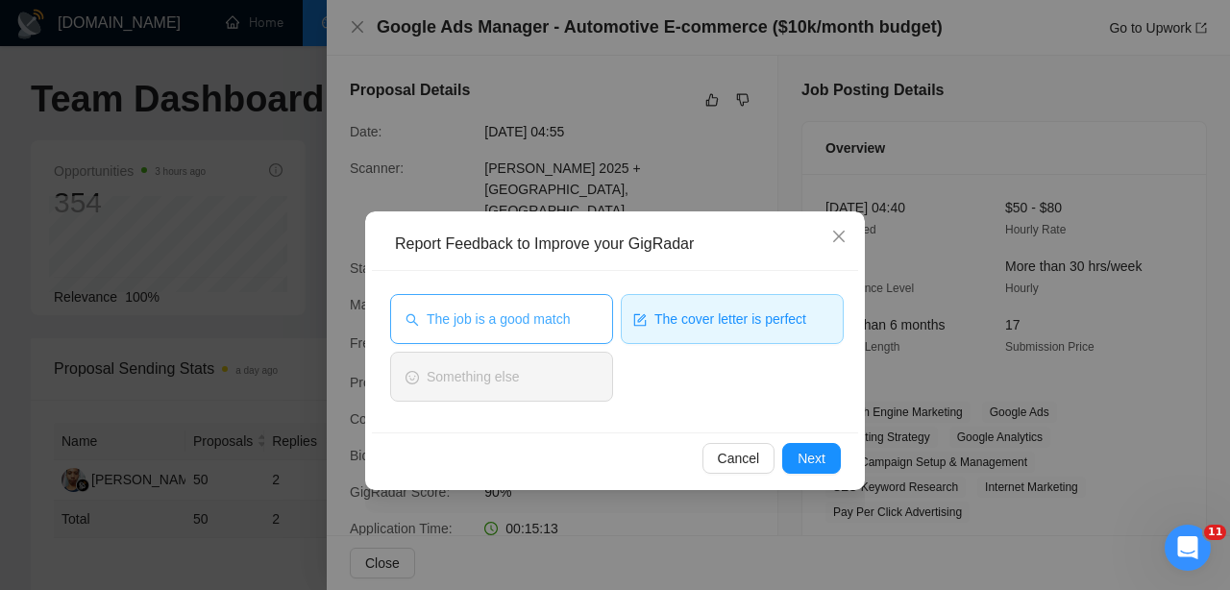
click at [530, 304] on button "The job is a good match" at bounding box center [501, 319] width 223 height 50
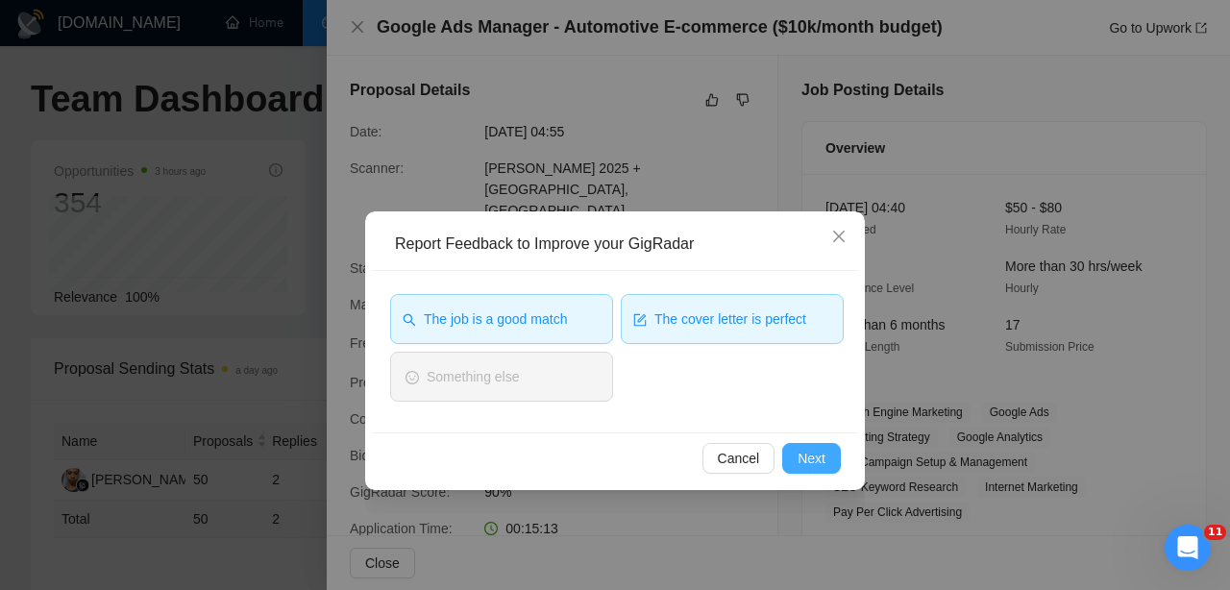
click at [800, 462] on span "Next" at bounding box center [811, 458] width 28 height 21
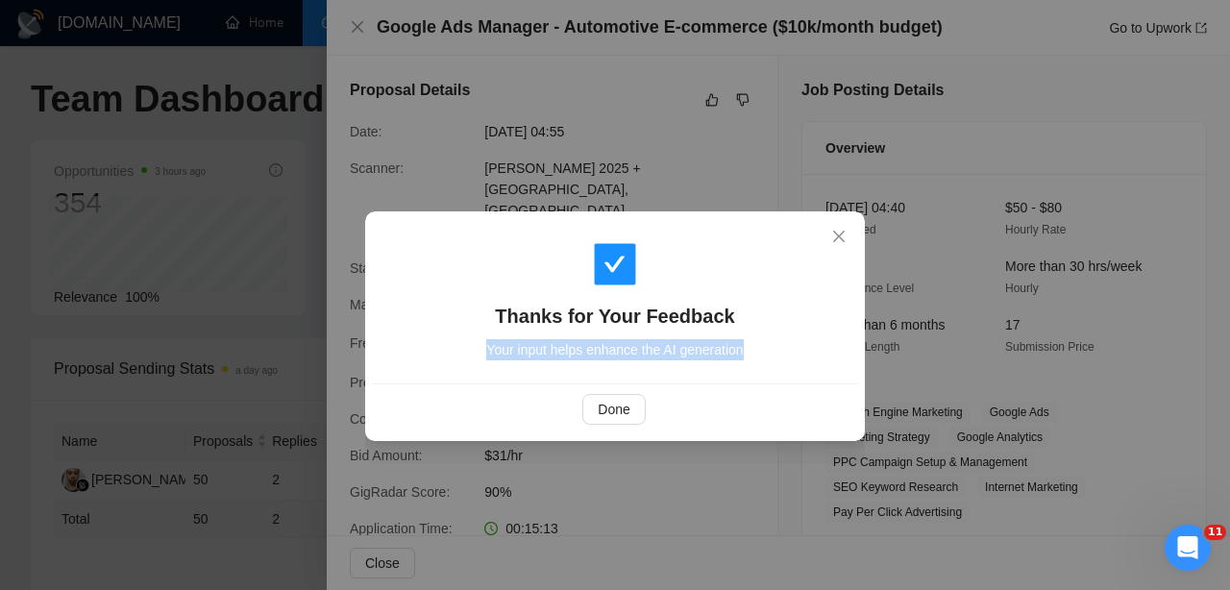
click at [800, 462] on div "Thanks for Your Feedback Your input helps enhance the AI generation Done" at bounding box center [615, 295] width 1230 height 590
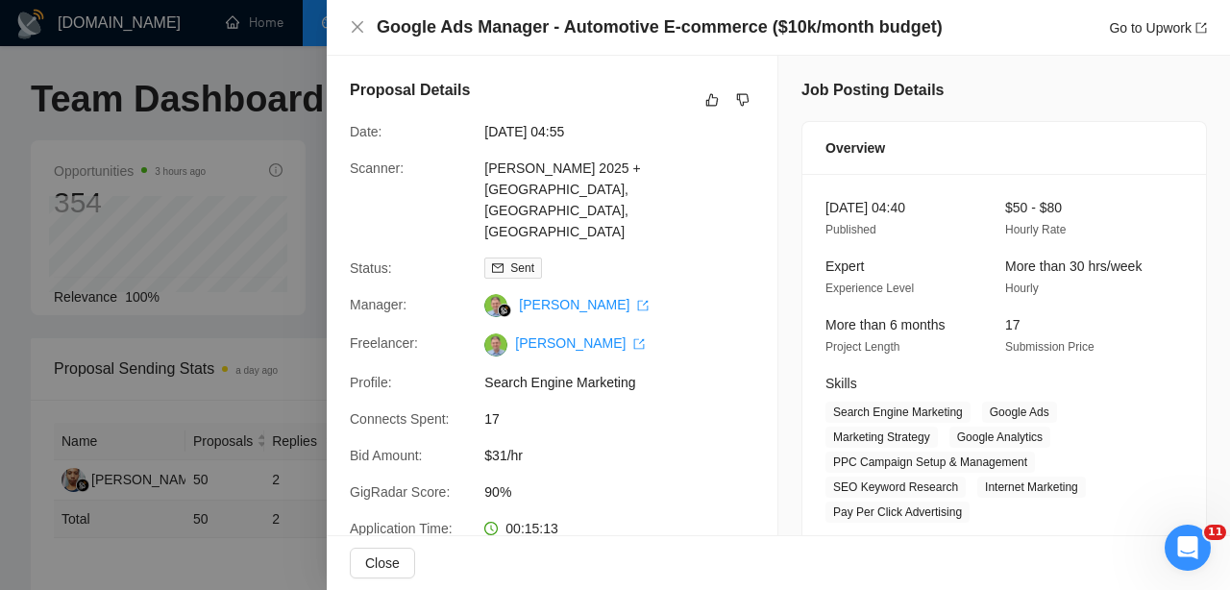
click at [29, 389] on div at bounding box center [615, 295] width 1230 height 590
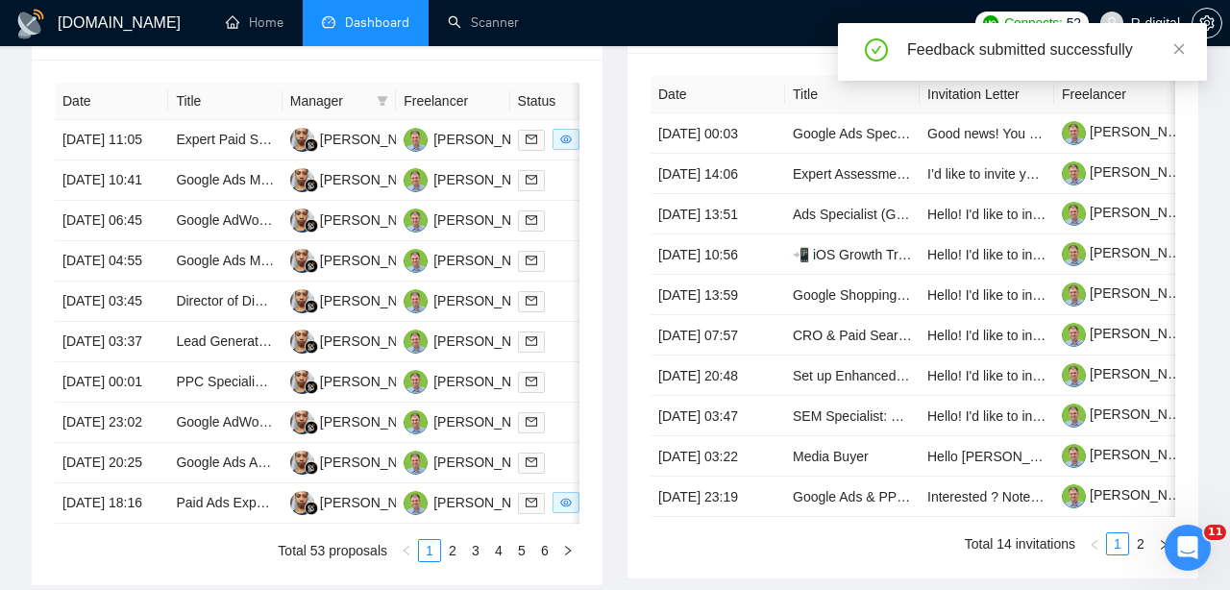
scroll to position [787, 0]
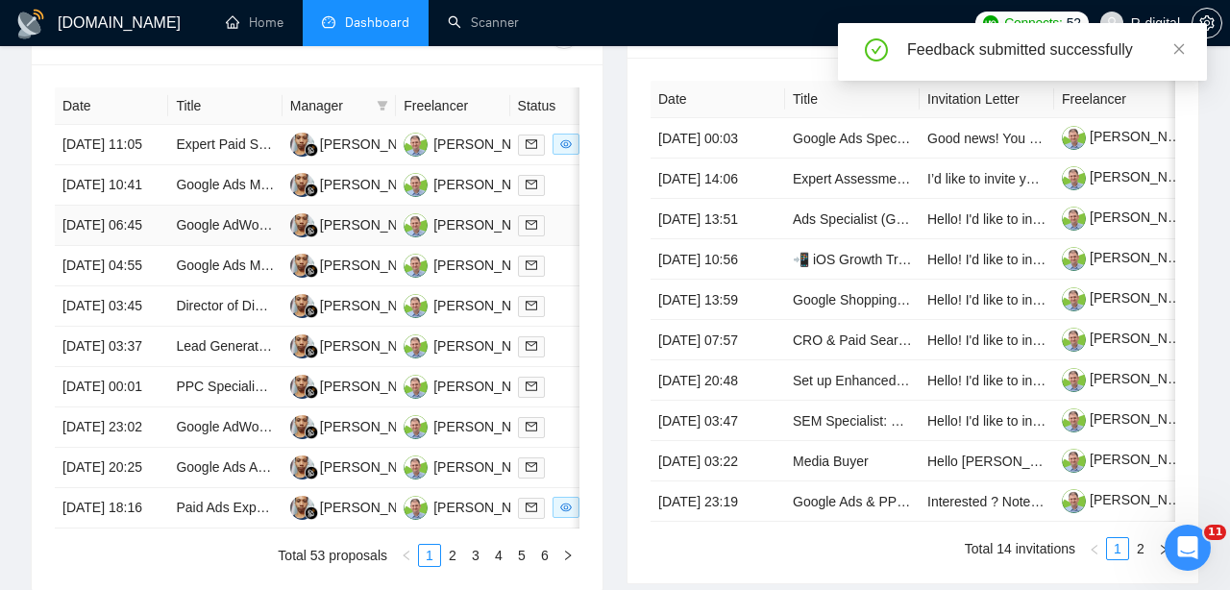
click at [144, 246] on td "[DATE] 06:45" at bounding box center [111, 226] width 113 height 40
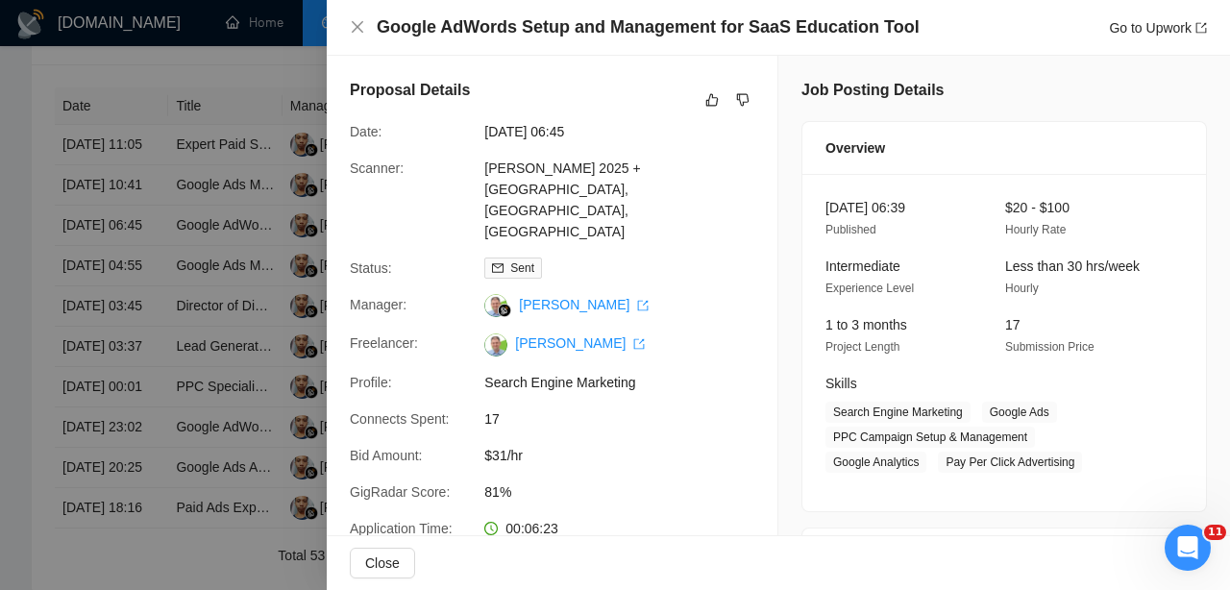
scroll to position [0, 0]
click at [704, 96] on button "button" at bounding box center [711, 99] width 23 height 23
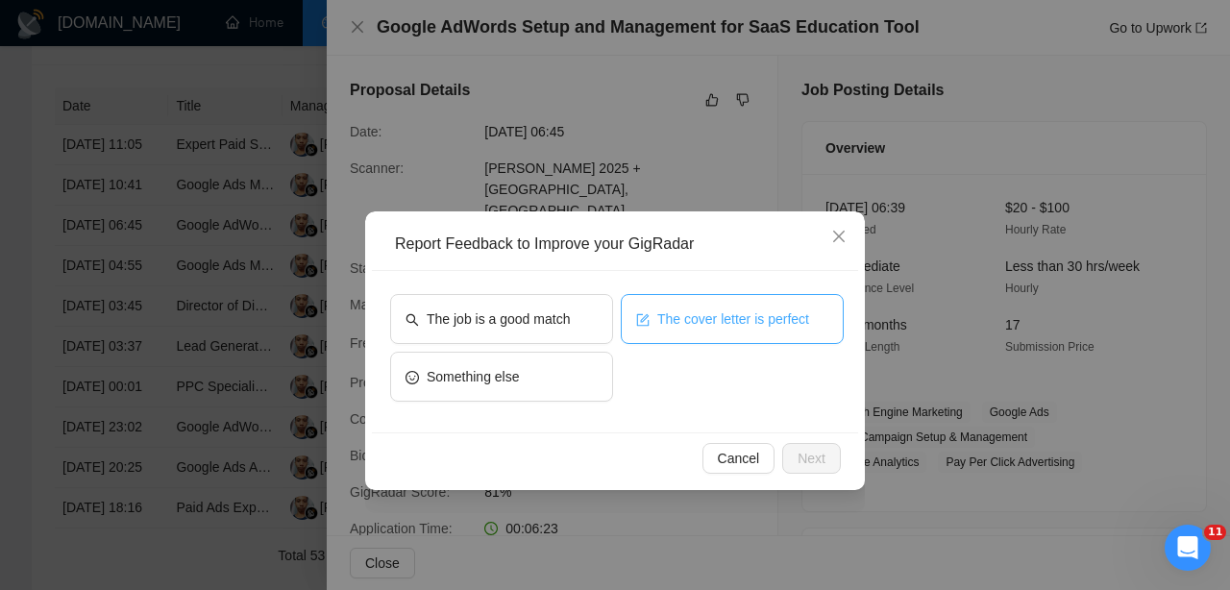
click at [695, 314] on span "The cover letter is perfect" at bounding box center [733, 318] width 152 height 21
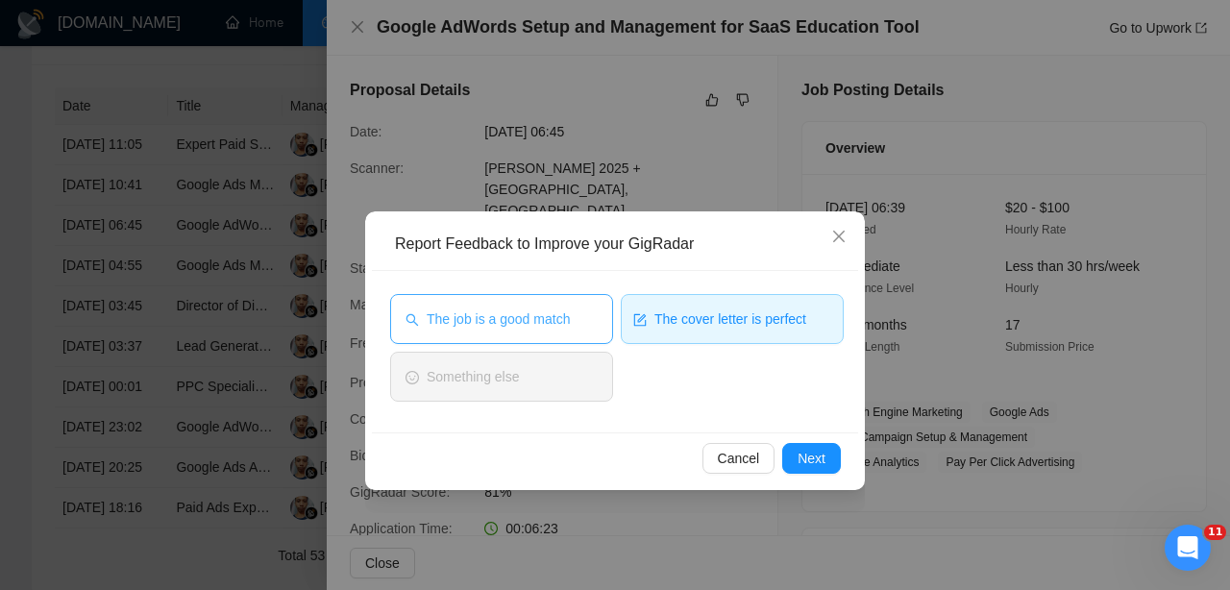
click at [565, 317] on span "The job is a good match" at bounding box center [498, 318] width 143 height 21
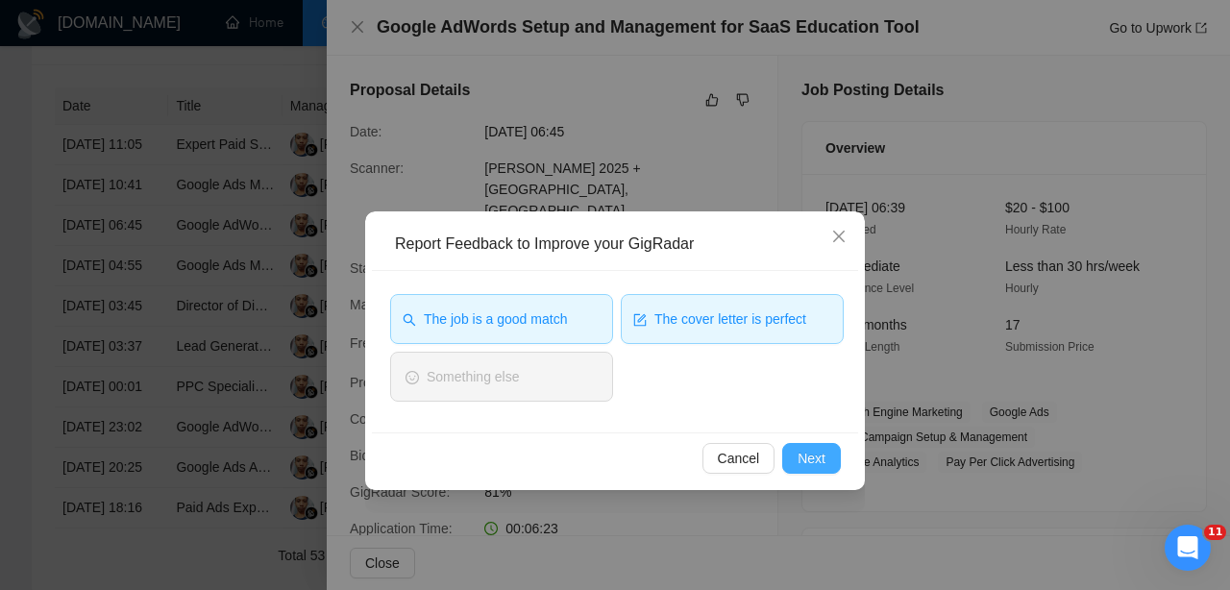
click at [803, 461] on span "Next" at bounding box center [811, 458] width 28 height 21
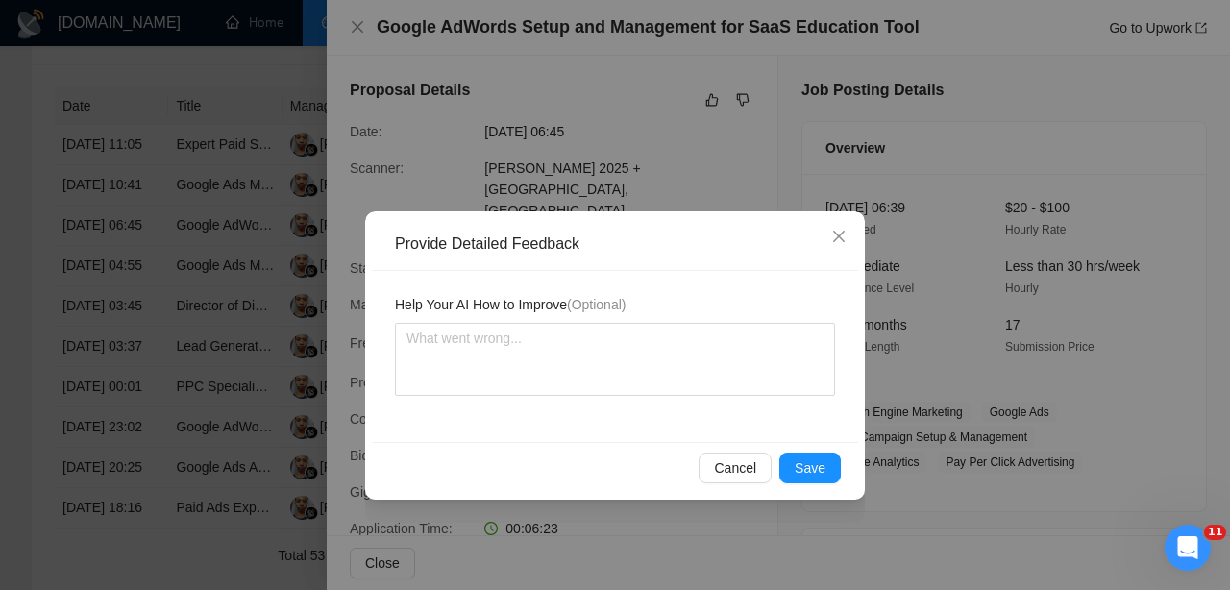
click at [803, 461] on span "Save" at bounding box center [809, 467] width 31 height 21
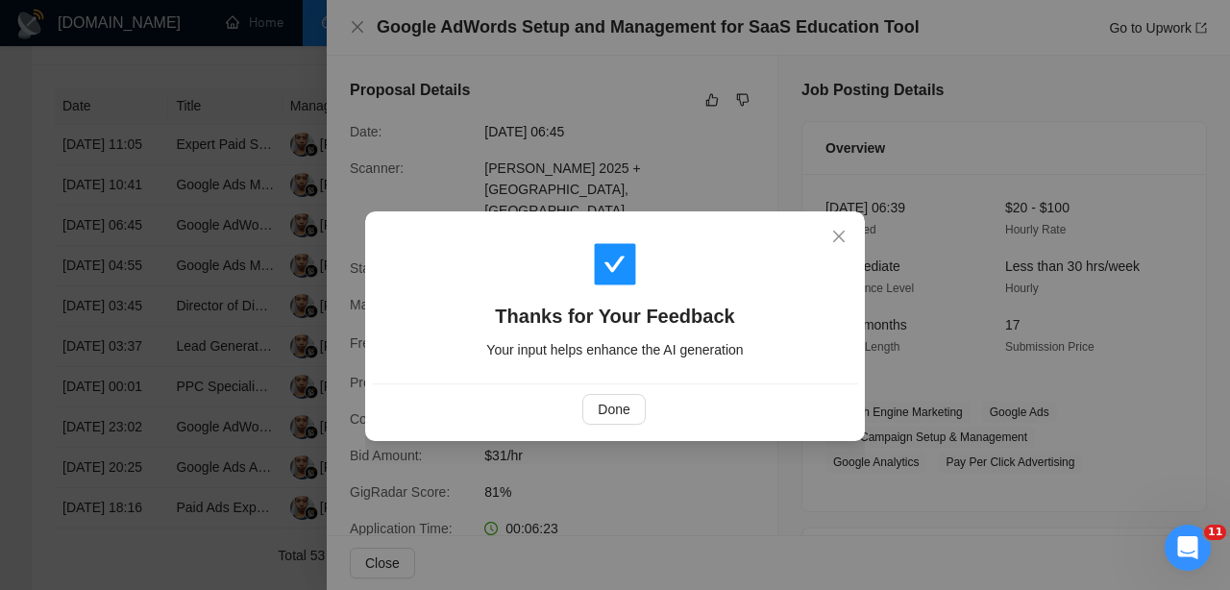
click at [803, 461] on div "Thanks for Your Feedback Your input helps enhance the AI generation Done" at bounding box center [615, 295] width 1230 height 590
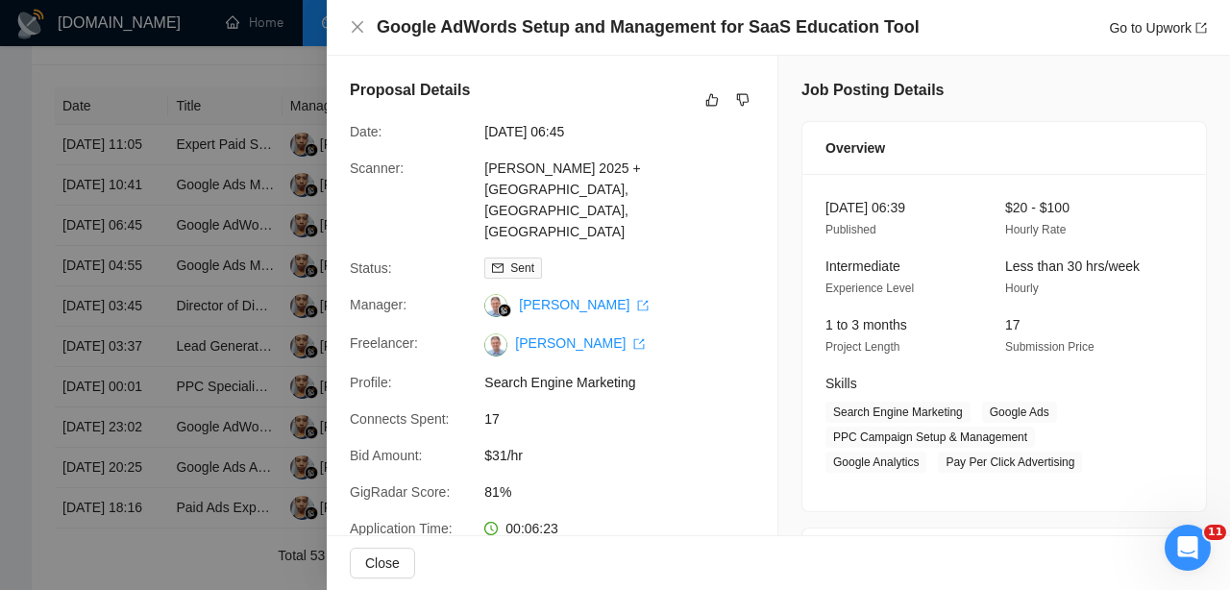
click at [246, 362] on div at bounding box center [615, 295] width 1230 height 590
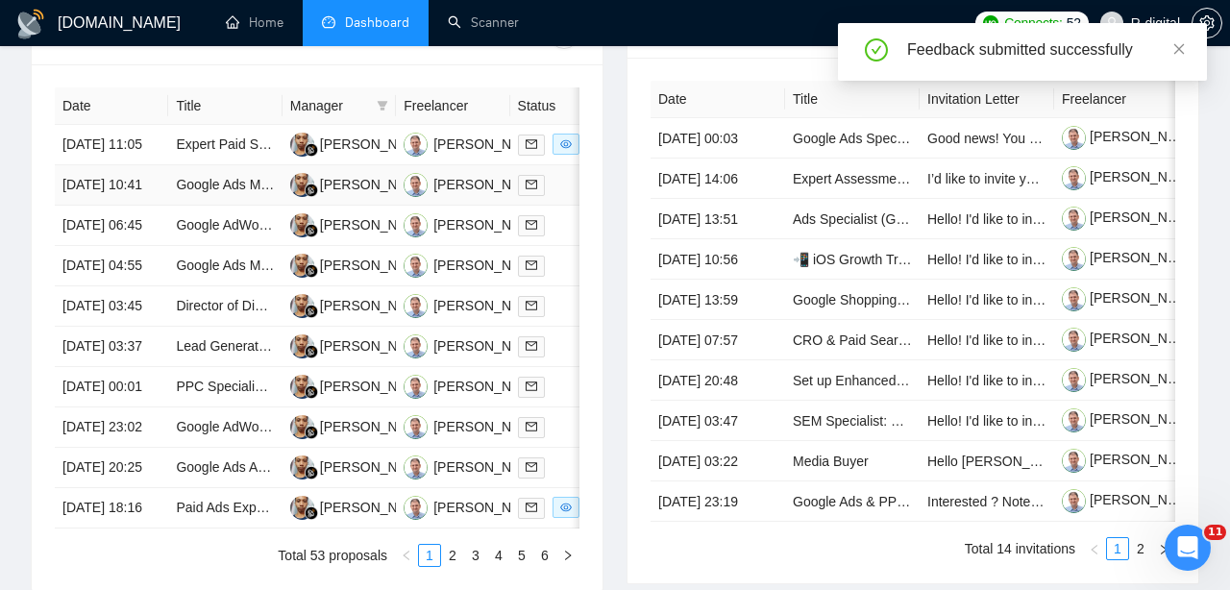
click at [141, 206] on td "[DATE] 10:41" at bounding box center [111, 185] width 113 height 40
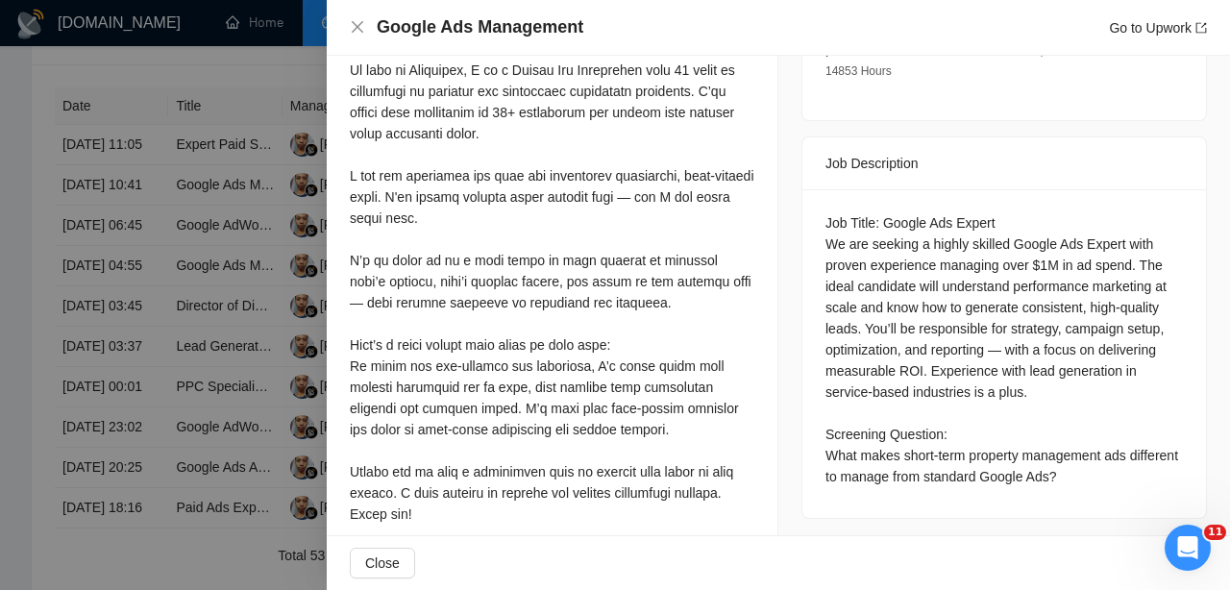
scroll to position [673, 0]
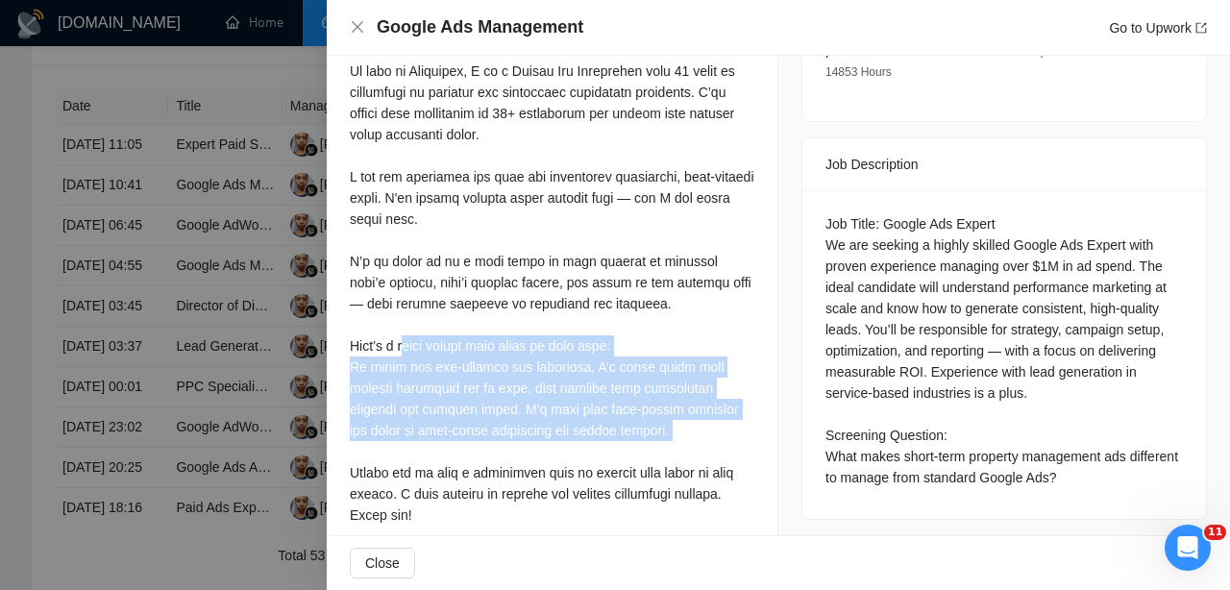
drag, startPoint x: 414, startPoint y: 307, endPoint x: 393, endPoint y: 404, distance: 99.3
click at [393, 404] on div at bounding box center [552, 261] width 404 height 528
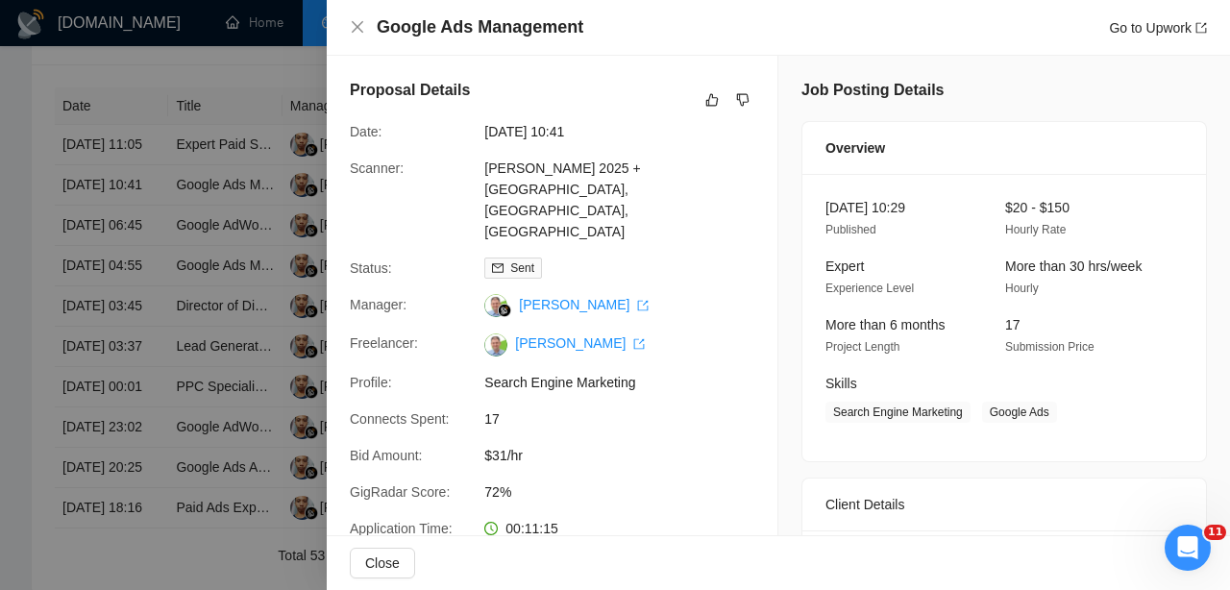
scroll to position [0, 0]
click at [742, 100] on icon "dislike" at bounding box center [742, 99] width 13 height 15
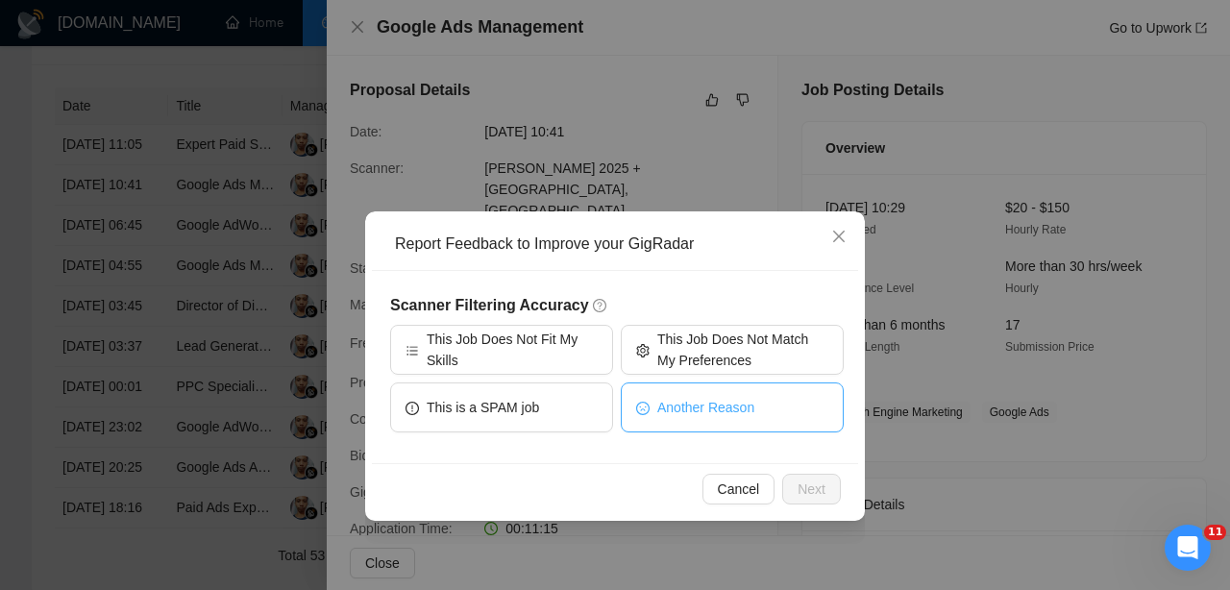
click at [676, 401] on span "Another Reason" at bounding box center [705, 407] width 97 height 21
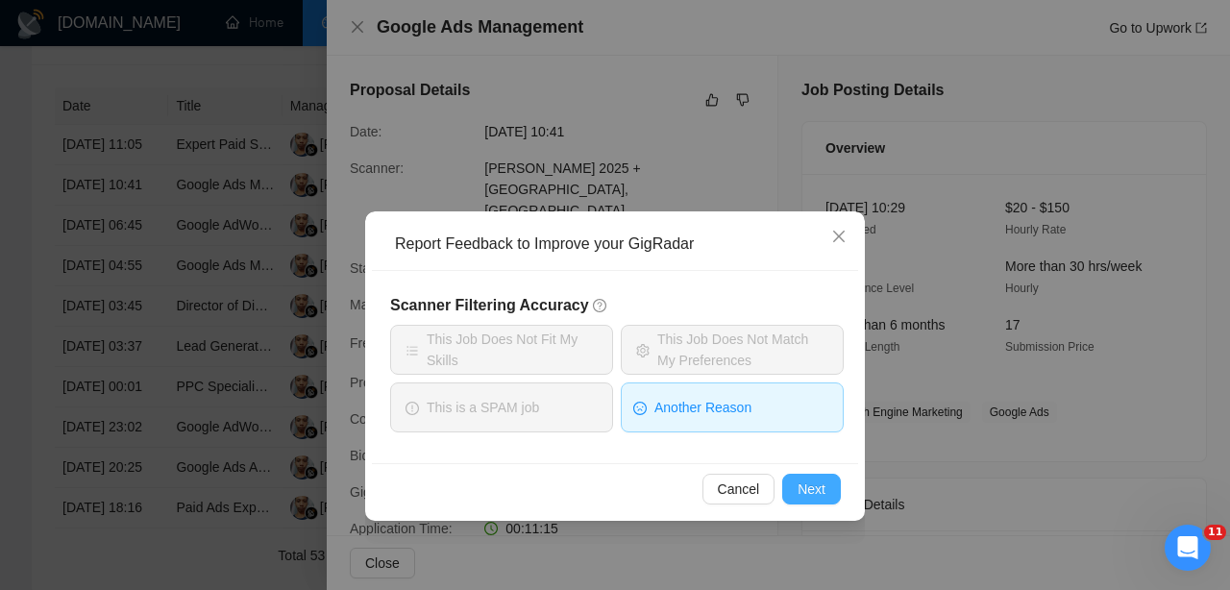
click at [818, 481] on span "Next" at bounding box center [811, 488] width 28 height 21
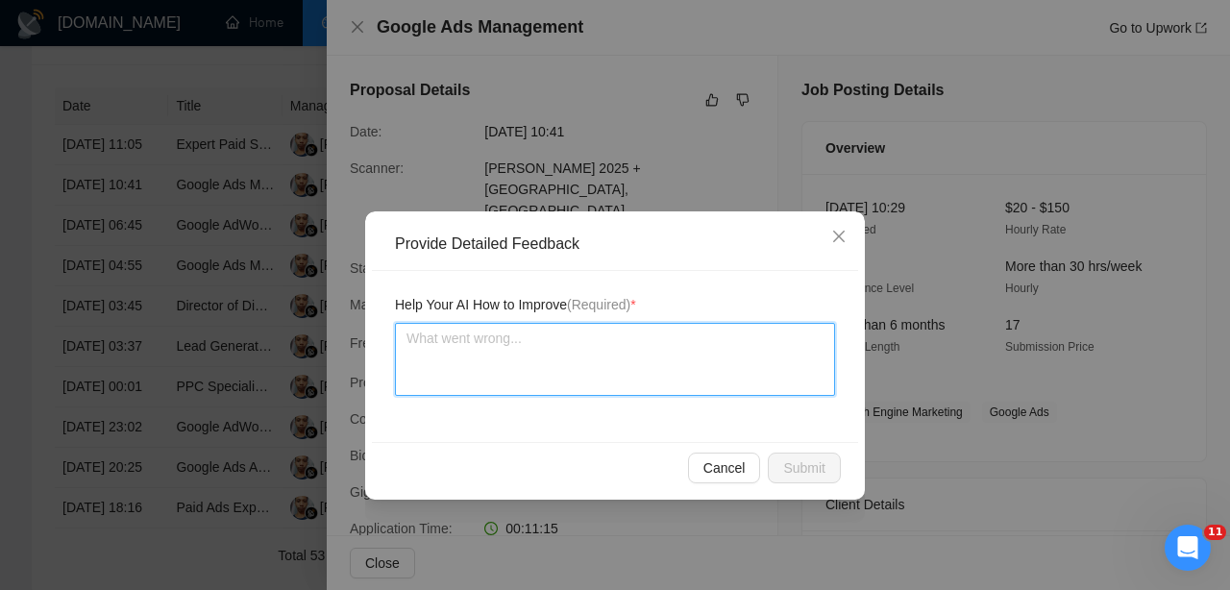
click at [703, 387] on textarea at bounding box center [615, 359] width 440 height 73
type textarea "q"
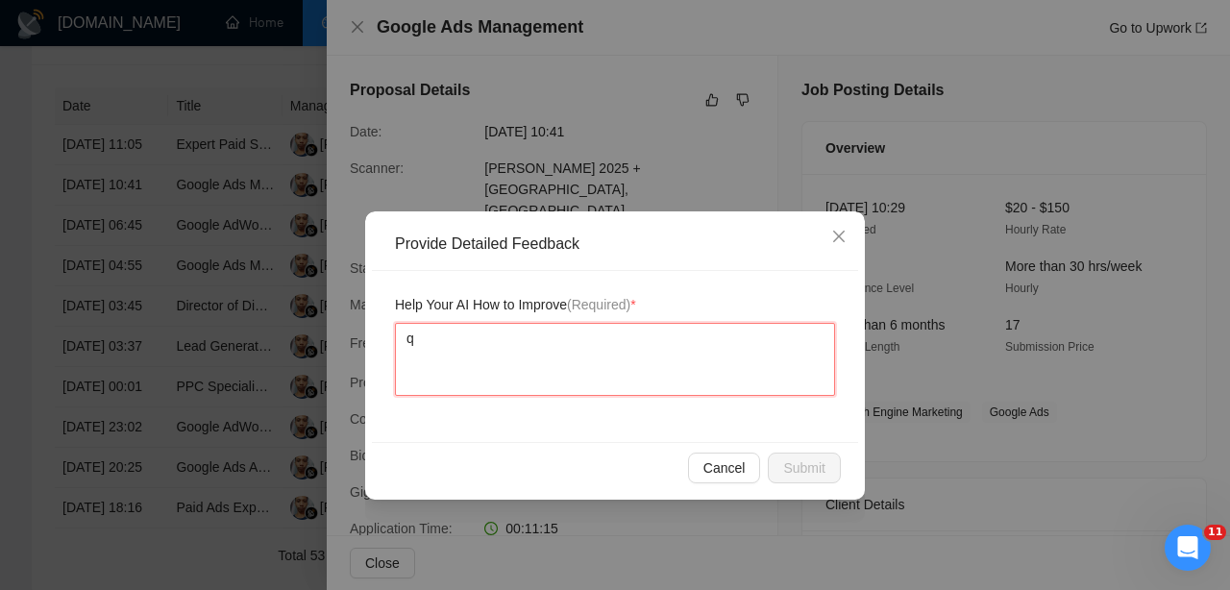
type textarea "qu"
type textarea "que"
type textarea "ques"
type textarea "quest"
type textarea "questi"
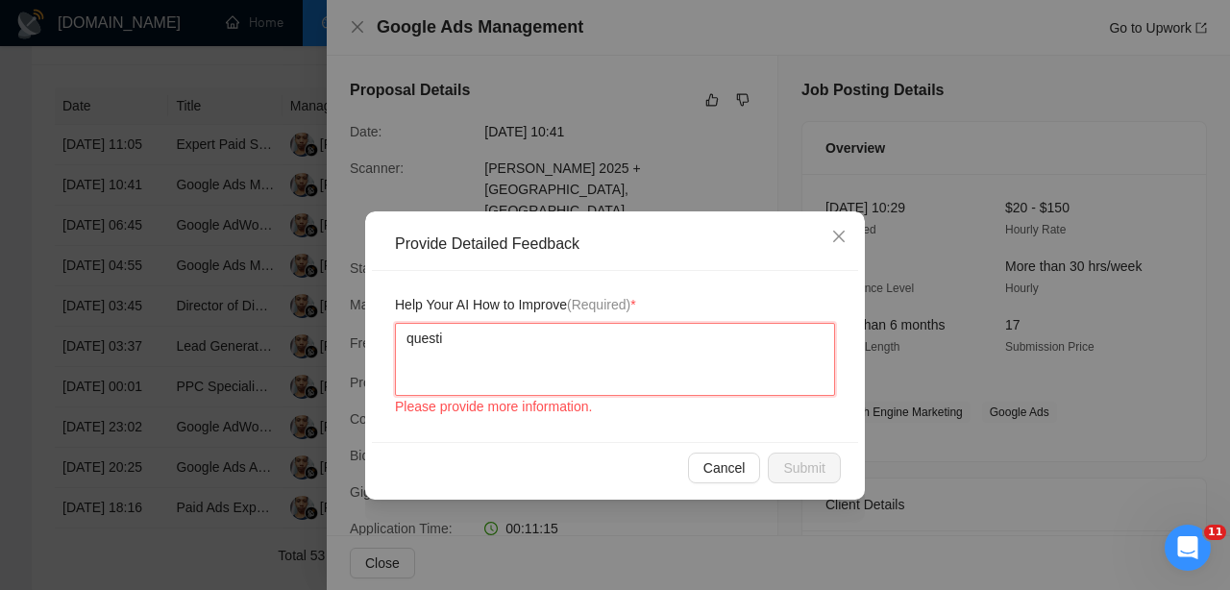
type textarea "questio"
type textarea "question"
type textarea "question i"
type textarea "question is"
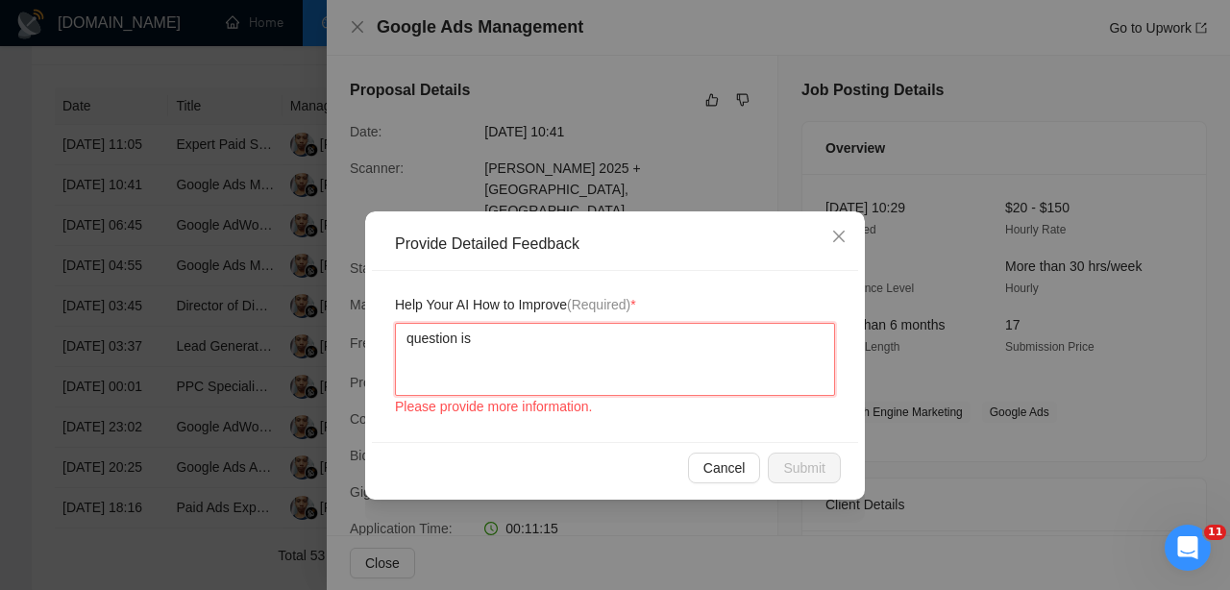
type textarea "question is"
type textarea "question is n"
type textarea "question is no"
type textarea "question is not"
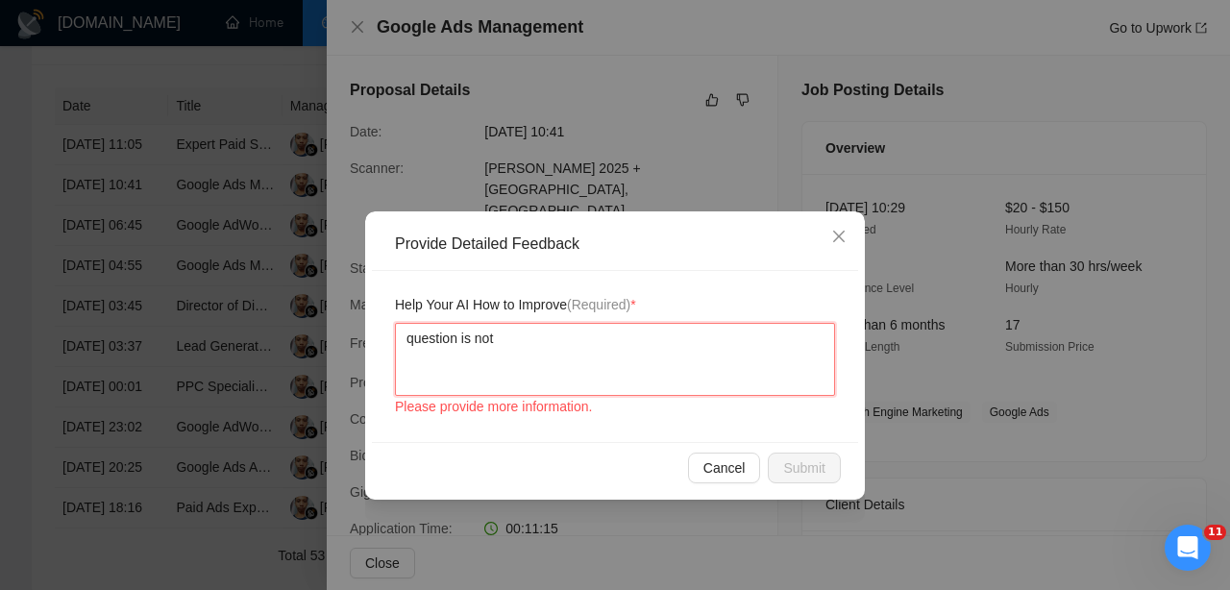
type textarea "question is not c"
type textarea "question is not co"
type textarea "question is not cov"
type textarea "question is not cove"
type textarea "question is not cover"
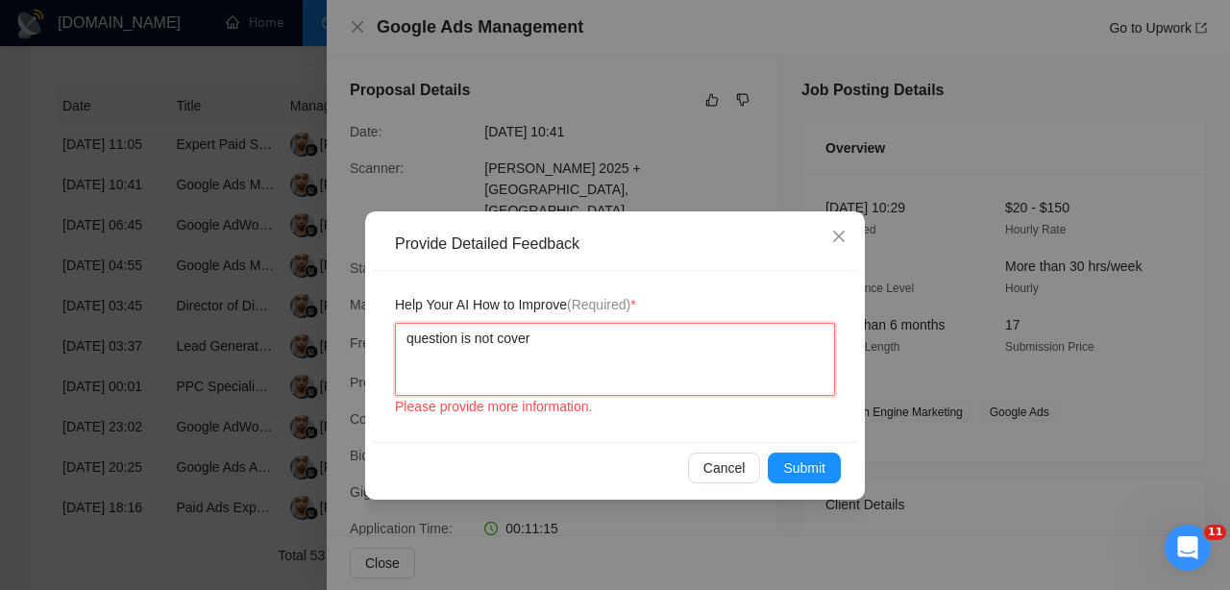
type textarea "question is not covere"
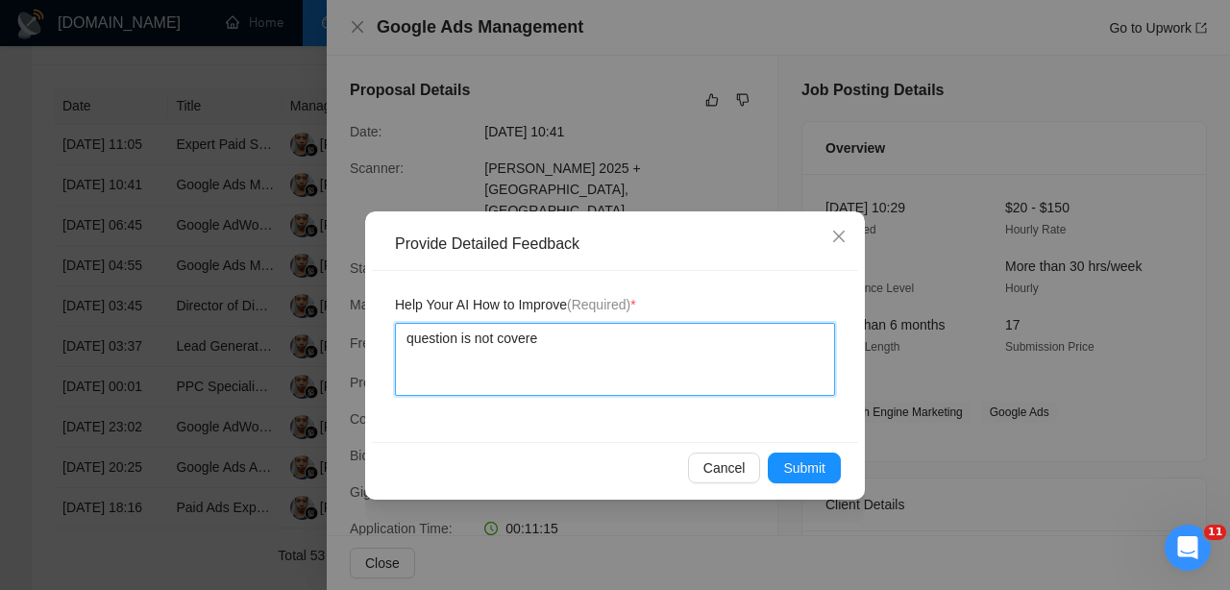
type textarea "question is not covered"
type textarea "question is not covered i"
type textarea "question is not covered in"
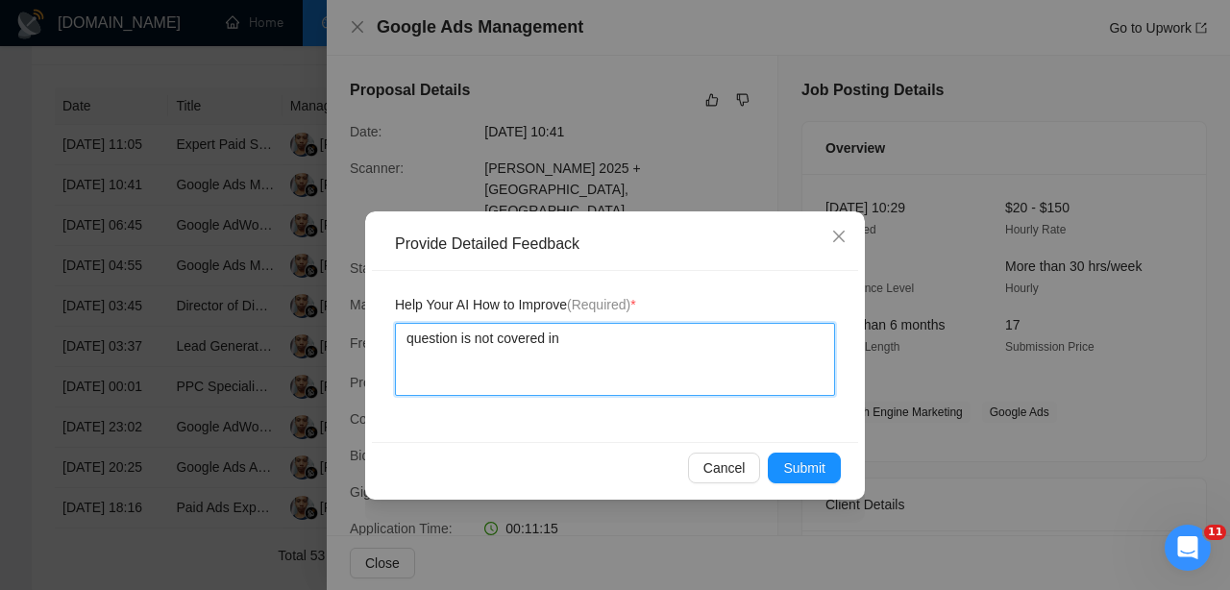
type textarea "question is not covered in C"
type textarea "question is not covered in CL"
drag, startPoint x: 615, startPoint y: 347, endPoint x: 204, endPoint y: 334, distance: 411.3
click at [204, 334] on div "Provide Detailed Feedback Help Your AI How to Improve (Required) * question is …" at bounding box center [615, 295] width 1230 height 590
click at [442, 328] on textarea "question is not covered in CL" at bounding box center [615, 359] width 440 height 73
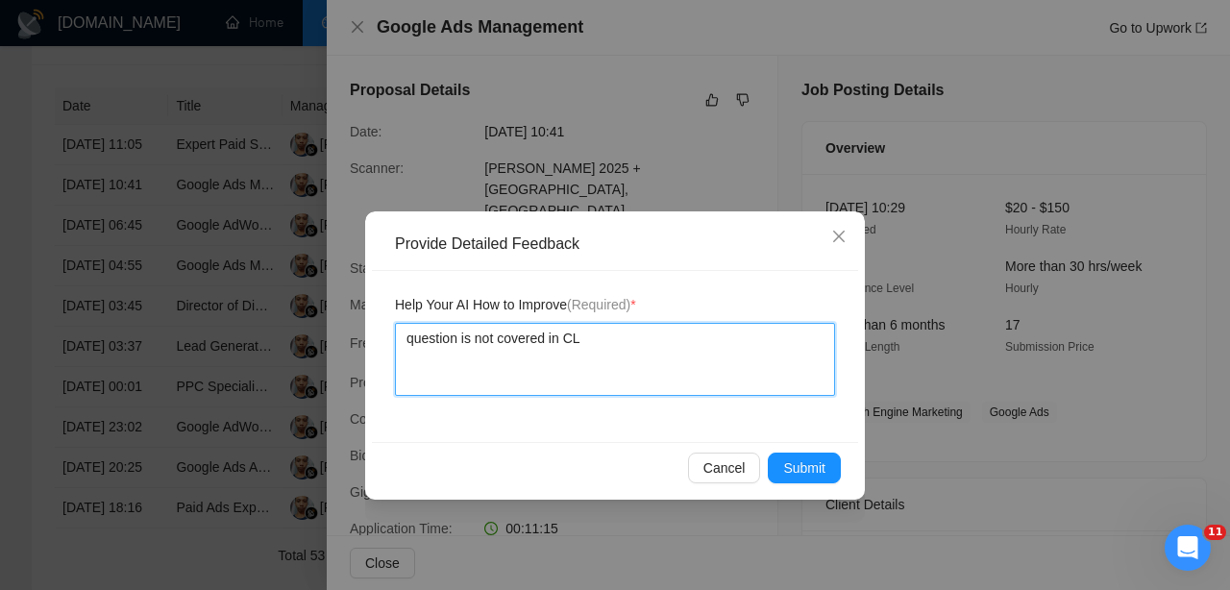
click at [460, 333] on textarea "question is not covered in CL" at bounding box center [615, 359] width 440 height 73
type textarea "question is not covered in CL"
type textarea "question a is not covered in CL"
type textarea "question an is not covered in CL"
type textarea "question ans is not covered in CL"
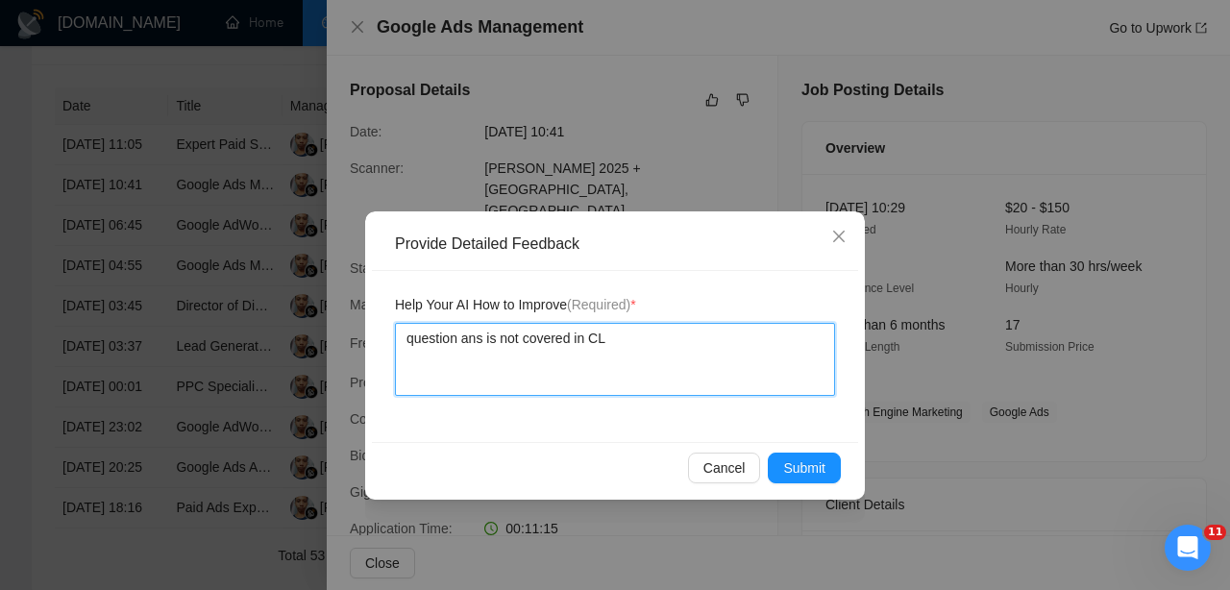
type textarea "question answ is not covered in CL"
type textarea "question answe is not covered in CL"
type textarea "question answer is not covered in CL"
drag, startPoint x: 657, startPoint y: 342, endPoint x: 166, endPoint y: 341, distance: 490.9
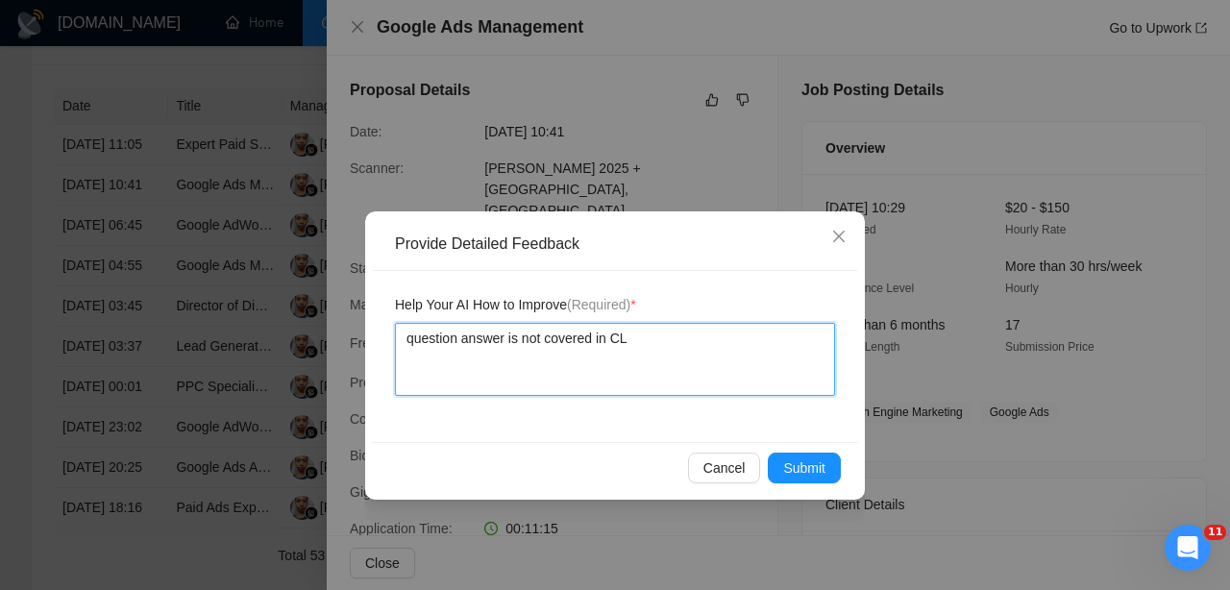
click at [166, 341] on div "Provide Detailed Feedback Help Your AI How to Improve (Required) * question ans…" at bounding box center [615, 295] width 1230 height 590
type textarea "question answer is not covered in CL"
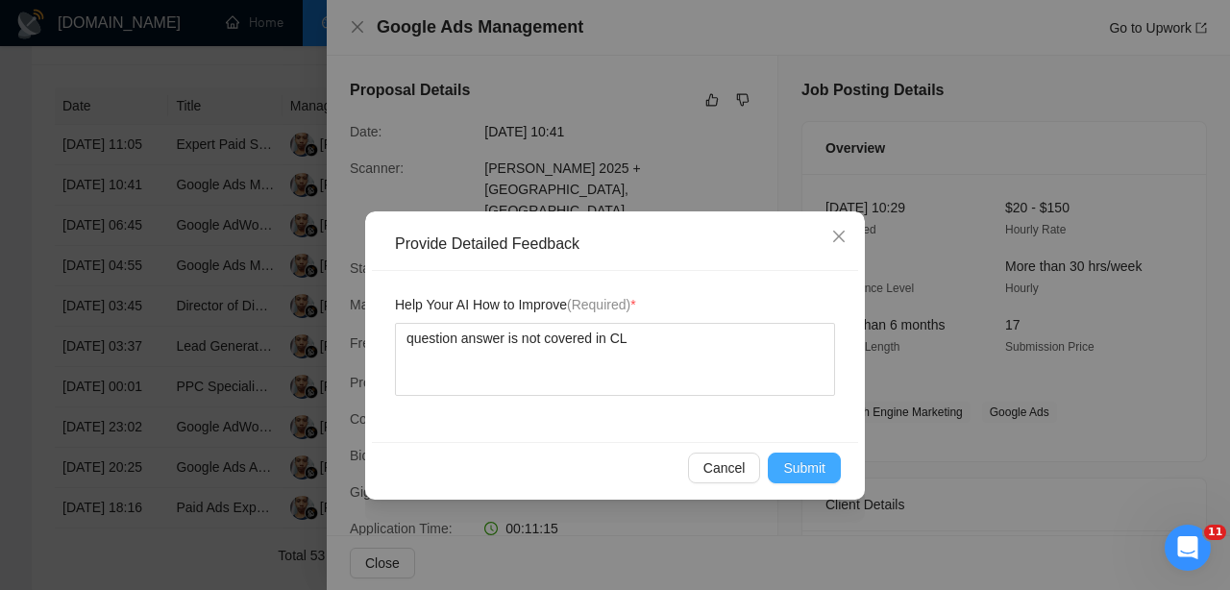
click at [811, 453] on button "Submit" at bounding box center [804, 467] width 73 height 31
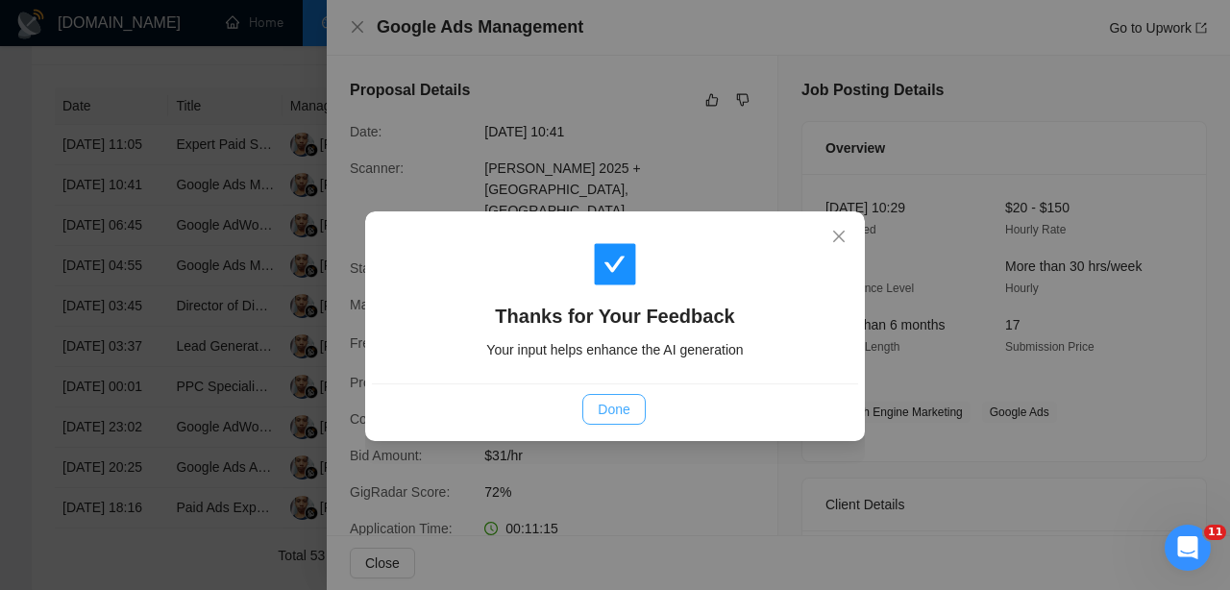
click at [635, 402] on button "Done" at bounding box center [613, 409] width 62 height 31
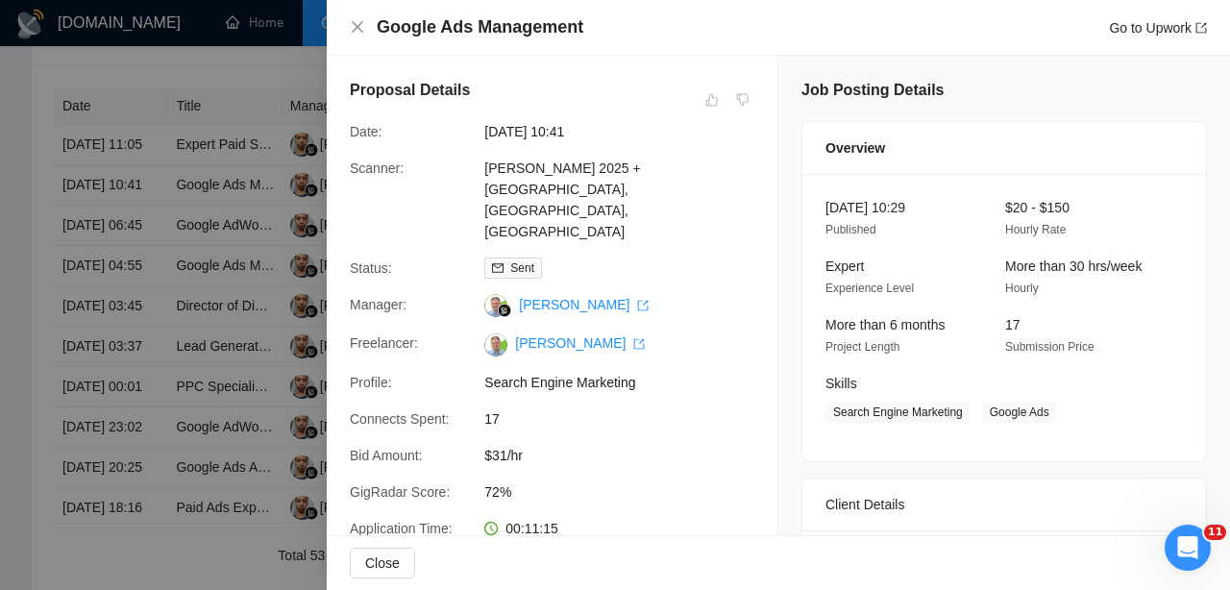
click at [250, 220] on div at bounding box center [615, 295] width 1230 height 590
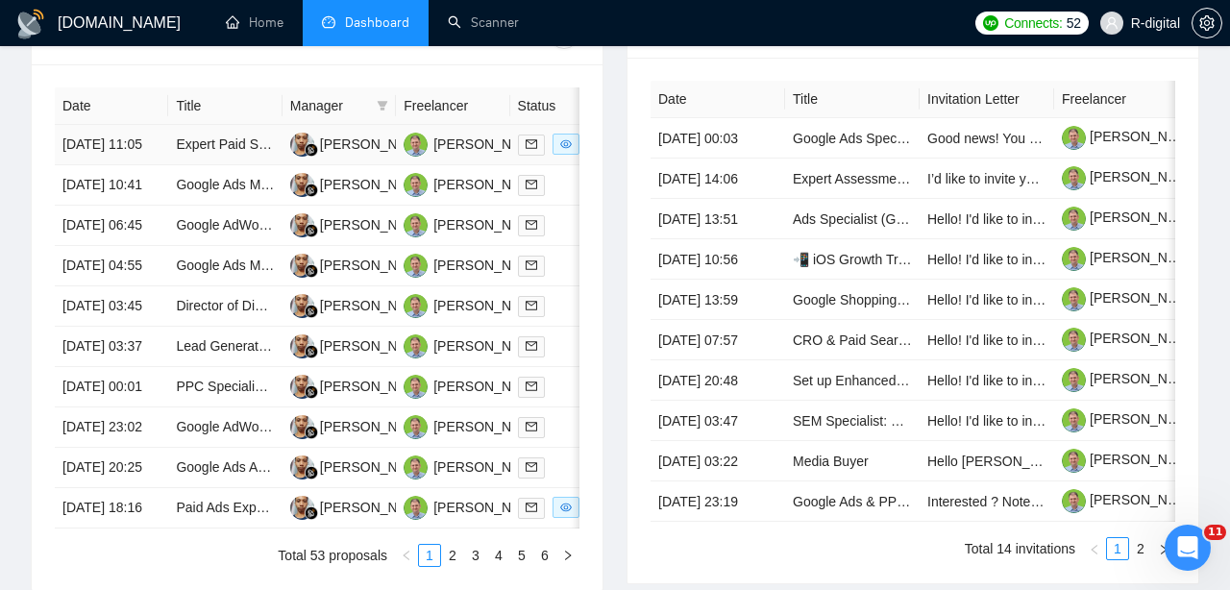
click at [143, 165] on td "[DATE] 11:05" at bounding box center [111, 145] width 113 height 40
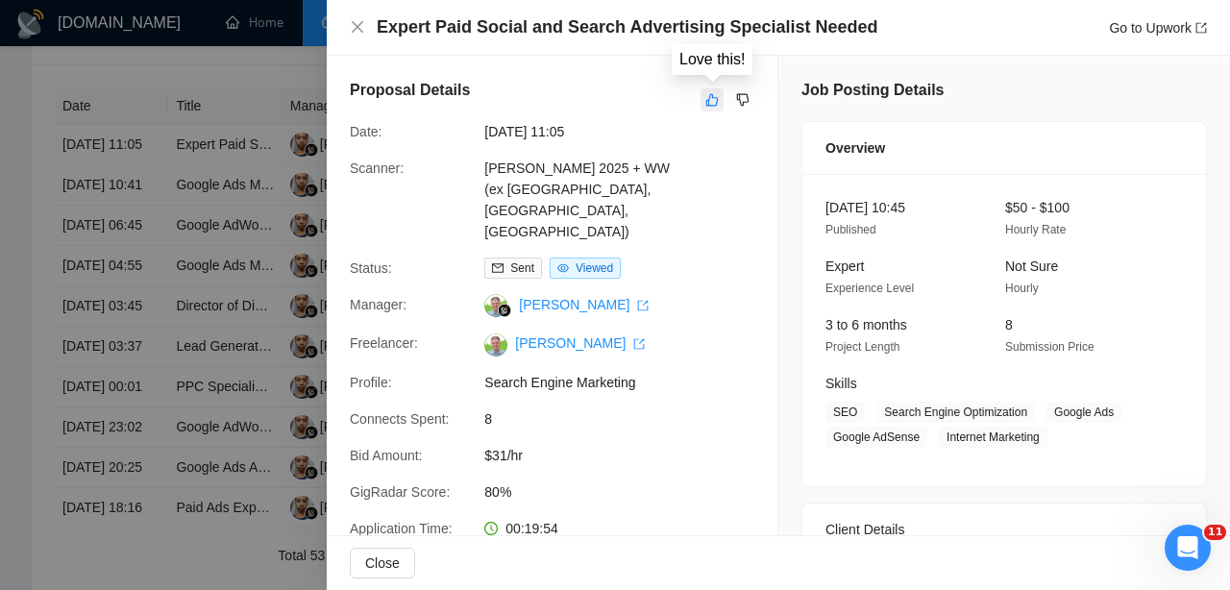
click at [708, 97] on icon "like" at bounding box center [711, 99] width 13 height 15
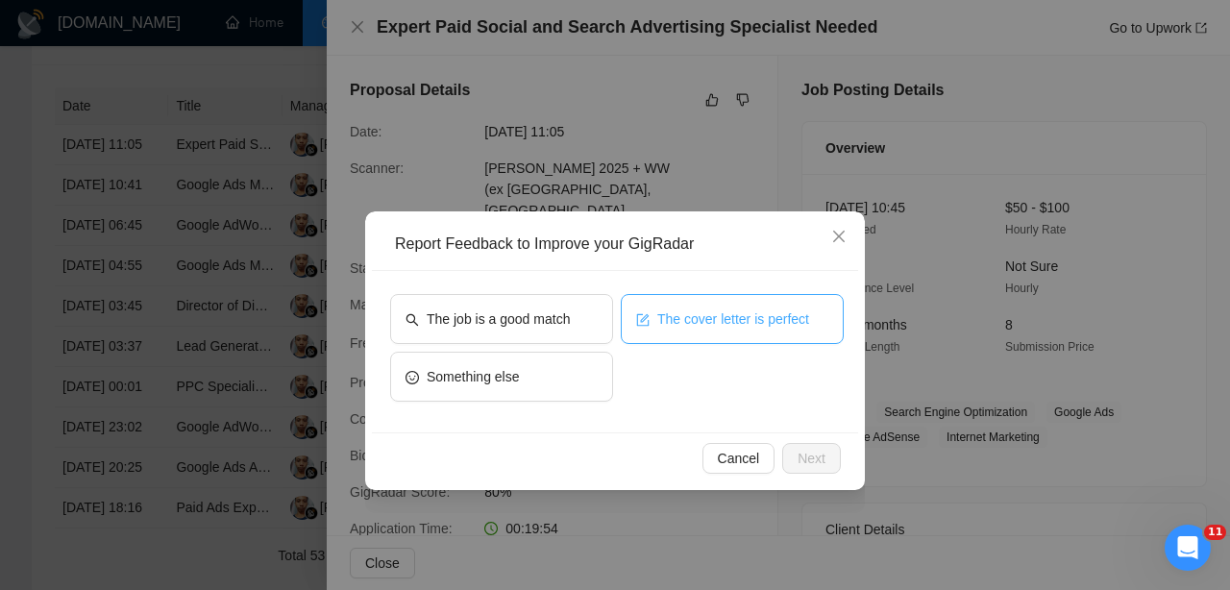
click at [673, 299] on button "The cover letter is perfect" at bounding box center [732, 319] width 223 height 50
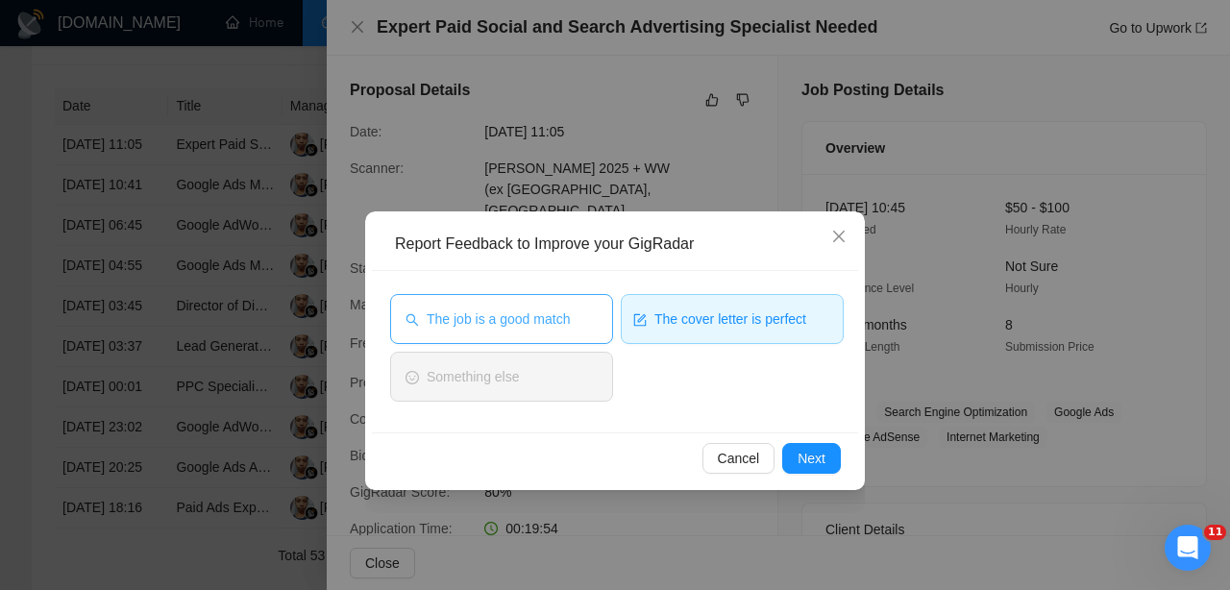
click at [517, 329] on button "The job is a good match" at bounding box center [501, 319] width 223 height 50
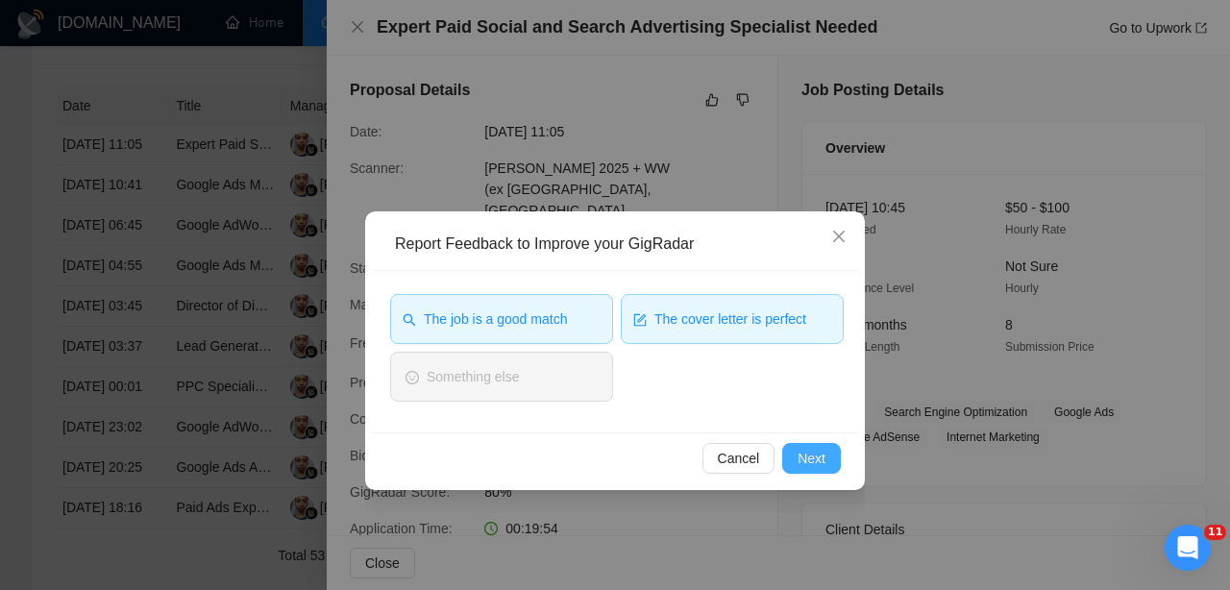
click at [817, 463] on span "Next" at bounding box center [811, 458] width 28 height 21
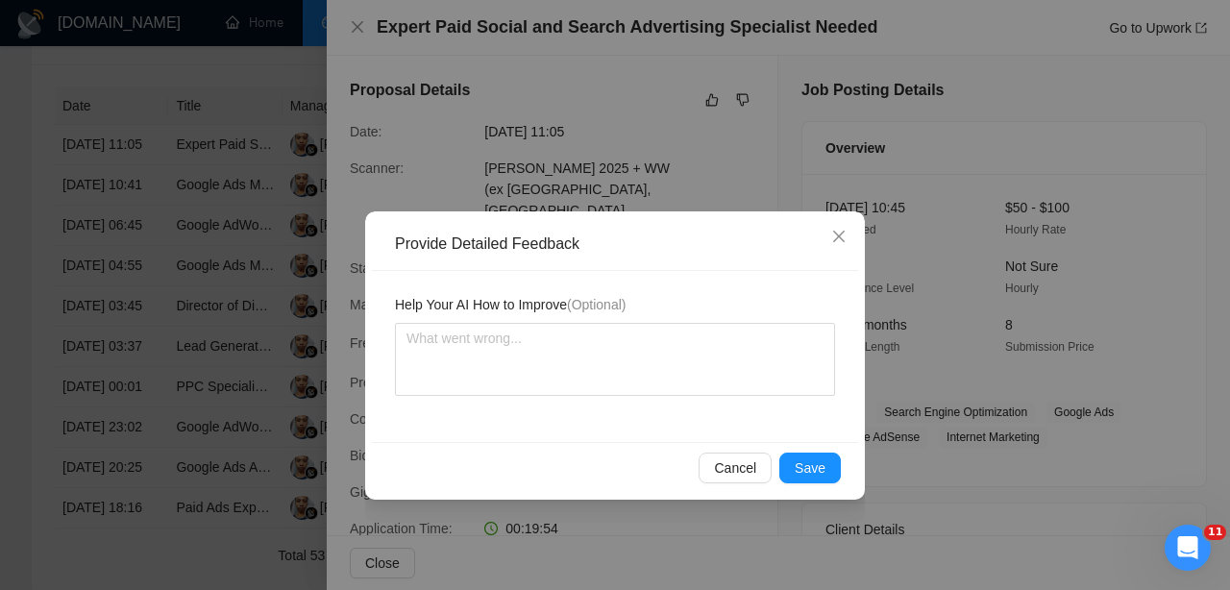
click at [817, 463] on span "Save" at bounding box center [809, 467] width 31 height 21
click at [817, 463] on div "Provide Detailed Feedback Help Your AI How to Improve (Optional) Cancel Save" at bounding box center [615, 295] width 1230 height 590
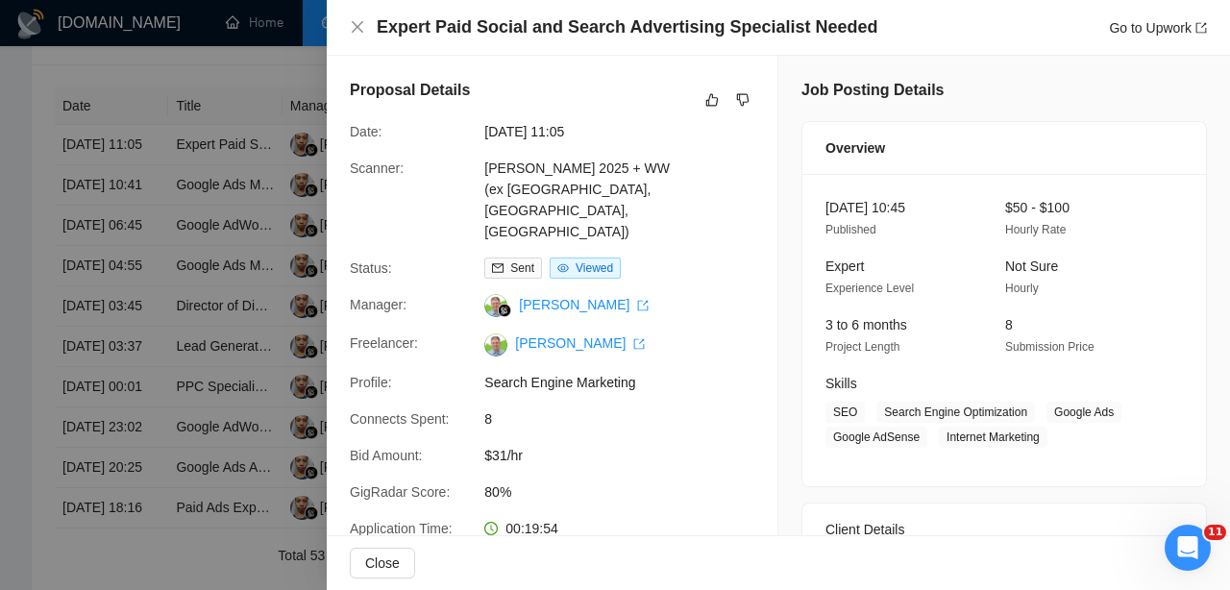
click at [303, 428] on div at bounding box center [615, 295] width 1230 height 590
